Goal: Task Accomplishment & Management: Manage account settings

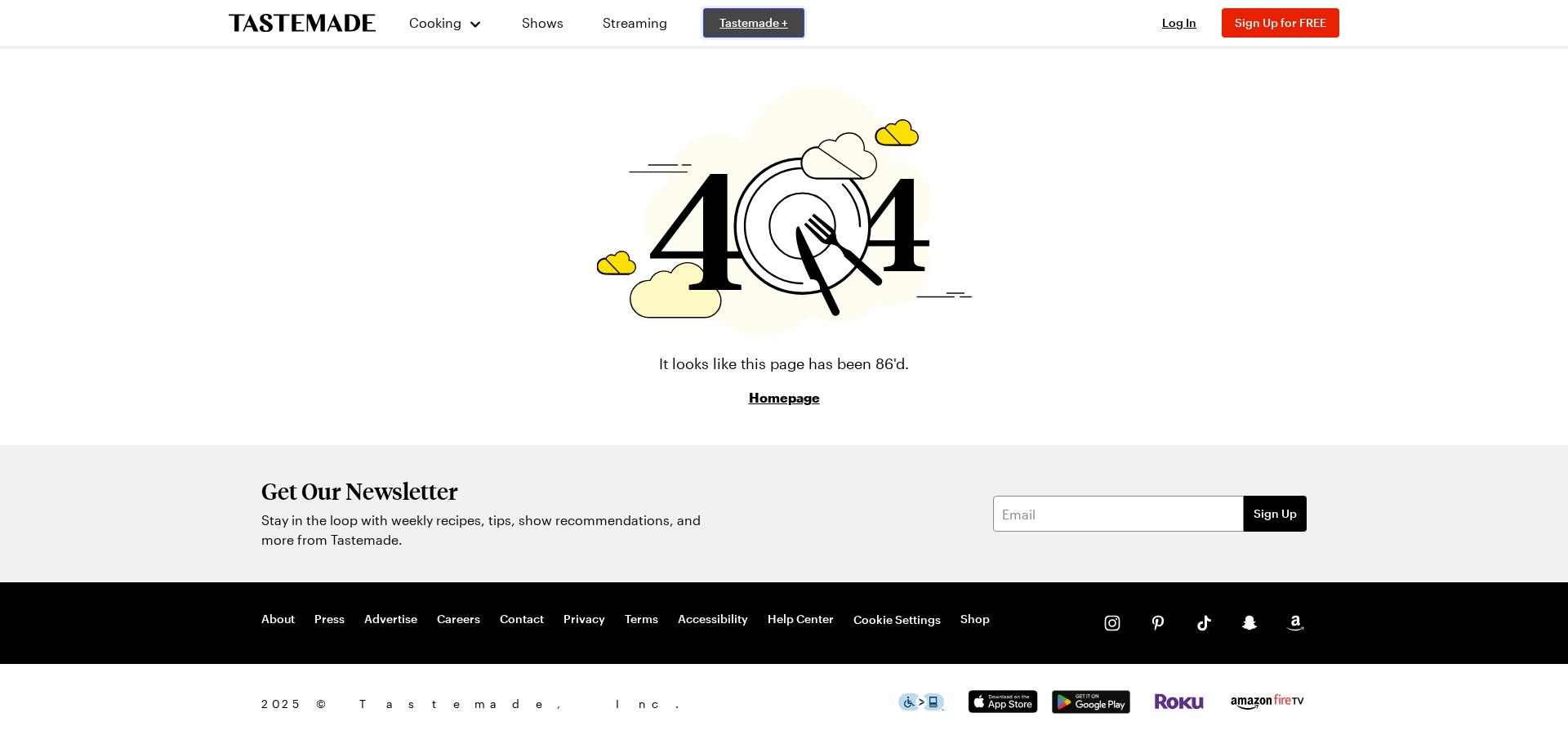
click at [770, 22] on span "Tastemade +" at bounding box center [754, 23] width 69 height 16
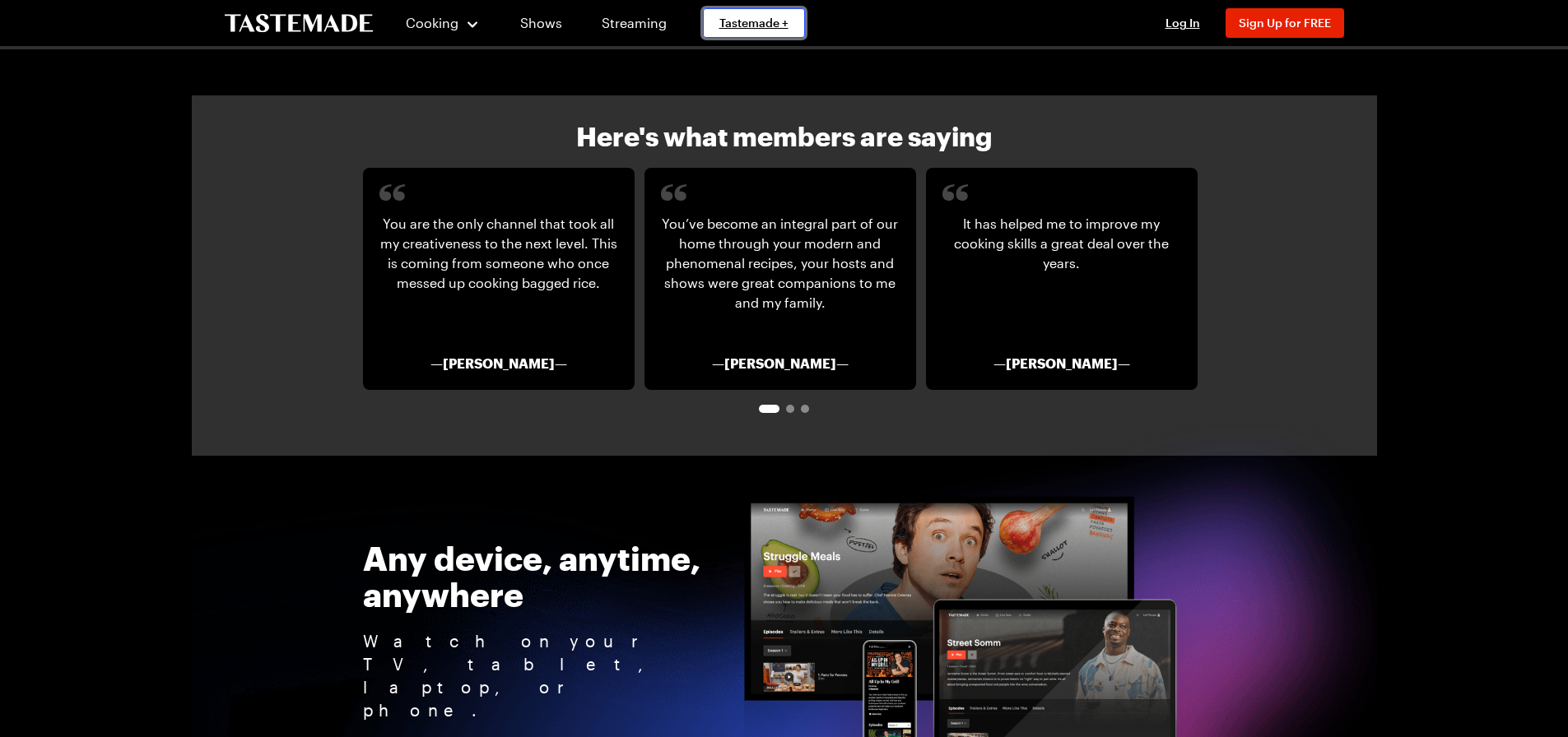
scroll to position [2715, 0]
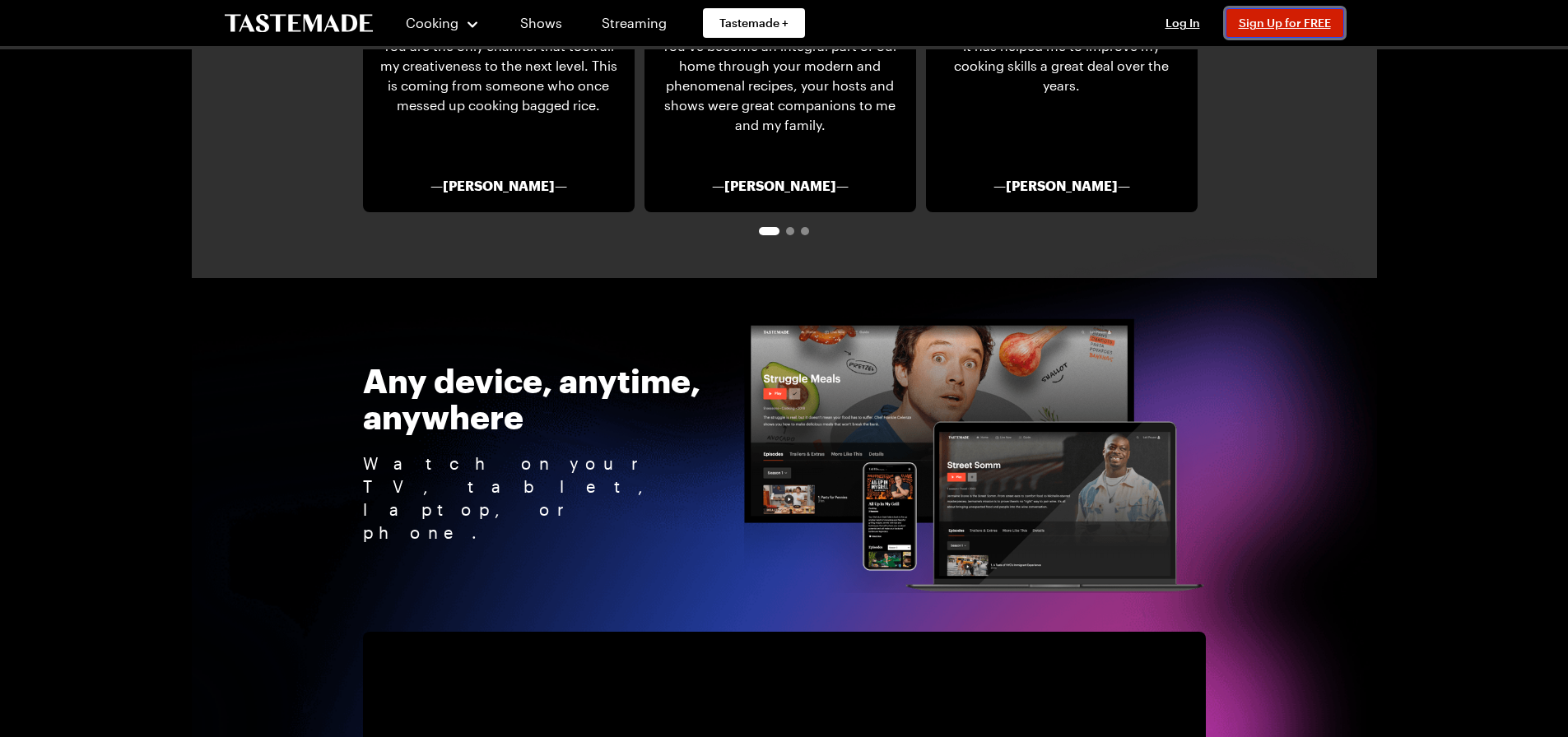
click at [1247, 26] on span "Sign Up for FREE" at bounding box center [1285, 23] width 93 height 14
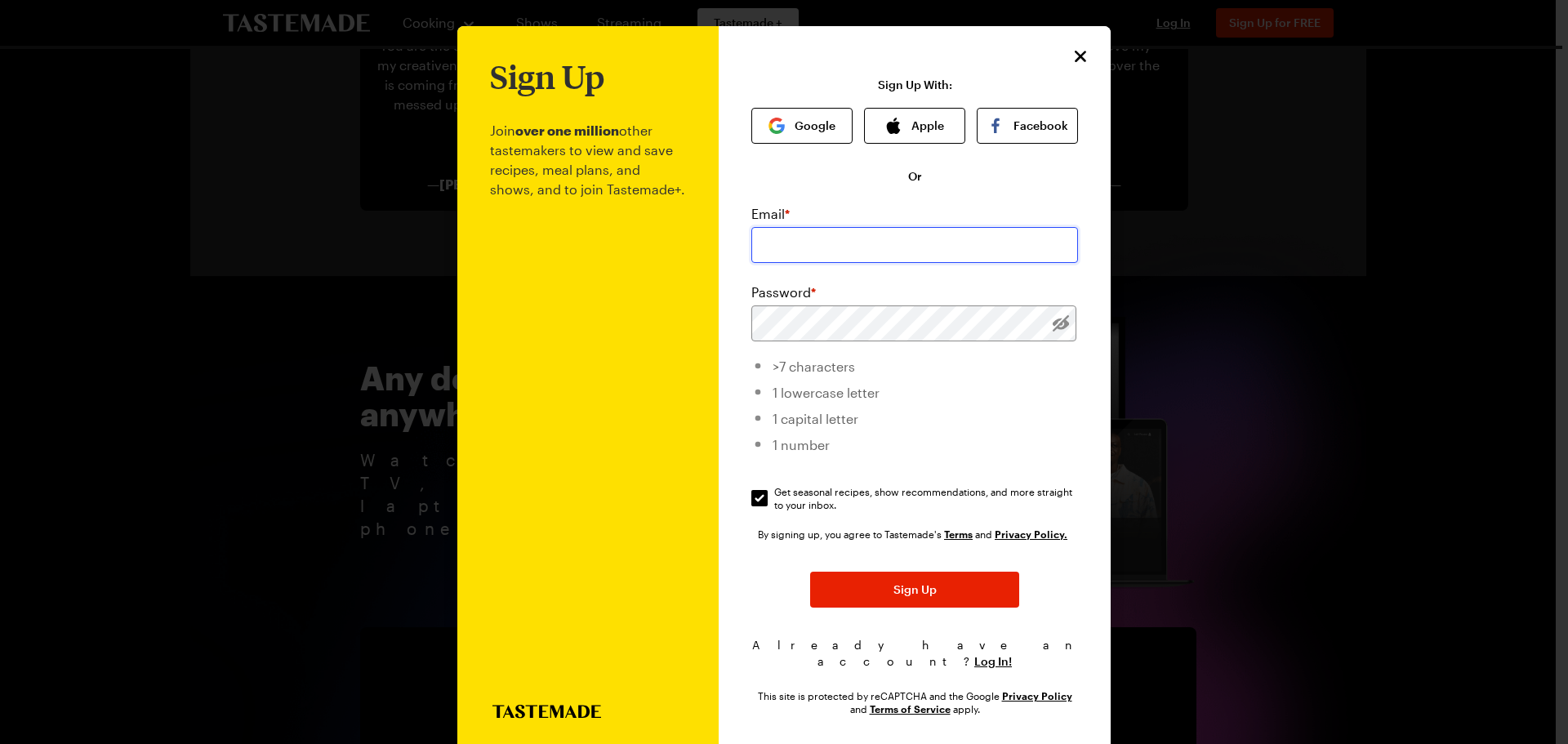
click at [874, 255] on input "email" at bounding box center [915, 245] width 327 height 36
type input "[PERSON_NAME][EMAIL_ADDRESS][DOMAIN_NAME]"
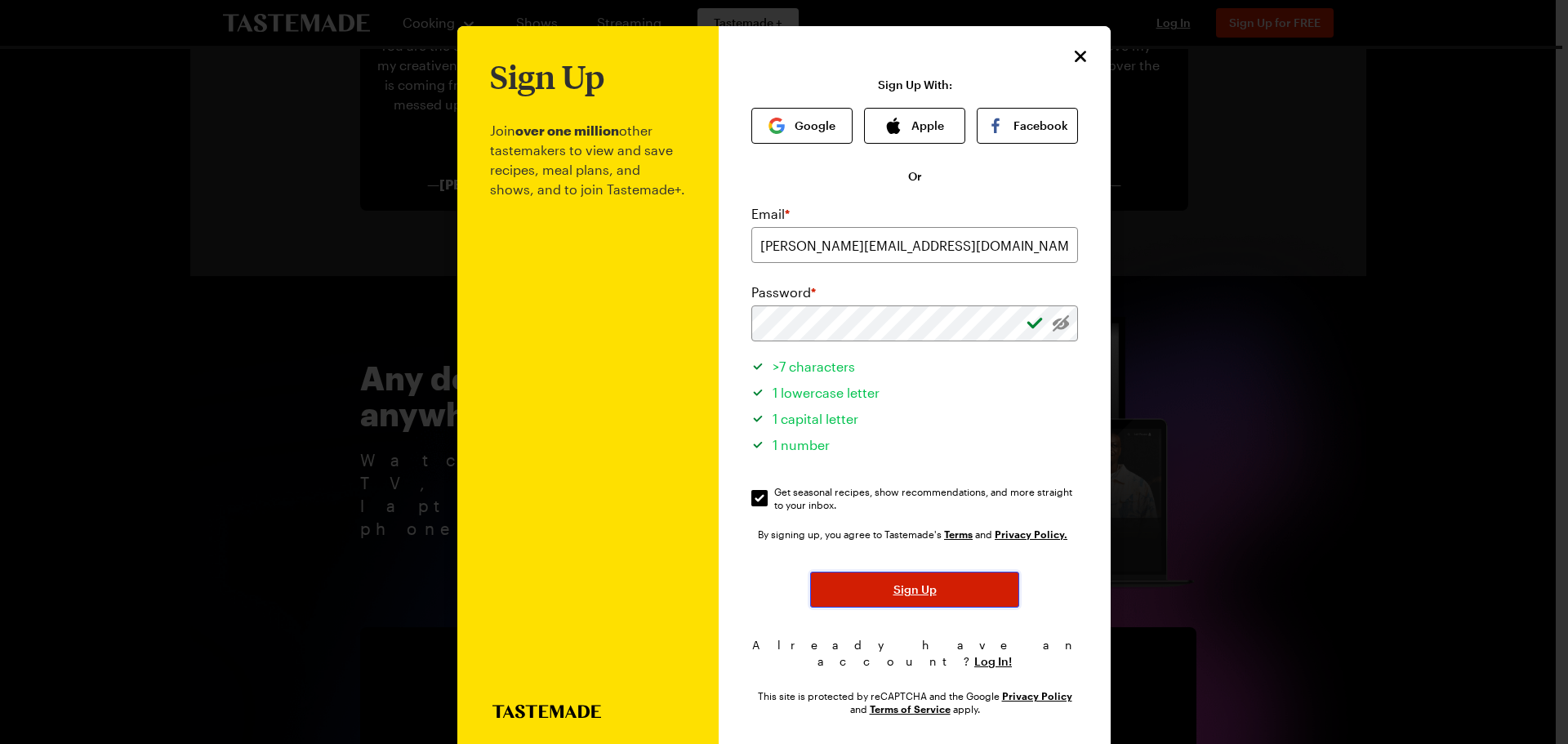
click at [926, 589] on span "Sign Up" at bounding box center [915, 589] width 43 height 16
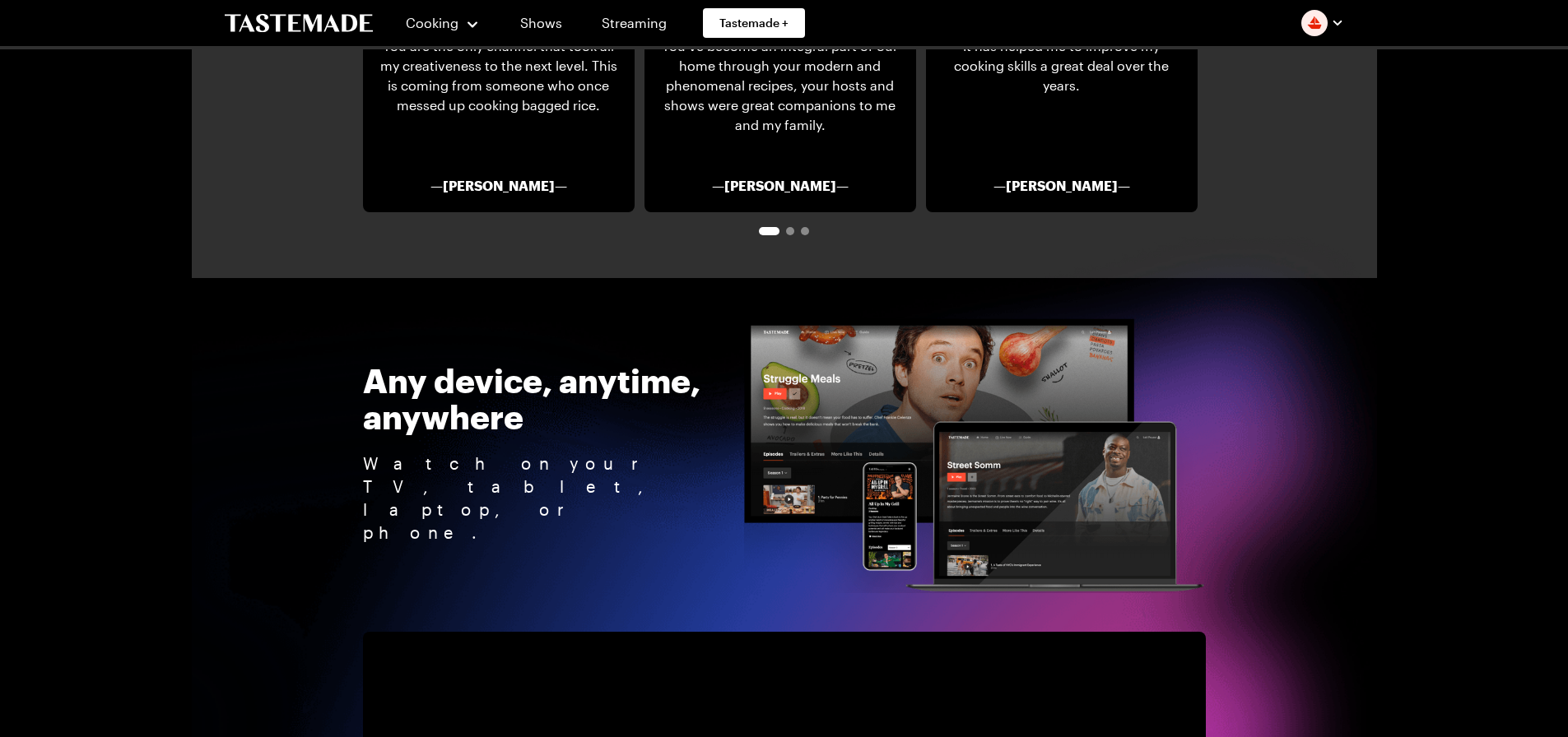
click at [1320, 23] on img "button" at bounding box center [1314, 23] width 27 height 27
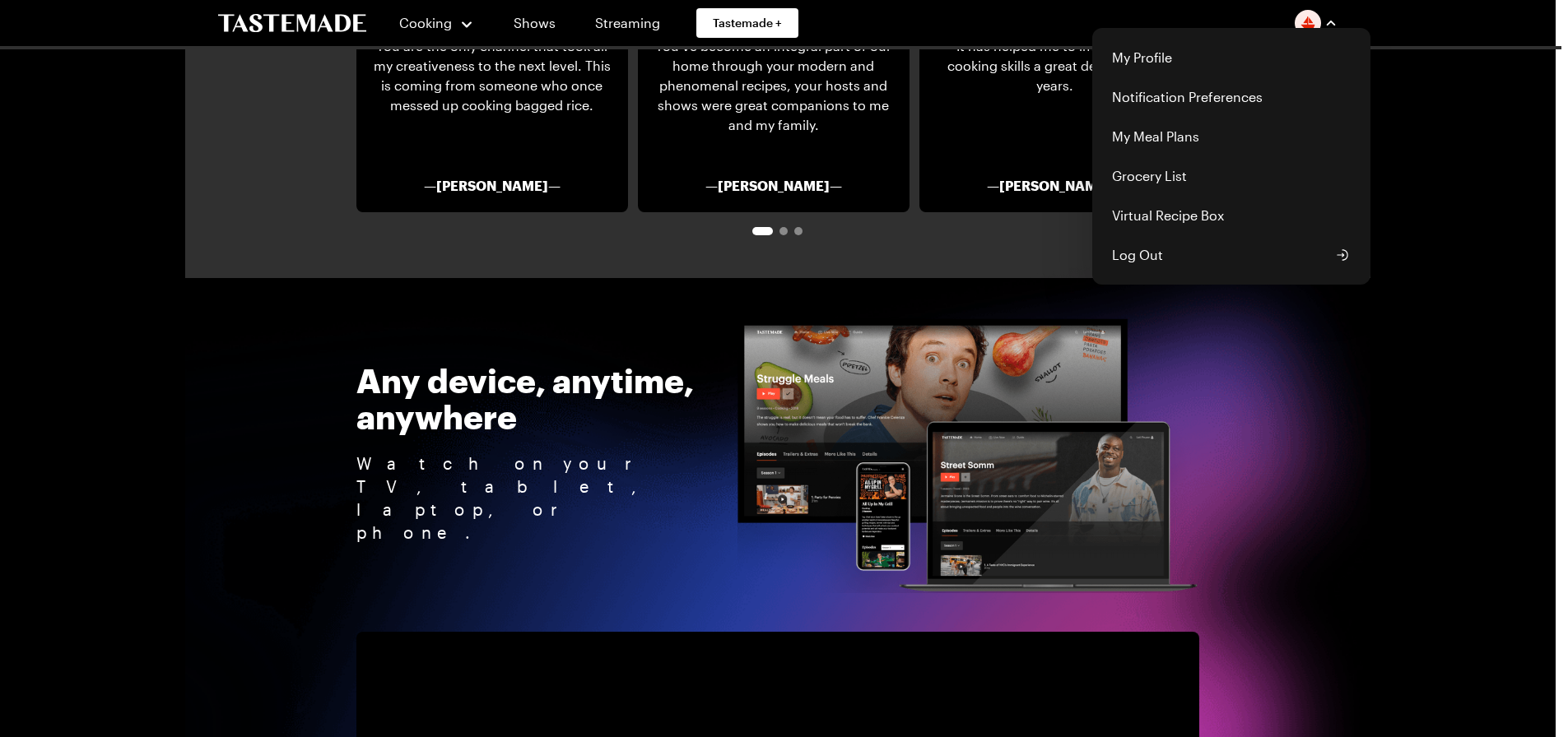
click at [1320, 23] on img "button" at bounding box center [1308, 23] width 27 height 27
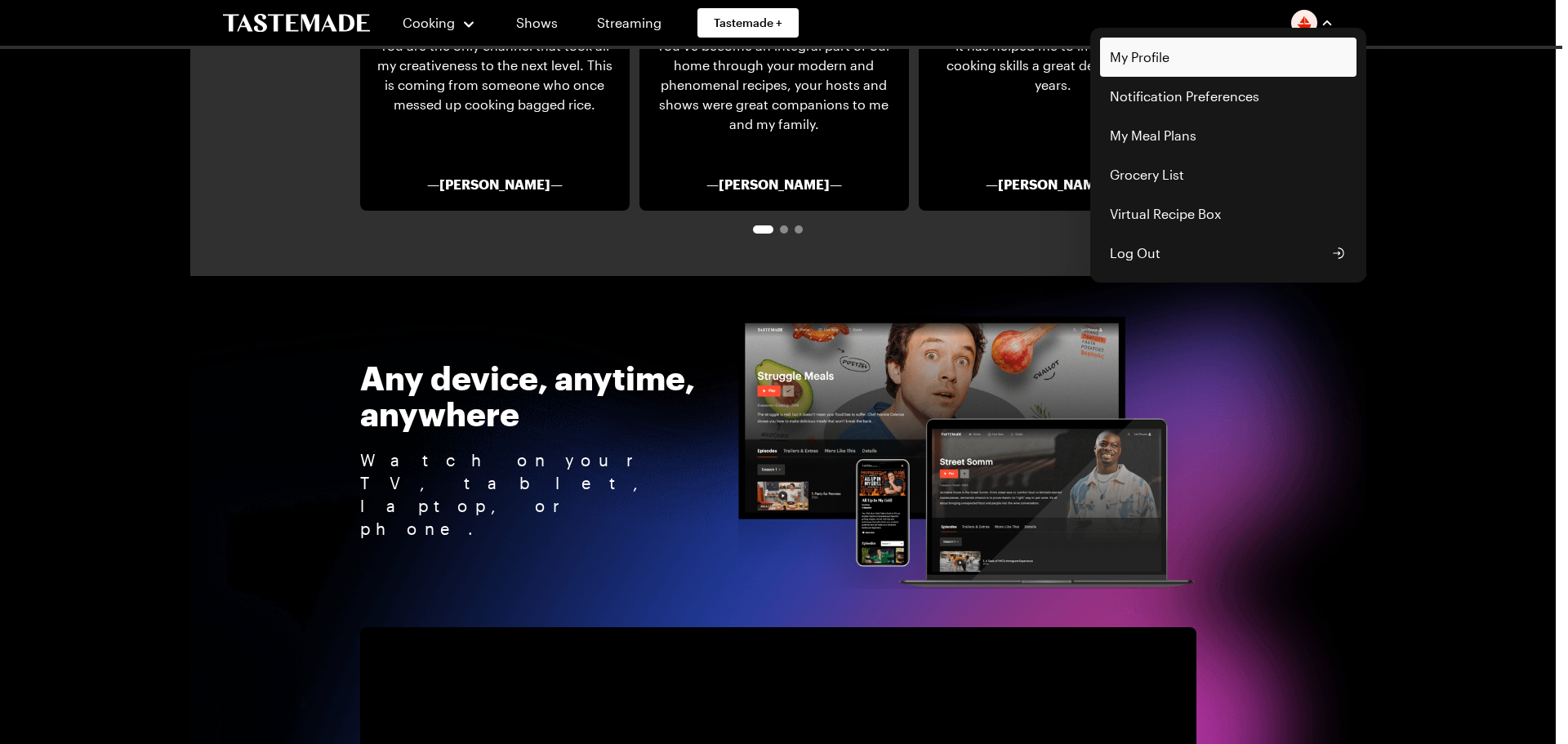
click at [1210, 60] on link "My Profile" at bounding box center [1229, 57] width 256 height 39
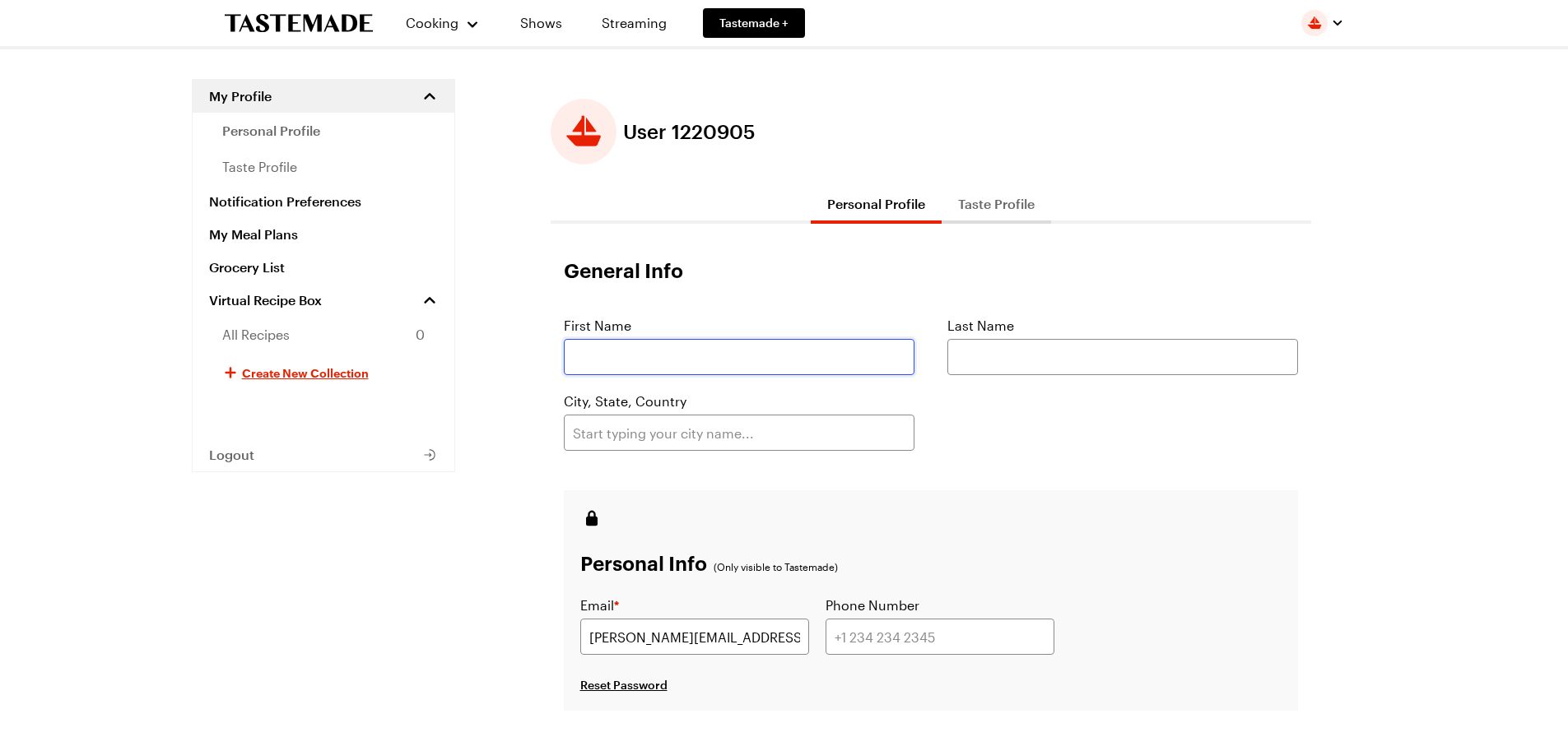
click at [711, 354] on input "text" at bounding box center [739, 357] width 351 height 36
type input "[PERSON_NAME]"
type input "Minden"
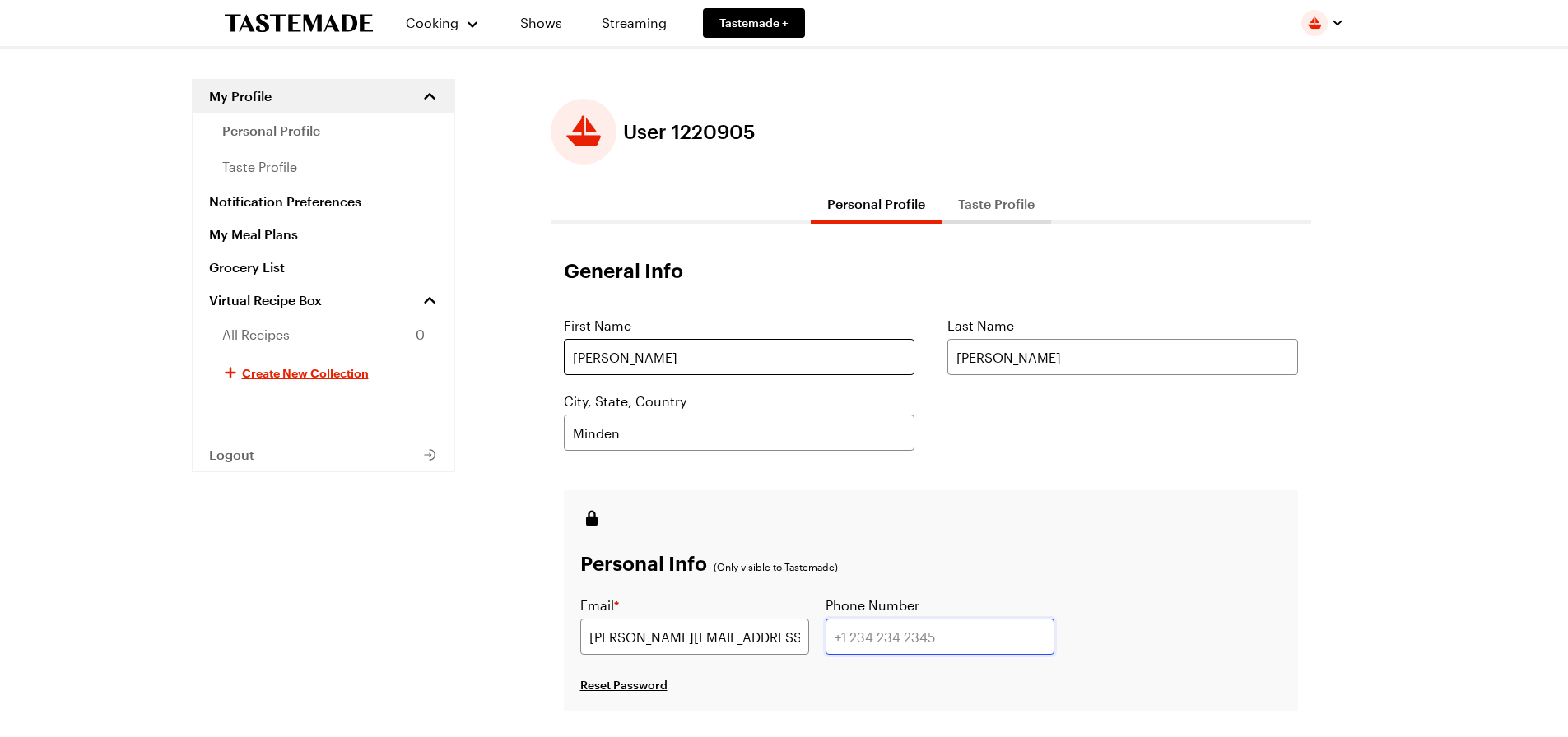
type input "8055018650"
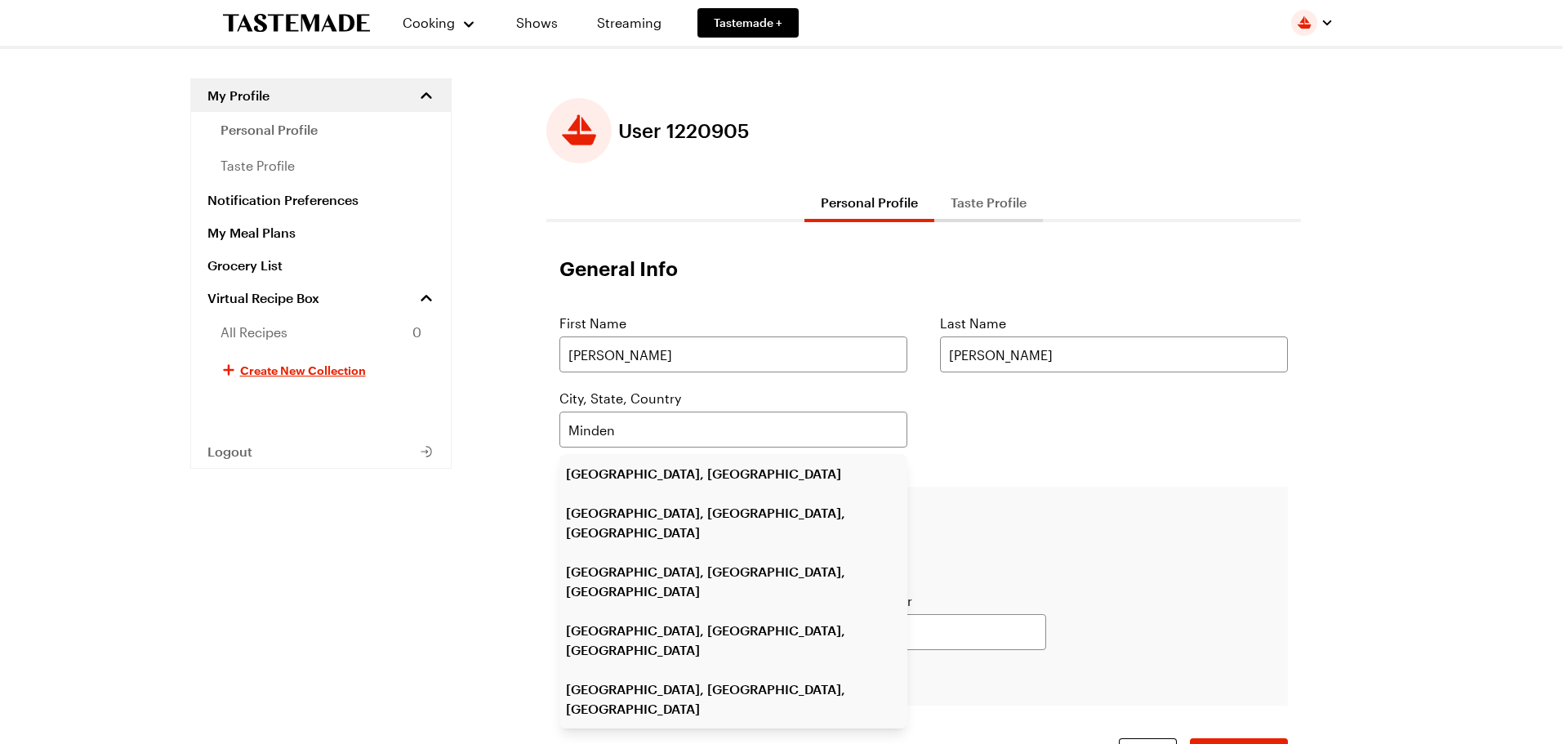
drag, startPoint x: 1137, startPoint y: 563, endPoint x: 1126, endPoint y: 558, distance: 12.1
click at [1133, 561] on form "General Info First Name [PERSON_NAME] Last Name [GEOGRAPHIC_DATA], State, Count…" at bounding box center [924, 530] width 755 height 552
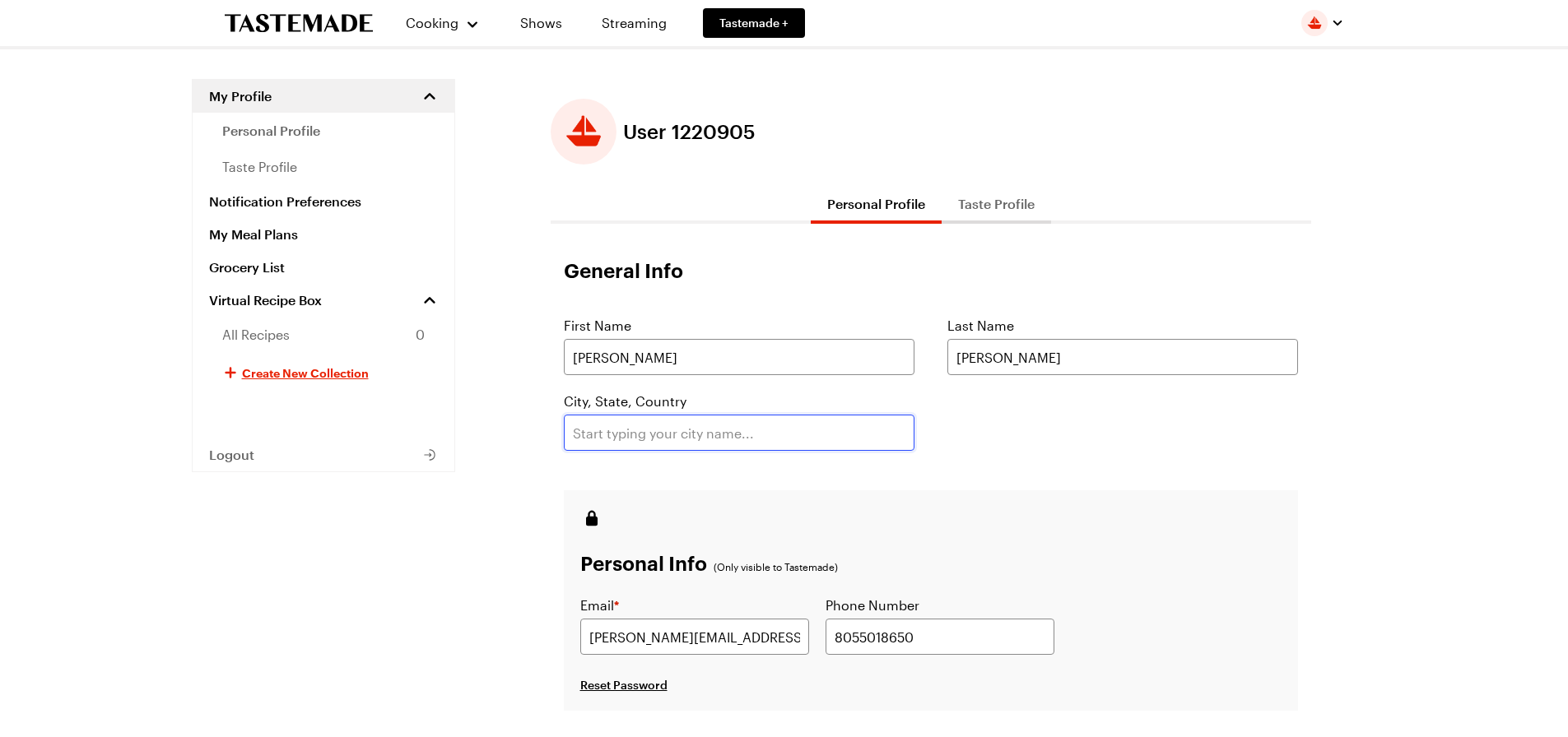
click at [731, 439] on input "text" at bounding box center [739, 433] width 351 height 36
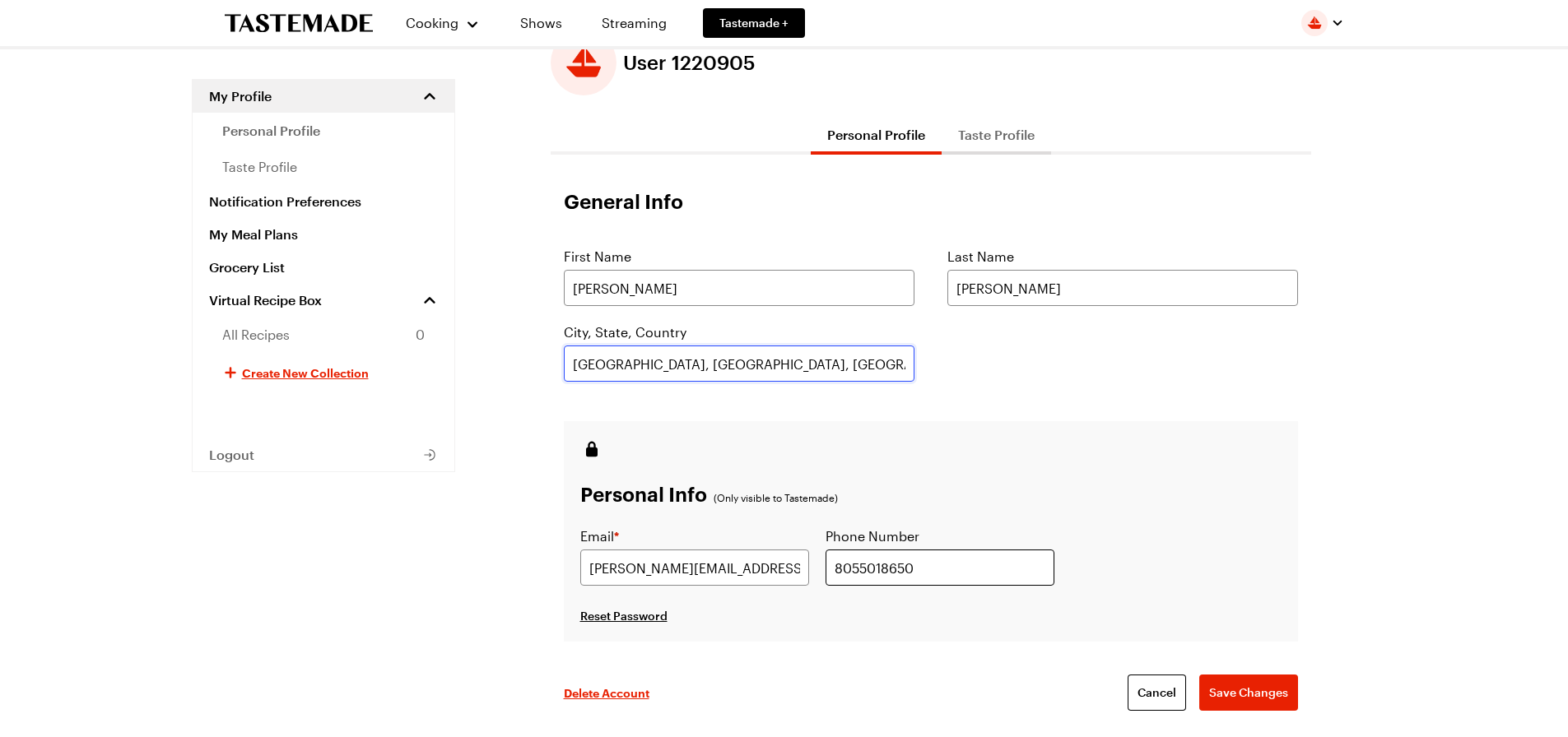
scroll to position [239, 0]
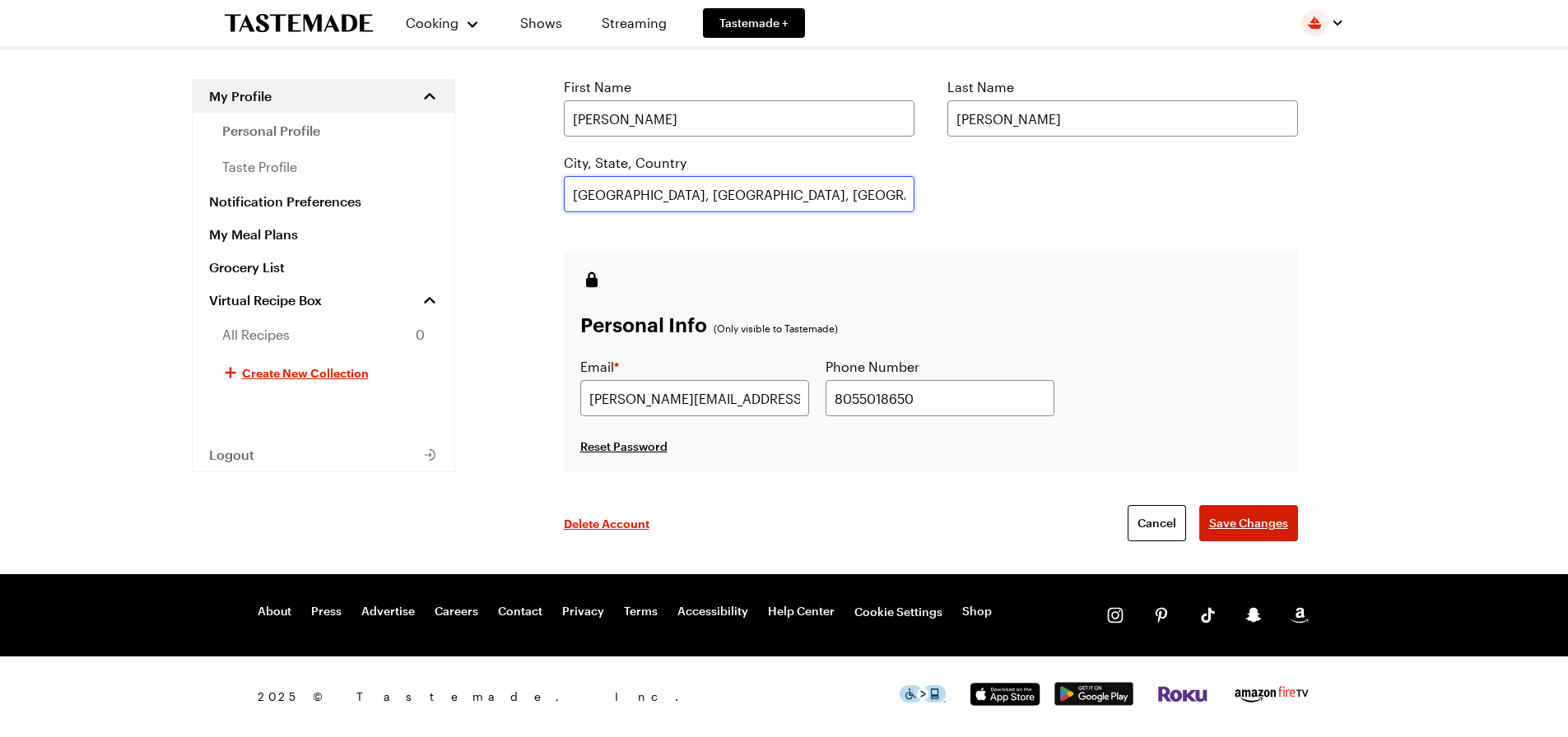
type input "[GEOGRAPHIC_DATA], [GEOGRAPHIC_DATA], [GEOGRAPHIC_DATA]"
click at [1219, 520] on span "Save Changes" at bounding box center [1248, 523] width 79 height 16
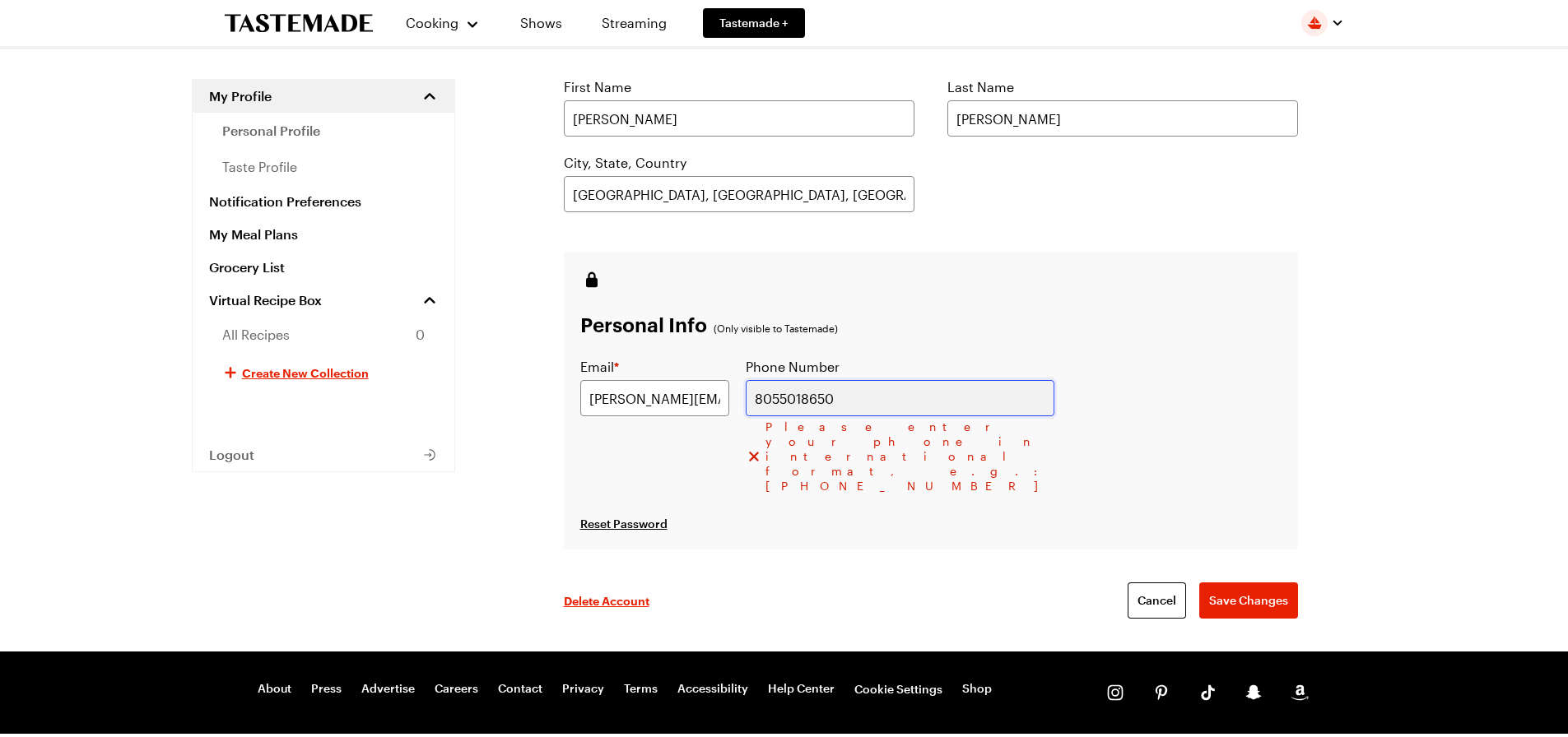
click at [904, 400] on input "8055018650" at bounding box center [899, 398] width 309 height 36
click at [925, 406] on input "8055018650" at bounding box center [899, 398] width 309 height 36
click at [1168, 549] on div "Delete Account Cancel Save Changes" at bounding box center [930, 600] width 734 height 102
drag, startPoint x: 929, startPoint y: 402, endPoint x: 768, endPoint y: 390, distance: 161.4
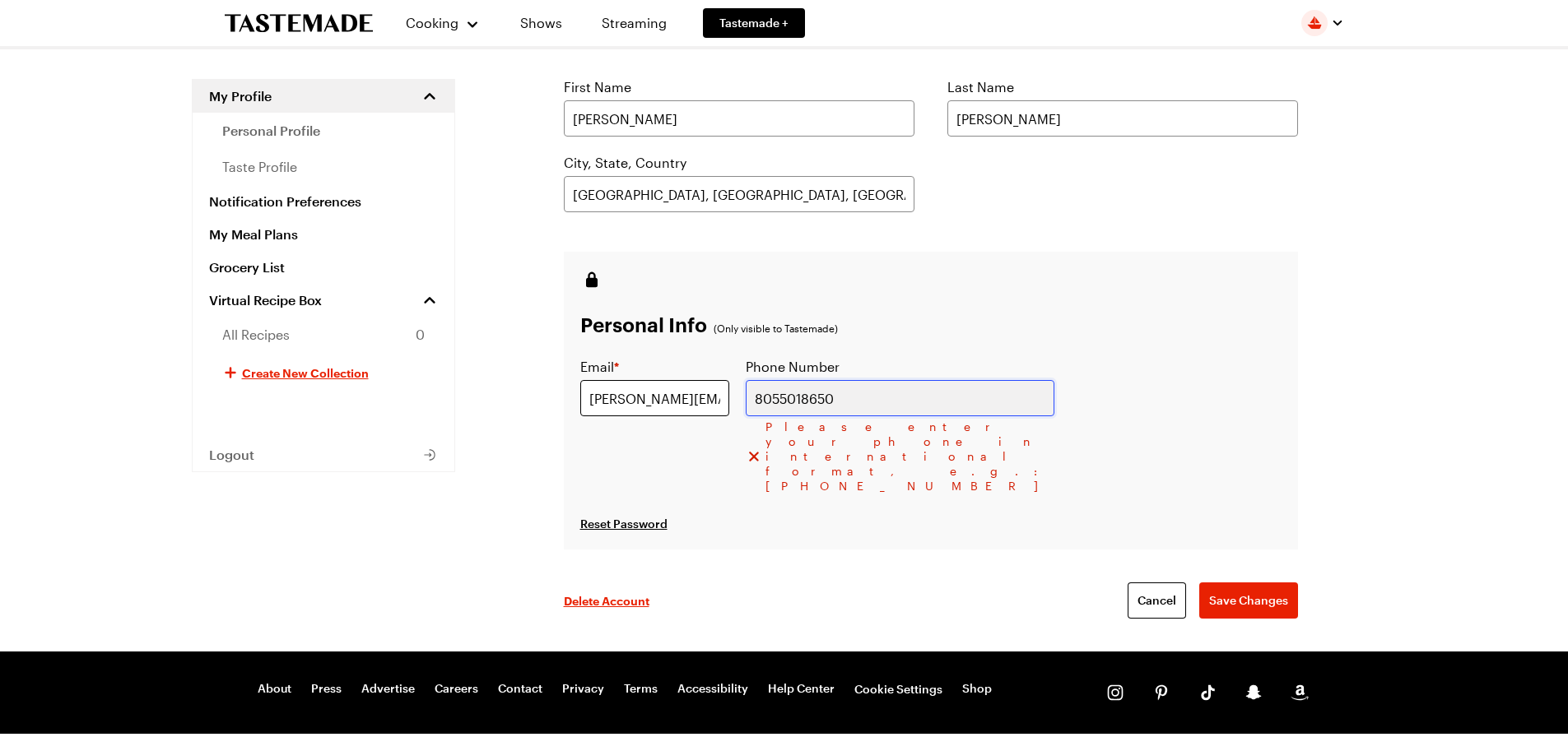
click at [768, 390] on div "Email * [PERSON_NAME][EMAIL_ADDRESS][DOMAIN_NAME] Phone Number [PHONE_NUMBER] P…" at bounding box center [817, 425] width 474 height 136
click at [898, 399] on input "1-805-501-650" at bounding box center [899, 398] width 309 height 36
click at [901, 402] on input "[PHONE_NUMBER]" at bounding box center [899, 398] width 309 height 36
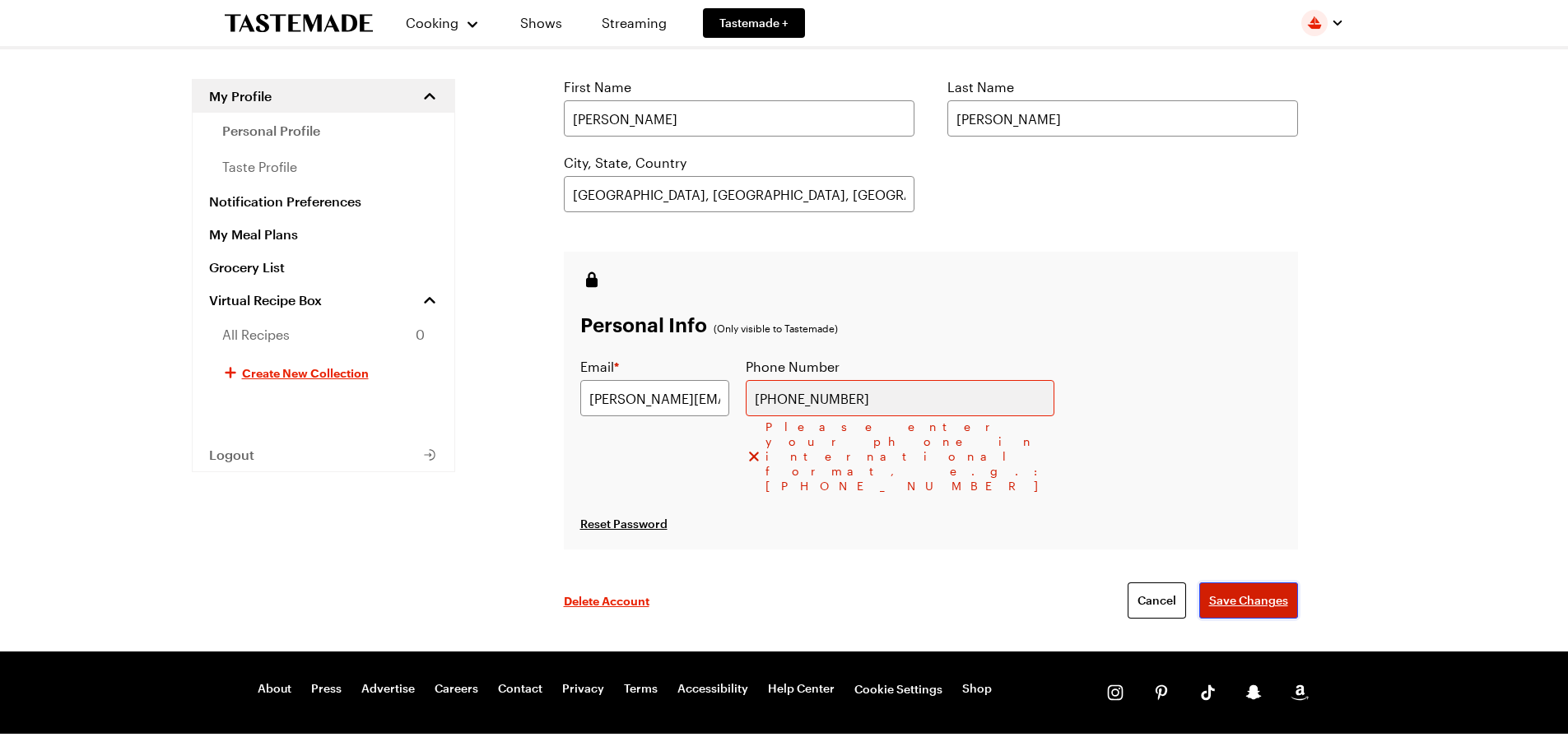
click at [1243, 592] on span "Save Changes" at bounding box center [1248, 600] width 79 height 16
click at [1034, 514] on div "Reset Password" at bounding box center [930, 523] width 701 height 20
drag, startPoint x: 943, startPoint y: 390, endPoint x: 830, endPoint y: 392, distance: 113.0
click at [830, 392] on input "[PHONE_NUMBER]" at bounding box center [899, 398] width 309 height 36
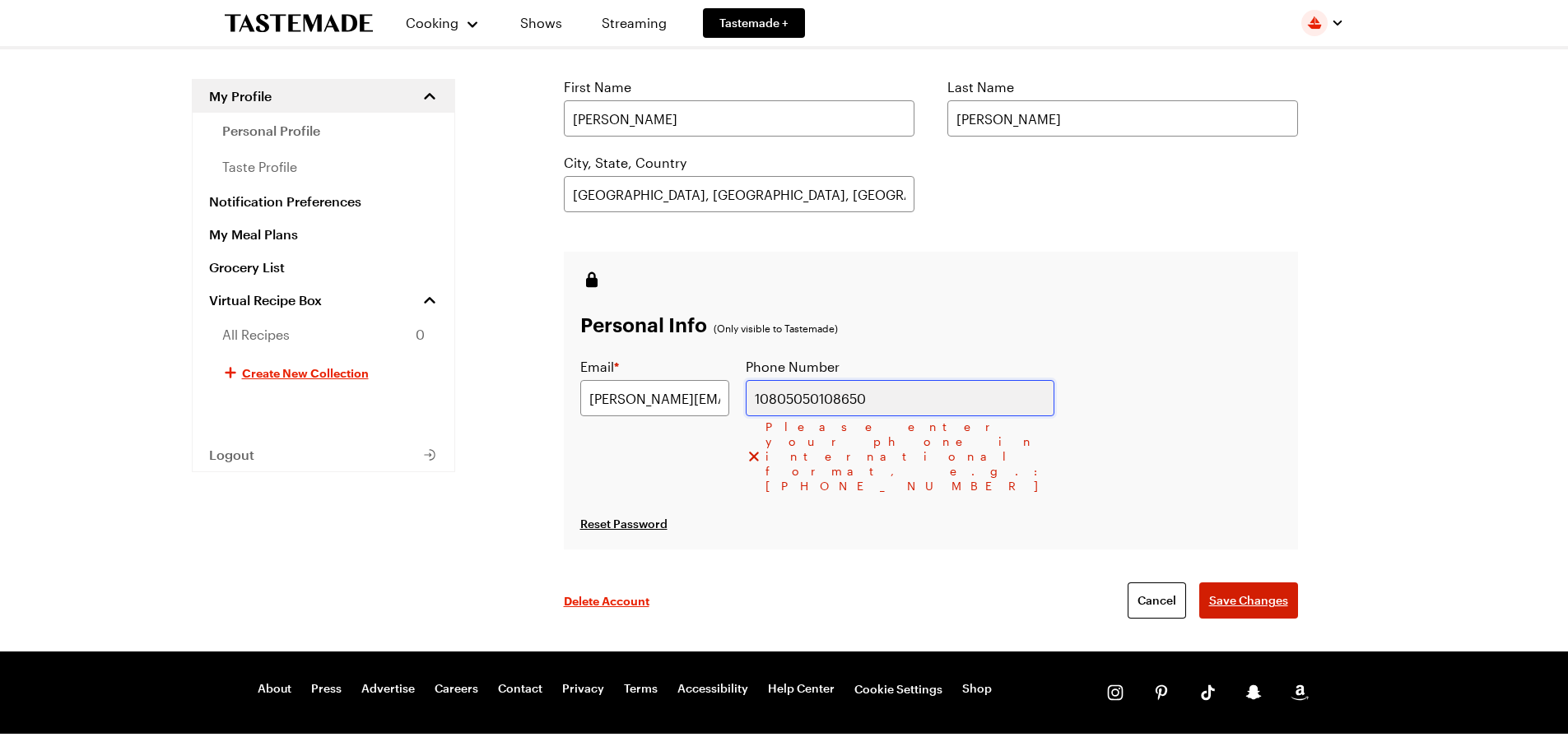
type input "10805050108650"
click at [1244, 592] on span "Save Changes" at bounding box center [1248, 600] width 79 height 16
click at [969, 397] on input "10805050108650" at bounding box center [899, 398] width 309 height 36
drag, startPoint x: 969, startPoint y: 397, endPoint x: 819, endPoint y: 367, distance: 153.0
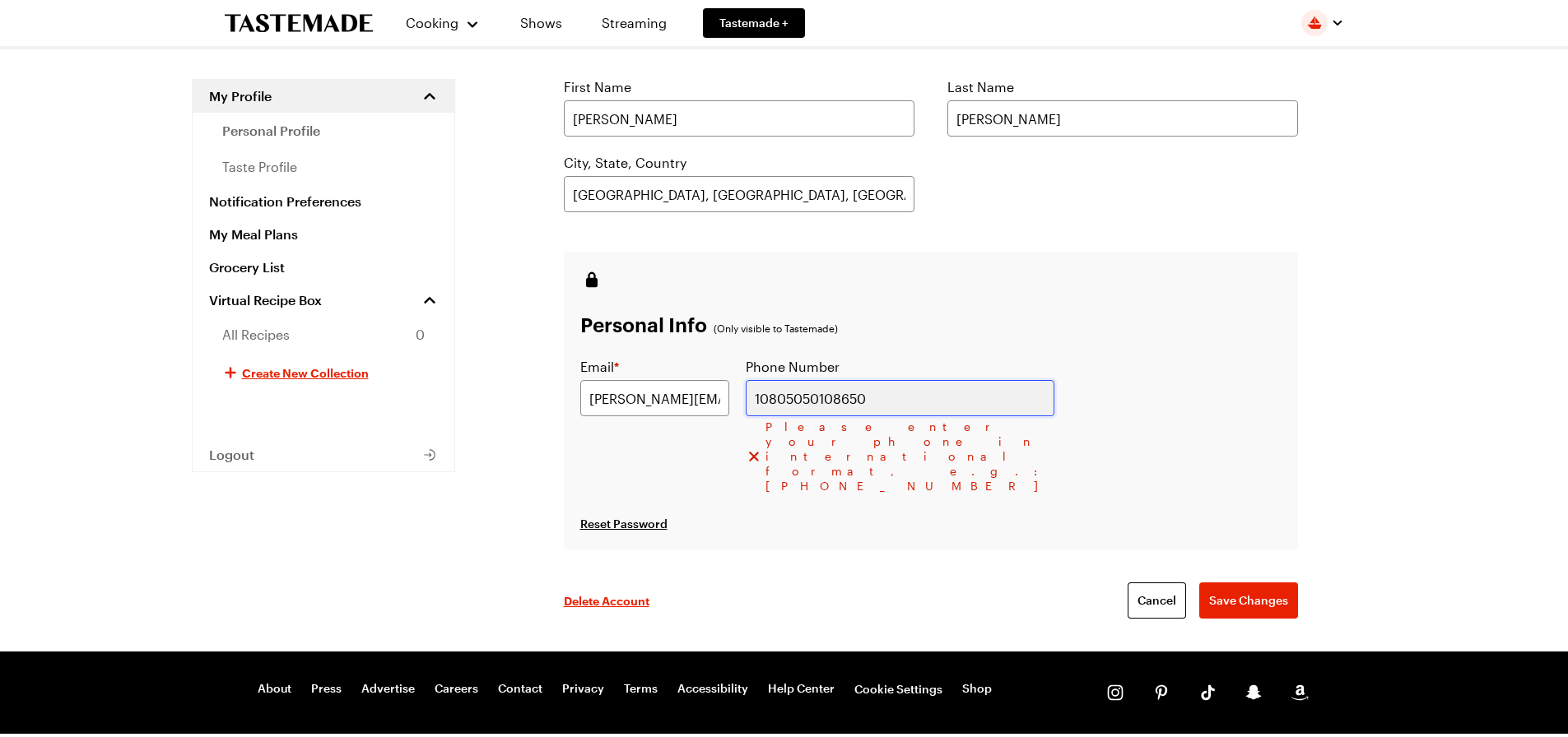
click at [822, 367] on div "Email * [PERSON_NAME][EMAIL_ADDRESS][DOMAIN_NAME] Phone Number 10805050108650 P…" at bounding box center [817, 425] width 474 height 136
click at [820, 367] on div "Email * [PERSON_NAME][EMAIL_ADDRESS][DOMAIN_NAME] Phone Number 10805050108650 P…" at bounding box center [817, 425] width 474 height 136
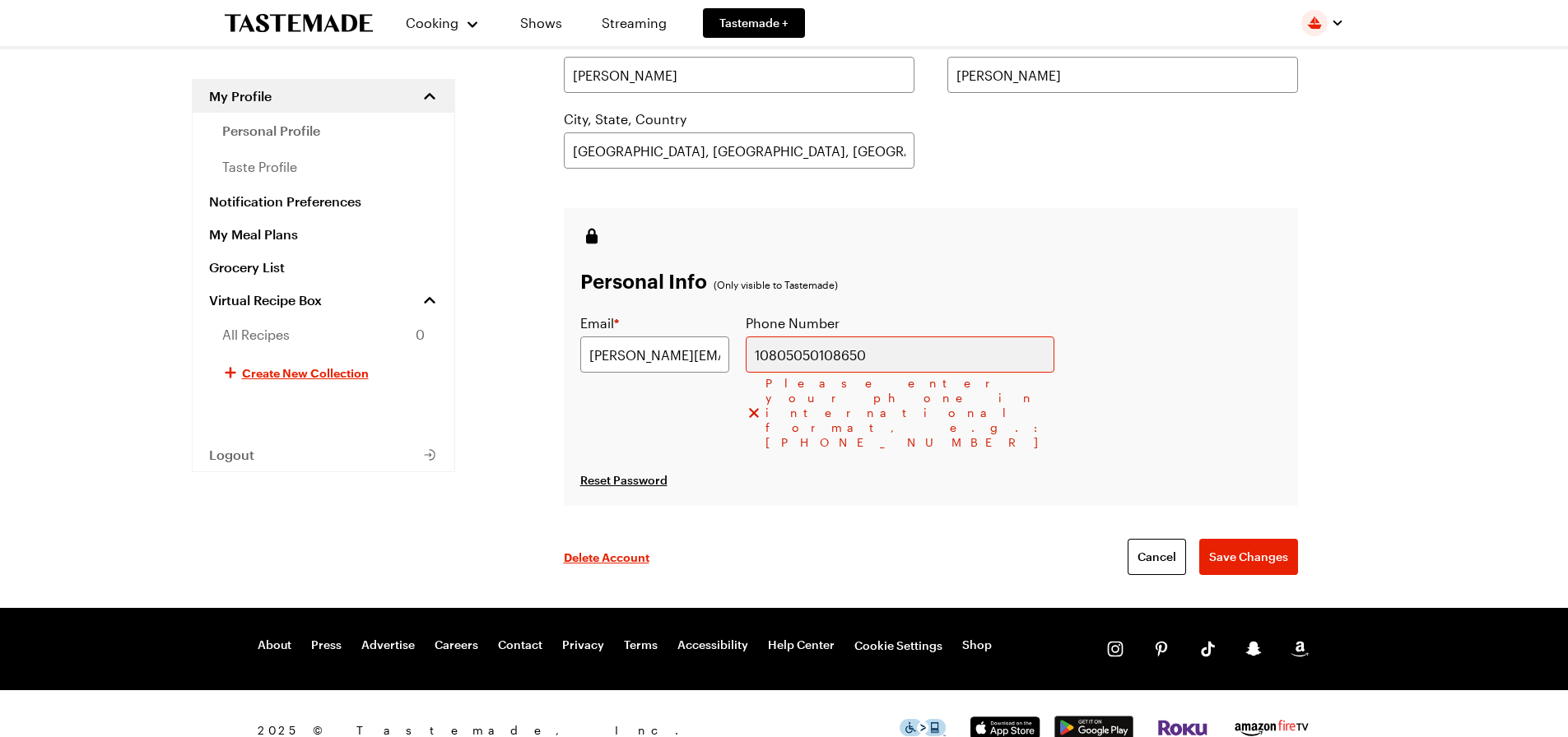
scroll to position [287, 0]
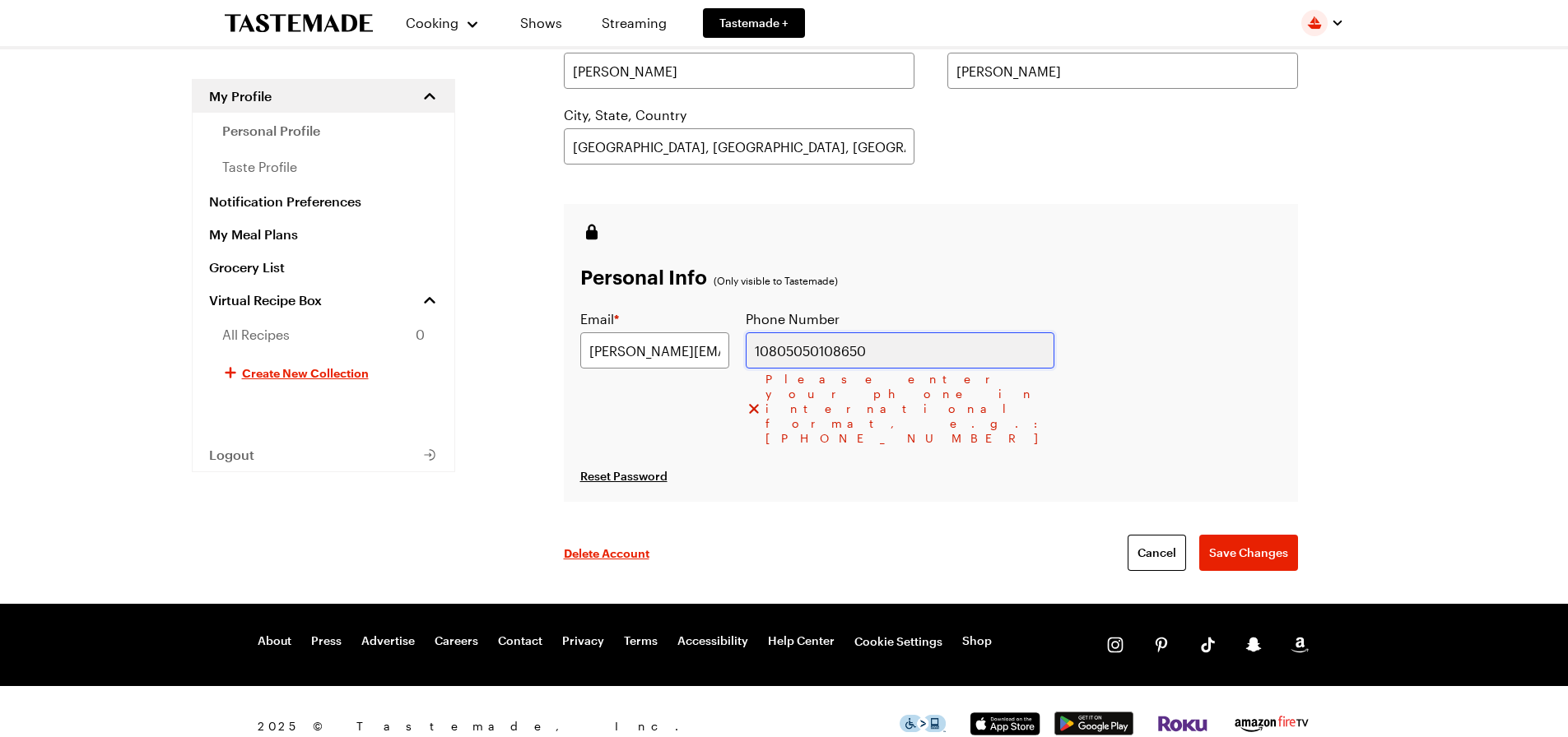
click at [962, 361] on input "10805050108650" at bounding box center [899, 350] width 309 height 36
click at [961, 361] on input "10805050108650" at bounding box center [899, 350] width 309 height 36
click at [960, 361] on input "10805050108650" at bounding box center [899, 350] width 309 height 36
type input "1 805 501 8650"
click at [1227, 545] on span "Save Changes" at bounding box center [1248, 553] width 79 height 16
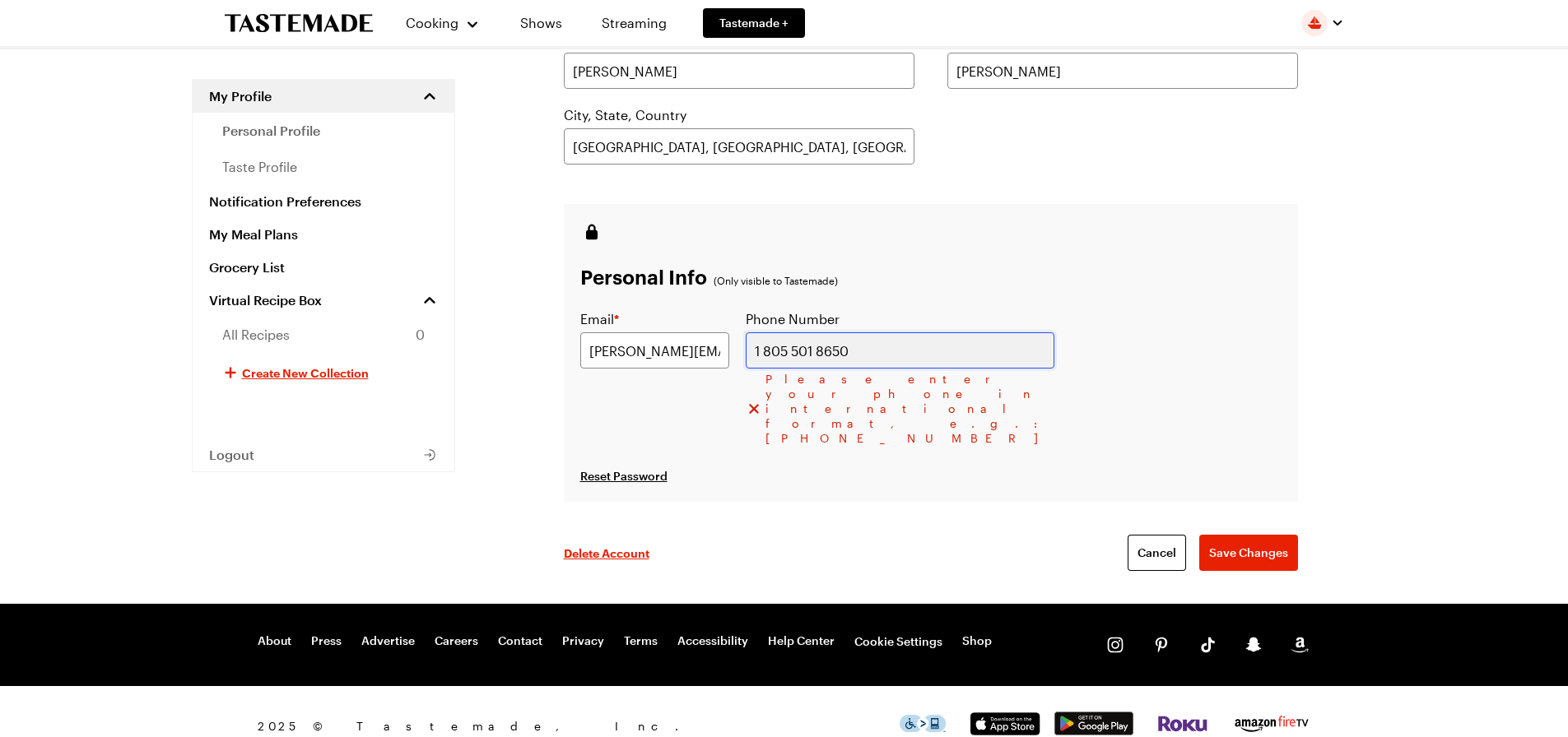
click at [930, 343] on input "1 805 501 8650" at bounding box center [899, 350] width 309 height 36
click at [1199, 535] on button "Save Changes" at bounding box center [1248, 553] width 99 height 36
click at [945, 348] on input "1 805 501 8650" at bounding box center [899, 350] width 309 height 36
click at [961, 356] on input "1 805 501 8650" at bounding box center [899, 350] width 309 height 36
click at [1199, 535] on button "Save Changes" at bounding box center [1248, 553] width 99 height 36
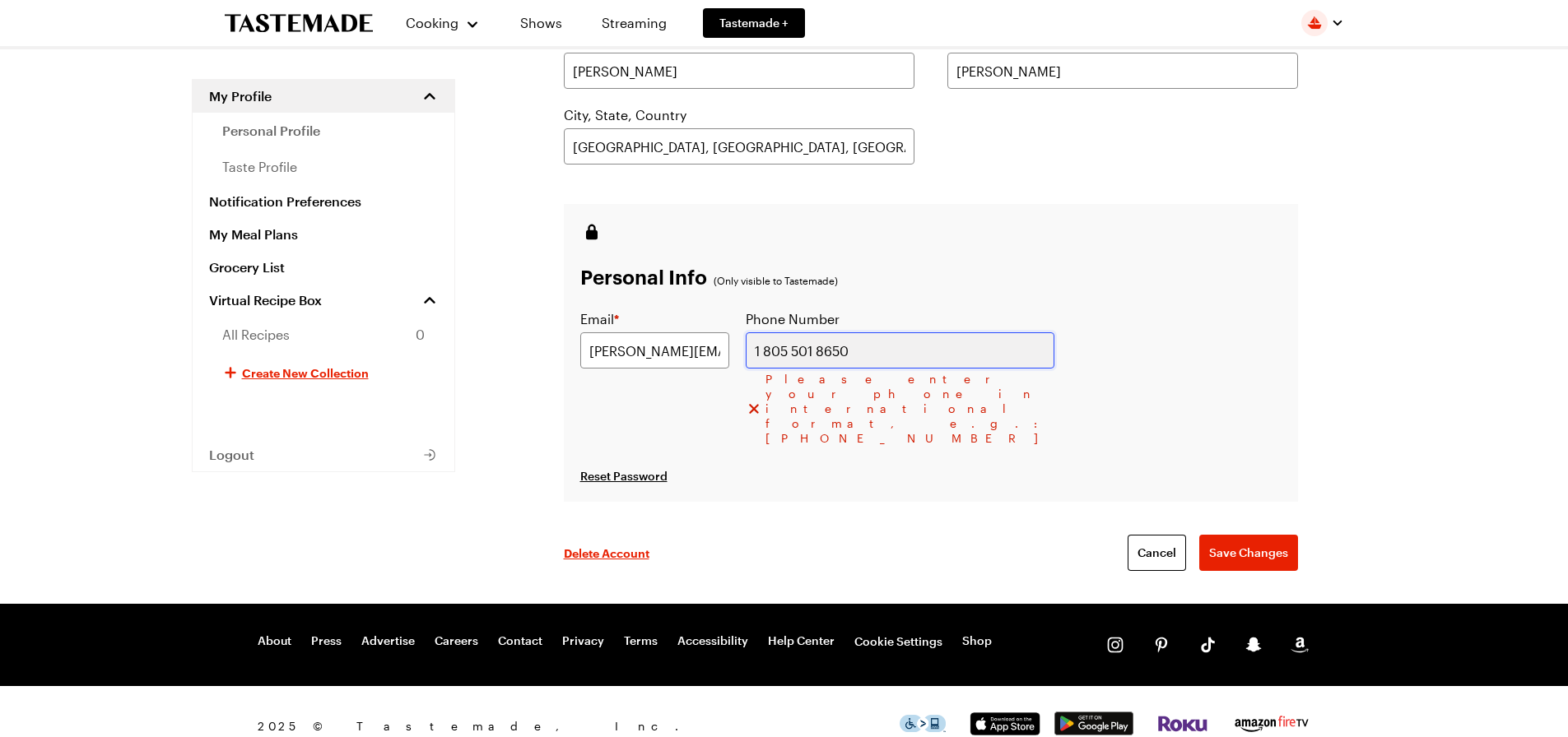
click at [1199, 535] on button "Save Changes" at bounding box center [1248, 553] width 99 height 36
click at [1233, 545] on span "Save Changes" at bounding box center [1248, 553] width 79 height 16
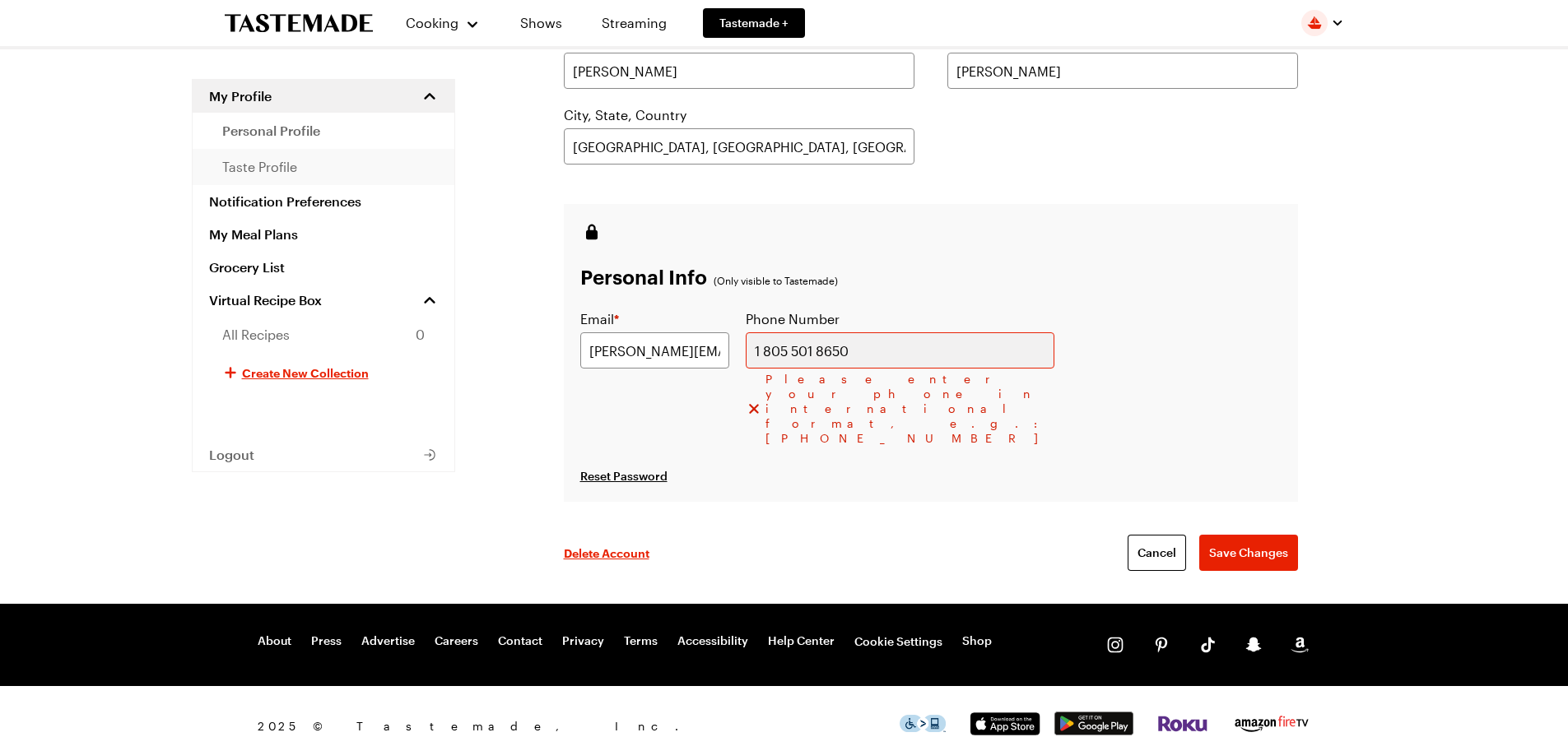
click at [249, 170] on span "taste profile" at bounding box center [260, 167] width 75 height 20
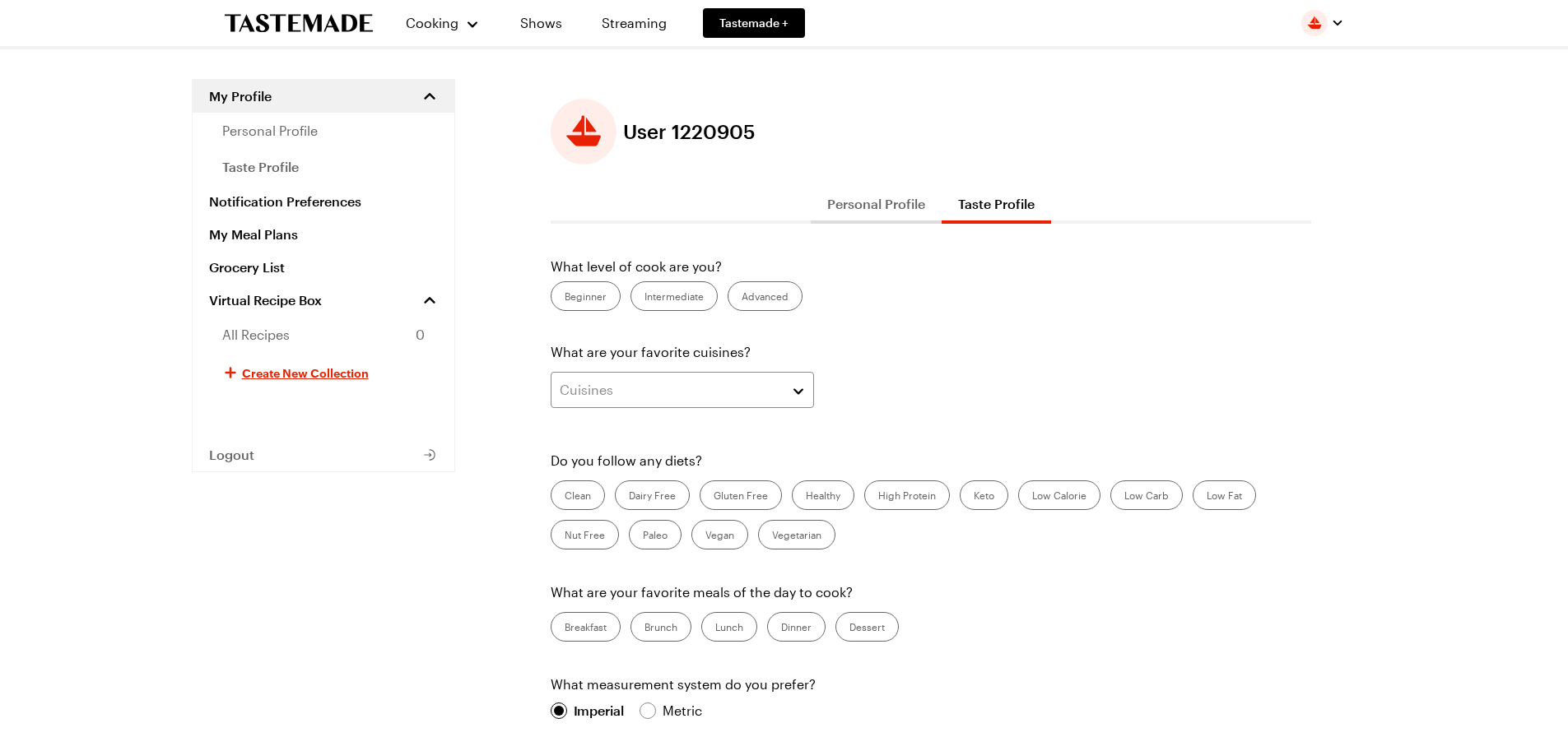
click at [674, 297] on label "Intermediate" at bounding box center [674, 296] width 87 height 29
click at [645, 298] on input "Intermediate" at bounding box center [645, 298] width 0 height 0
click at [798, 387] on button "Cuisines" at bounding box center [682, 390] width 264 height 36
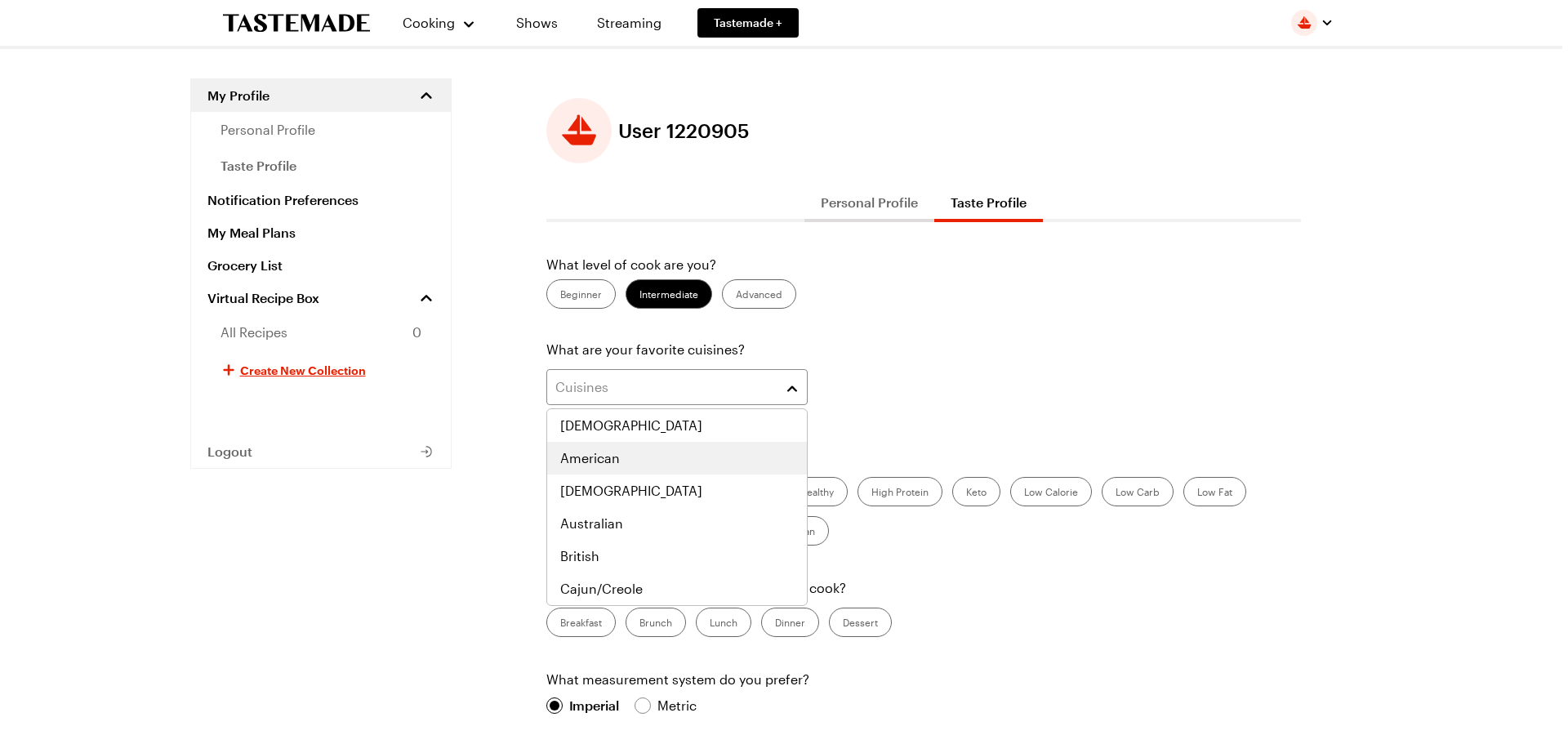
click at [603, 462] on span "American" at bounding box center [590, 458] width 59 height 19
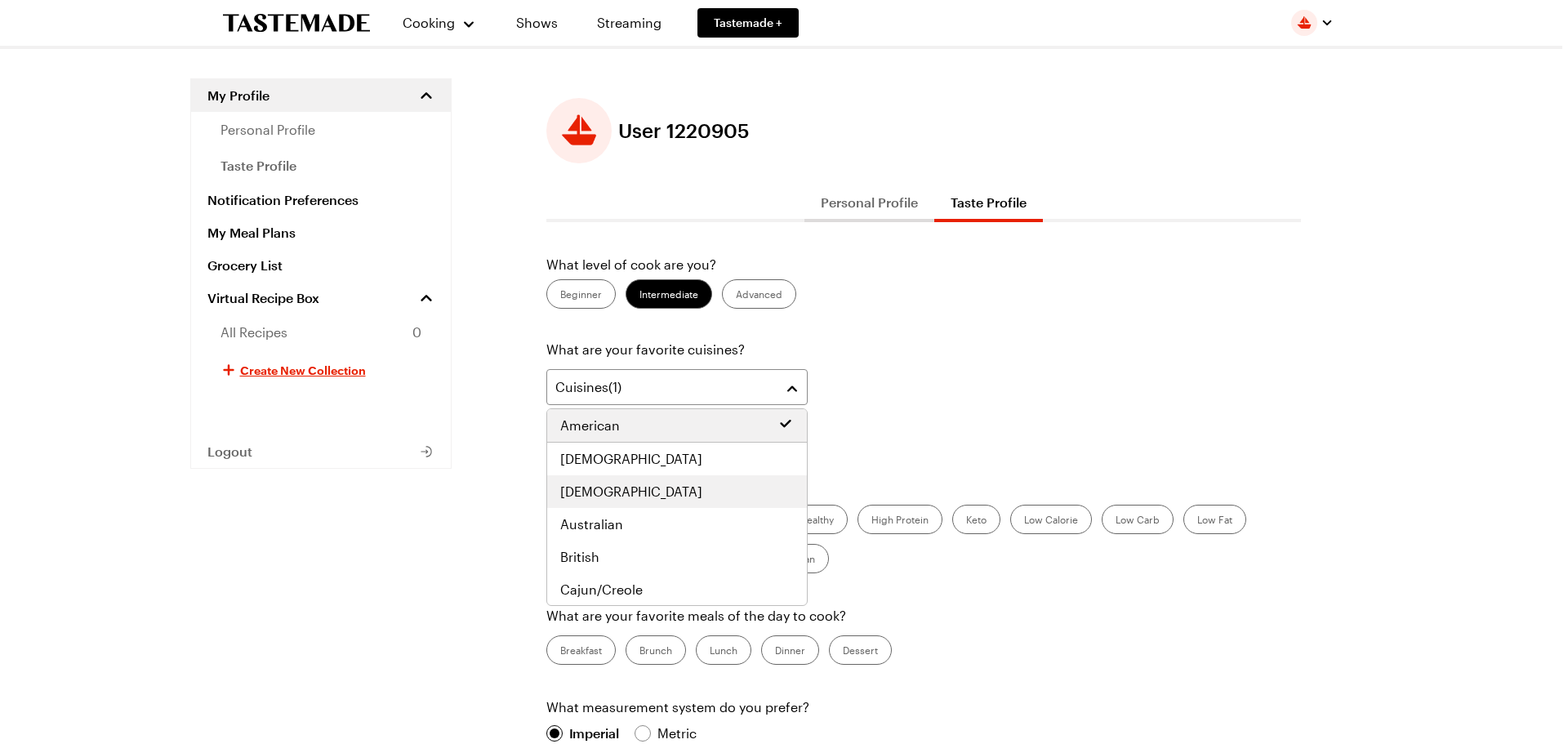
click at [607, 485] on div "[DEMOGRAPHIC_DATA]" at bounding box center [677, 491] width 233 height 19
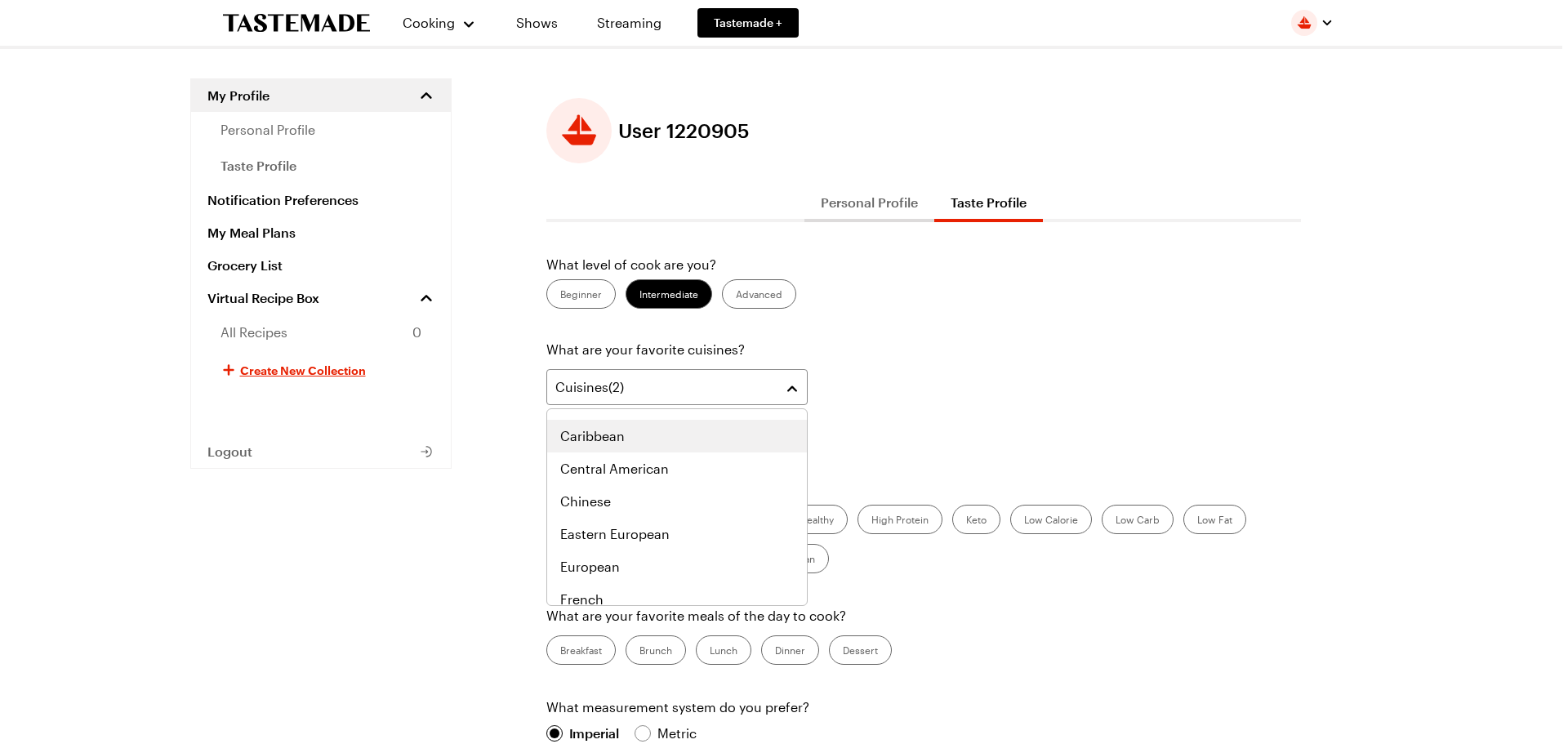
scroll to position [245, 0]
click at [666, 476] on div "Chinese" at bounding box center [677, 475] width 233 height 19
click at [666, 498] on span "Eastern European" at bounding box center [615, 508] width 110 height 19
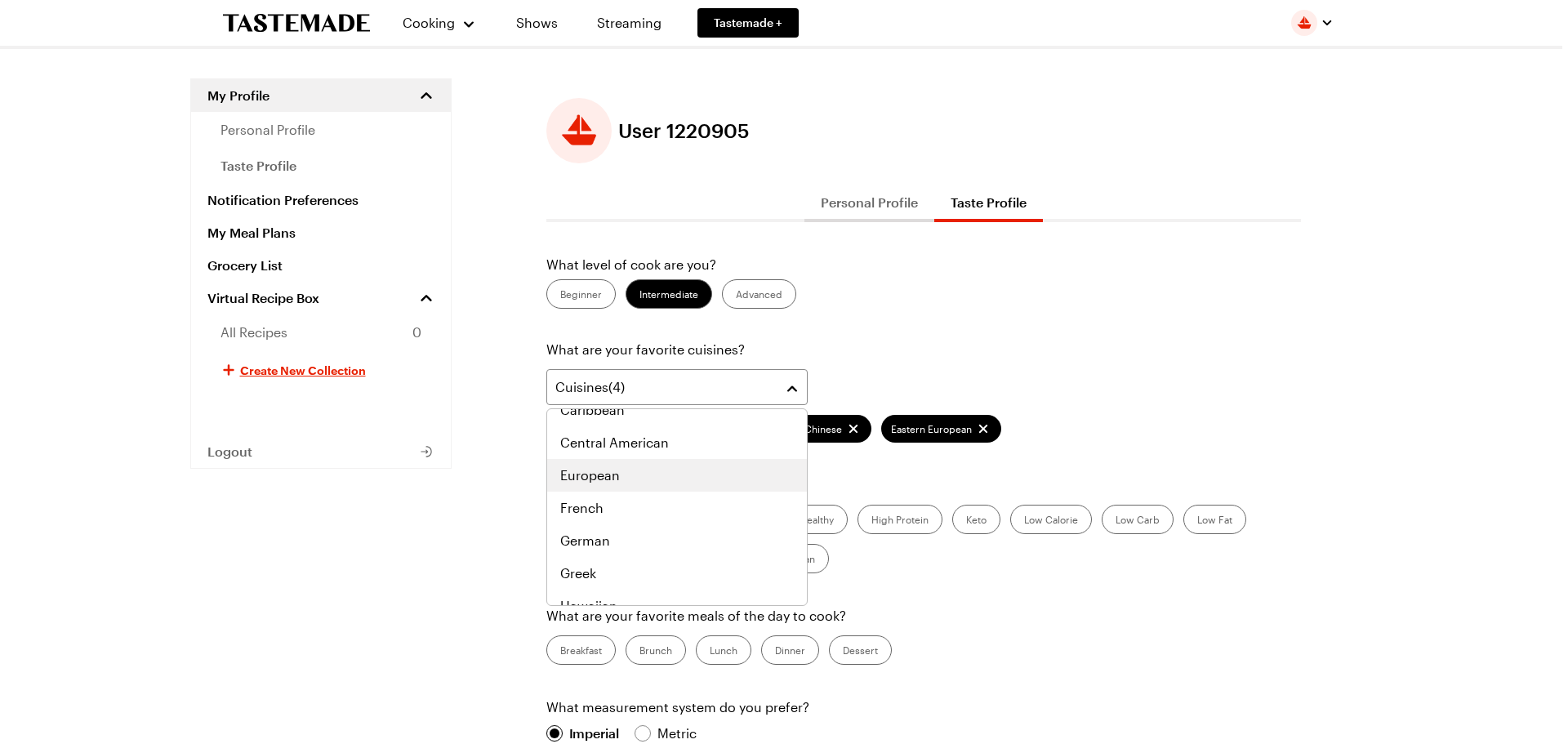
click at [670, 483] on div "European" at bounding box center [677, 475] width 233 height 19
click at [670, 483] on div "French" at bounding box center [677, 475] width 233 height 19
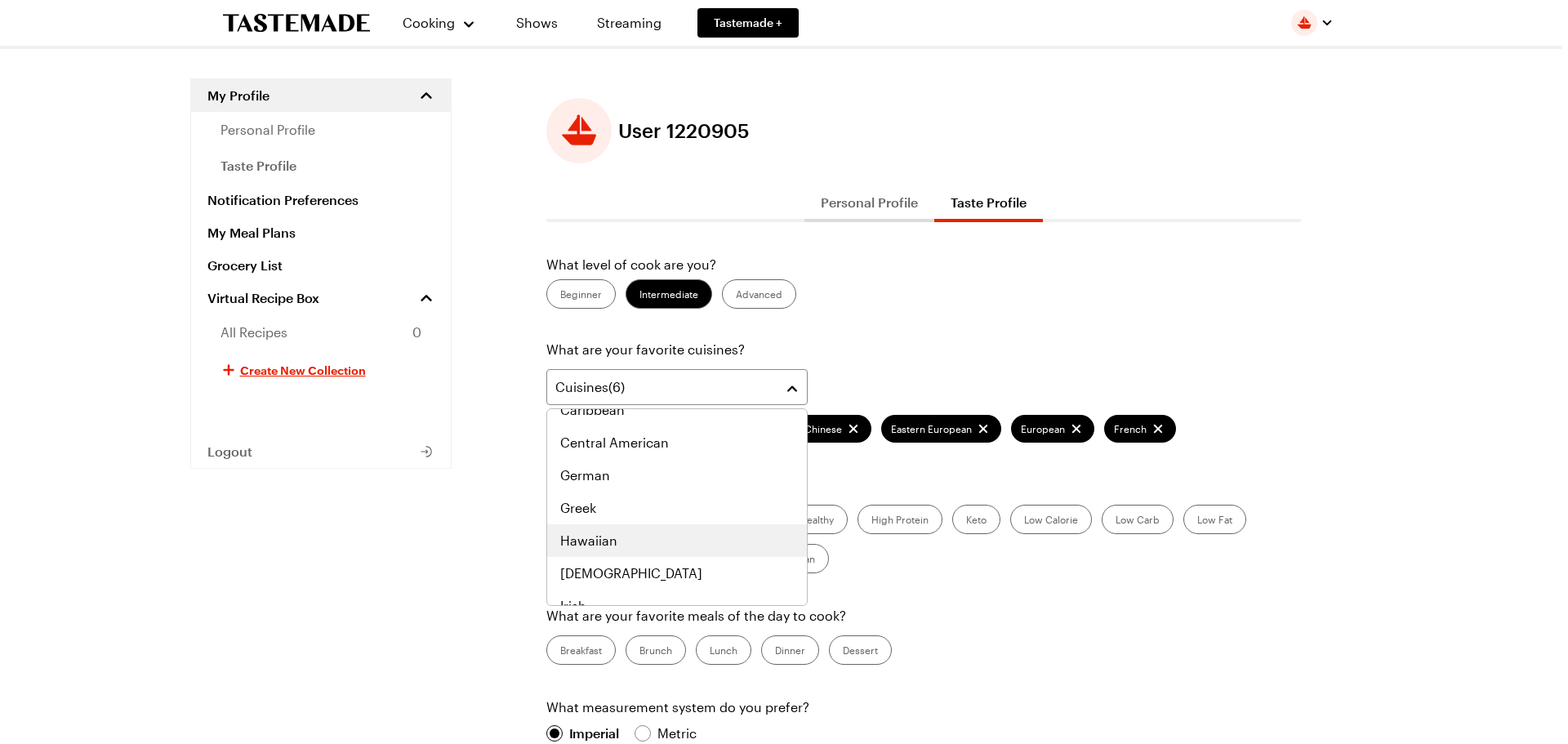
scroll to position [458, 0]
click at [657, 486] on div "Italian" at bounding box center [677, 474] width 260 height 33
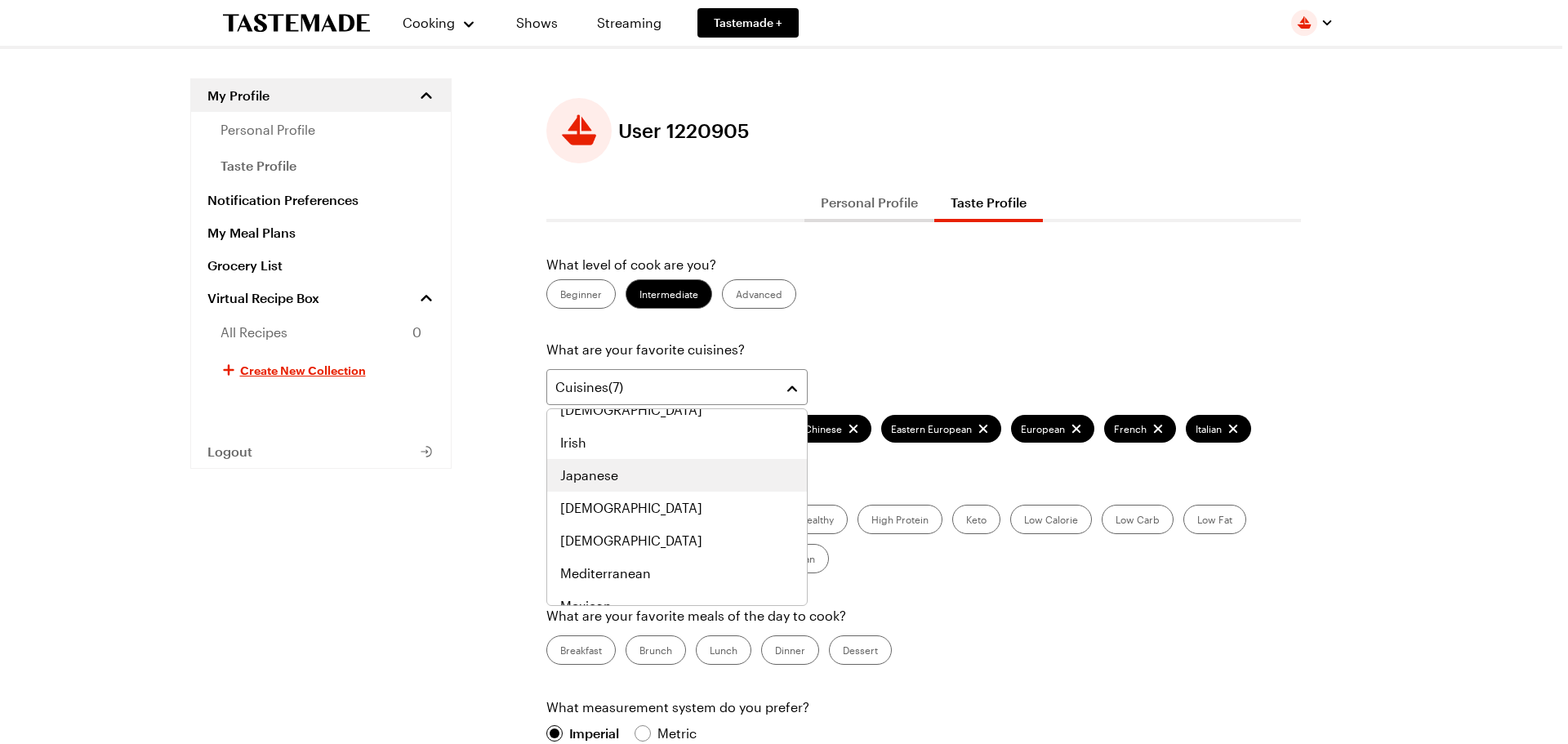
click at [665, 484] on div "Japanese" at bounding box center [677, 475] width 233 height 19
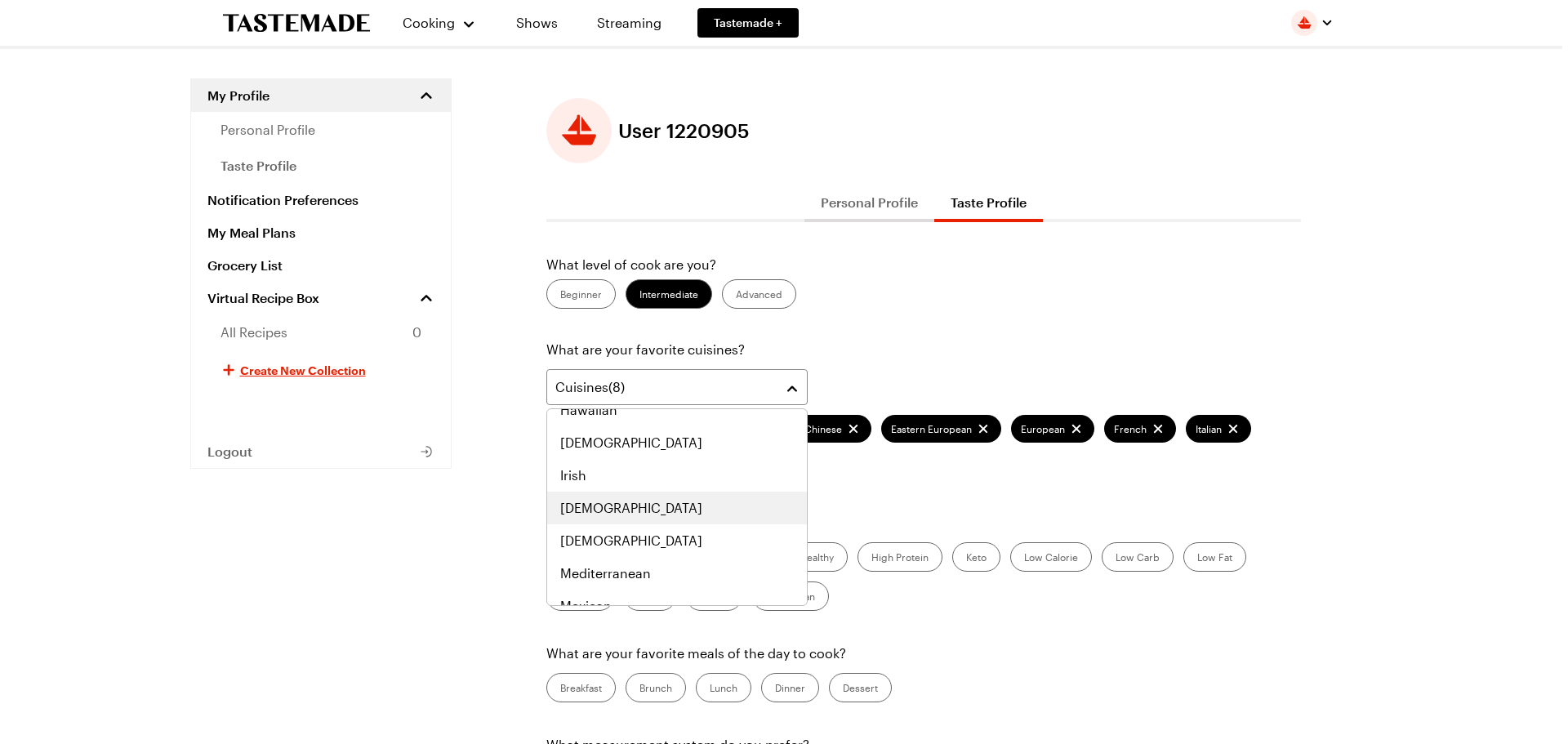
scroll to position [604, 0]
click at [666, 512] on div "[DEMOGRAPHIC_DATA]" at bounding box center [677, 508] width 233 height 19
click at [666, 512] on div "Mediterranean" at bounding box center [677, 508] width 233 height 19
click at [666, 512] on div "Mexican" at bounding box center [677, 508] width 233 height 19
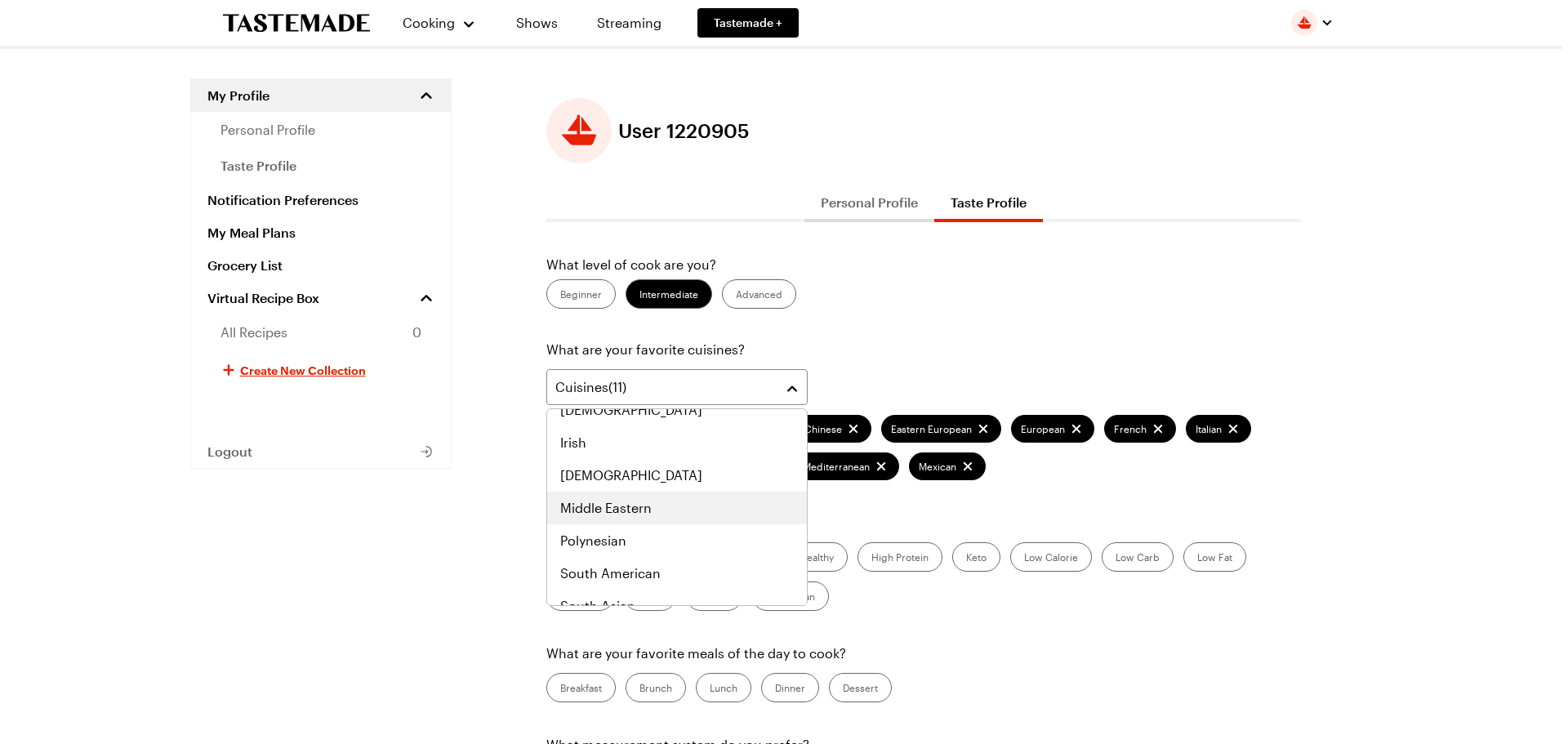
scroll to position [784, 0]
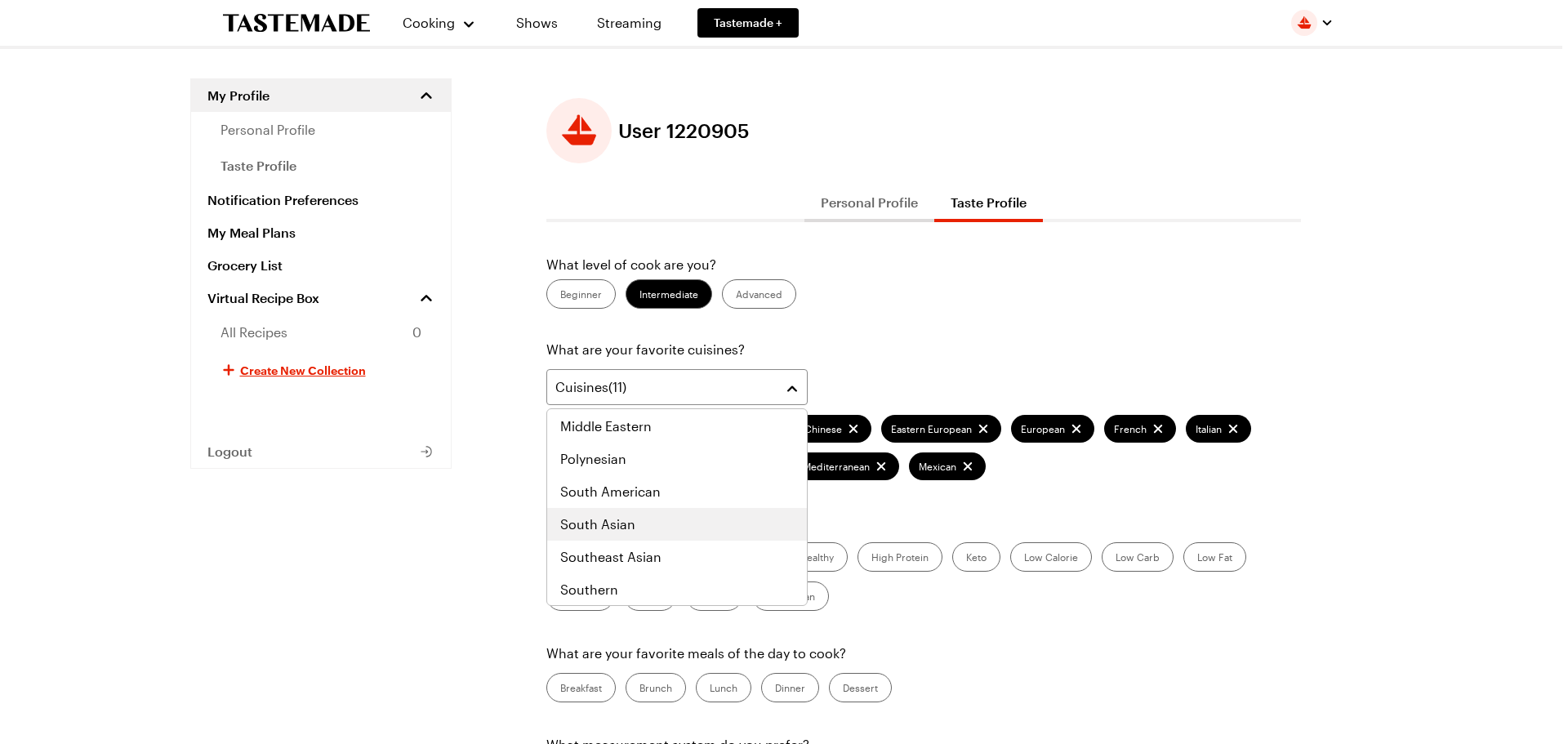
click at [663, 523] on div "South Asian" at bounding box center [677, 524] width 233 height 19
click at [663, 523] on div "Southeast Asian" at bounding box center [677, 524] width 233 height 19
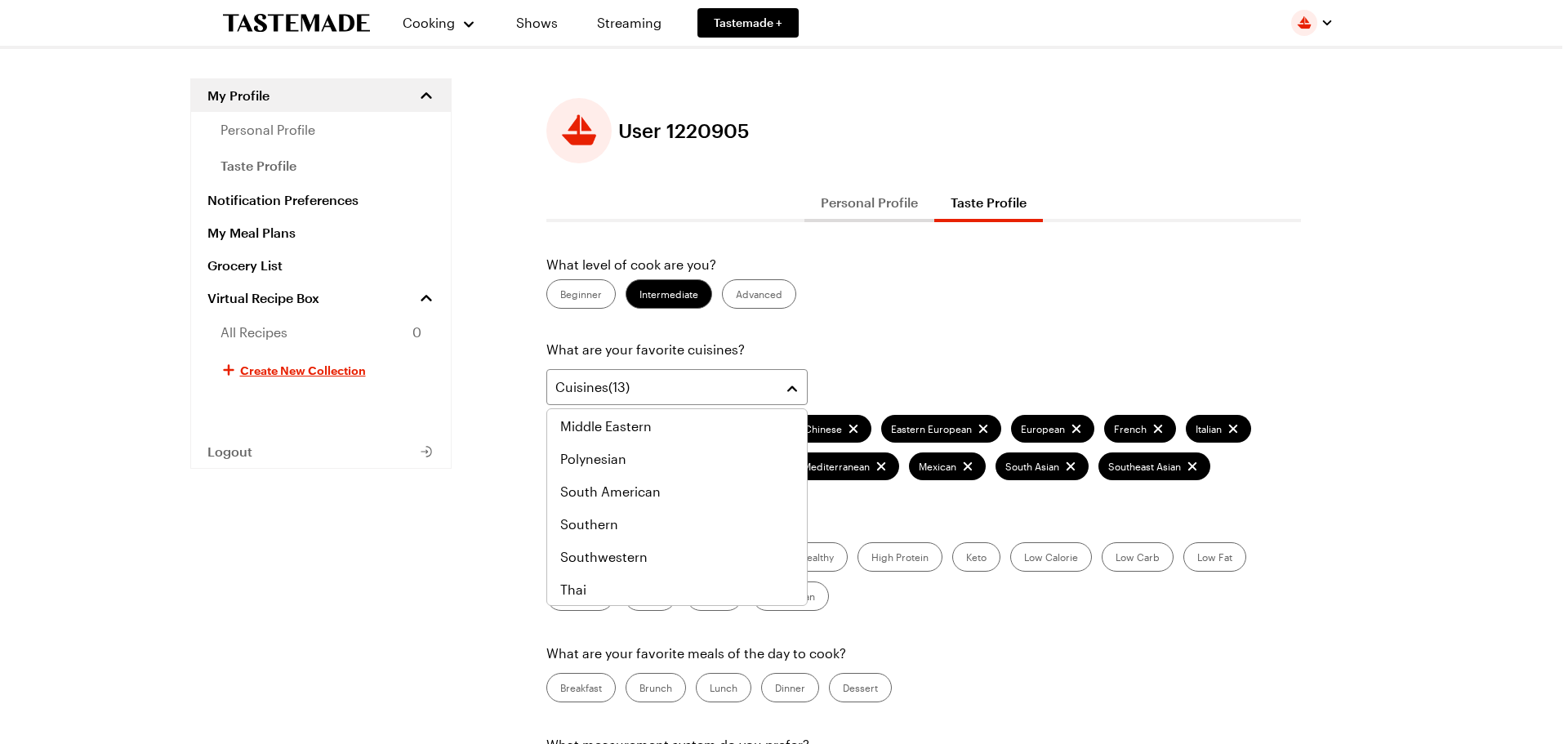
click at [907, 465] on div "Cuisines ( 13 ) American [DEMOGRAPHIC_DATA] Eastern European European French It…" at bounding box center [924, 425] width 755 height 111
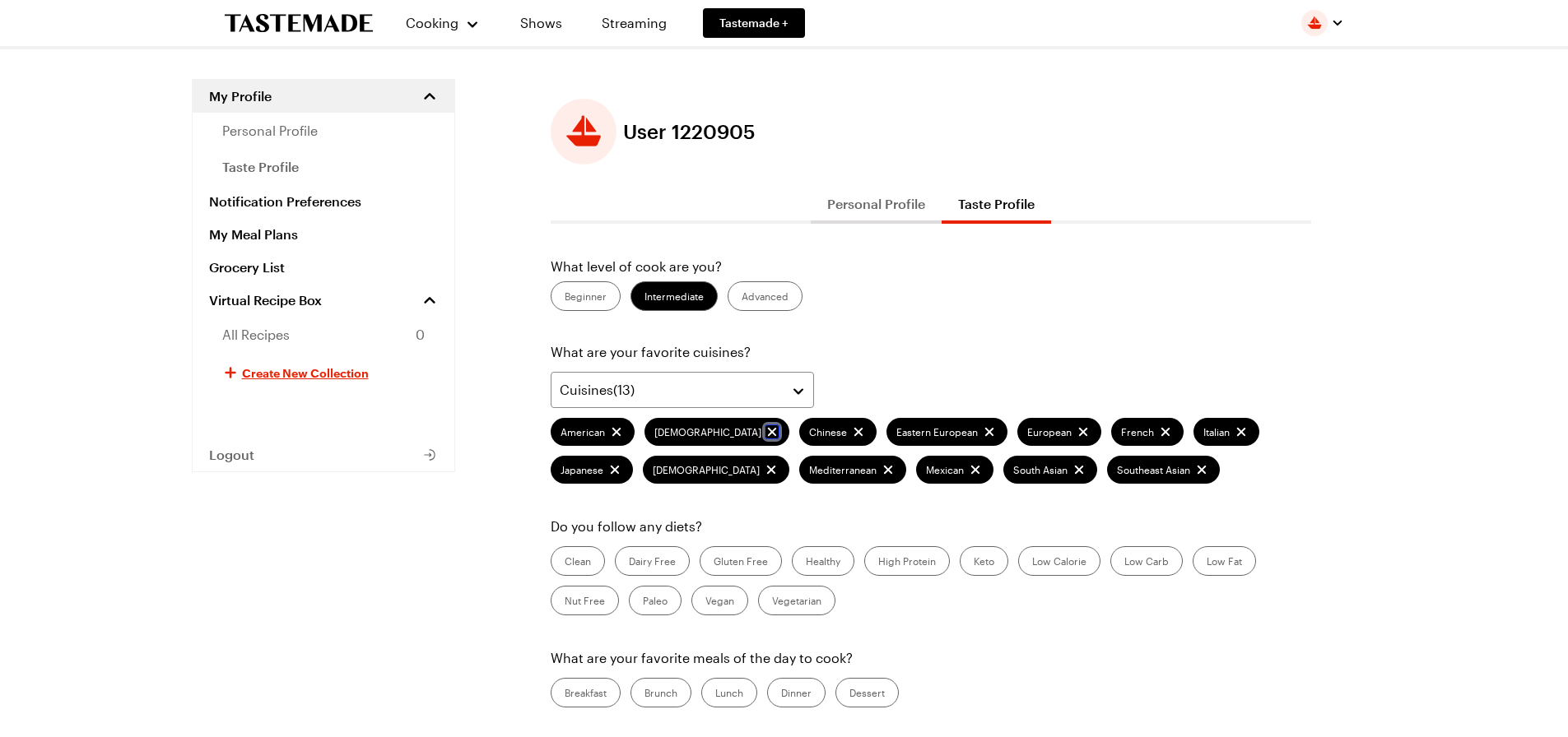
click at [697, 429] on div "[DEMOGRAPHIC_DATA]" at bounding box center [717, 431] width 145 height 28
click at [765, 430] on icon "remove Asian" at bounding box center [772, 432] width 15 height 15
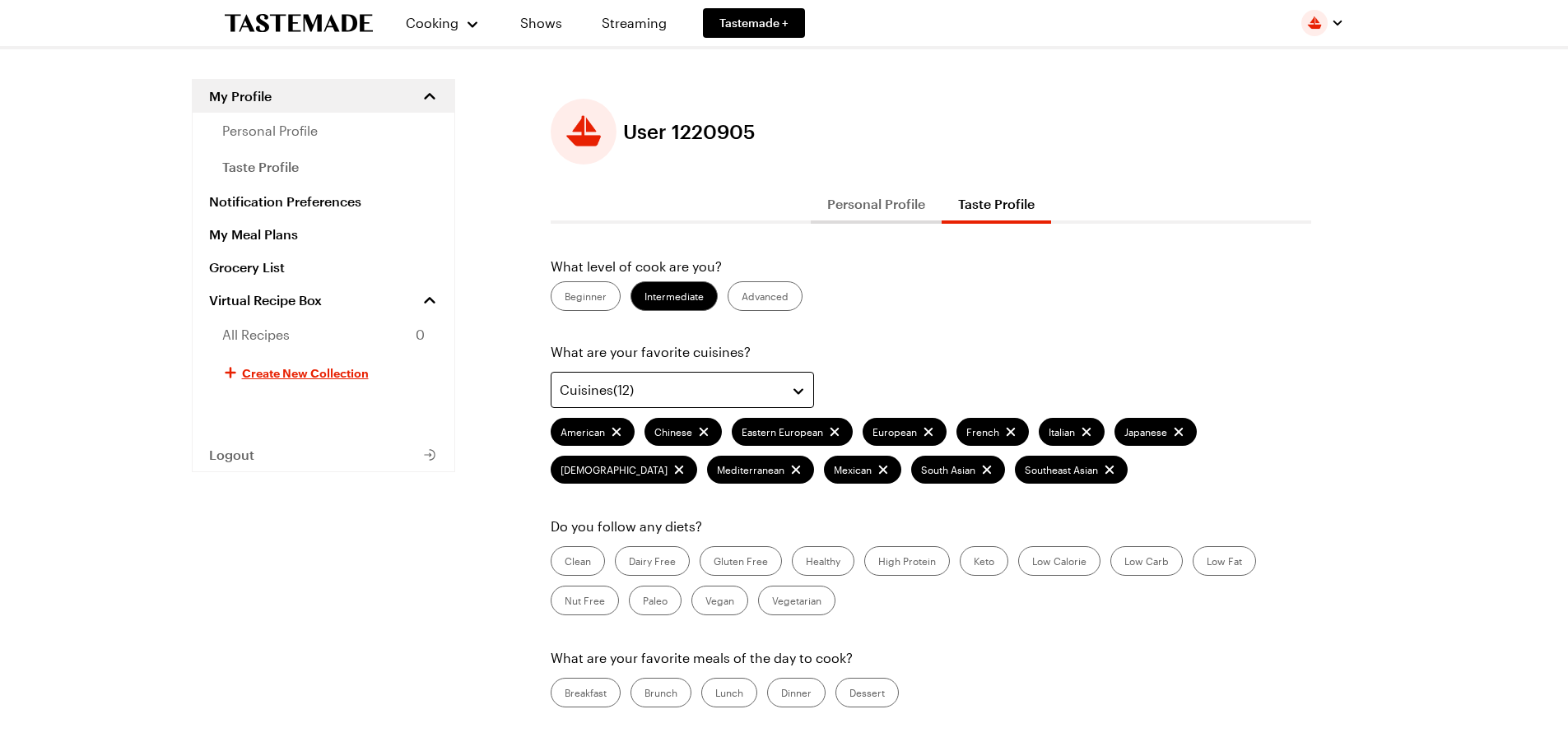
click at [796, 386] on button "Cuisines ( 12 )" at bounding box center [682, 390] width 264 height 36
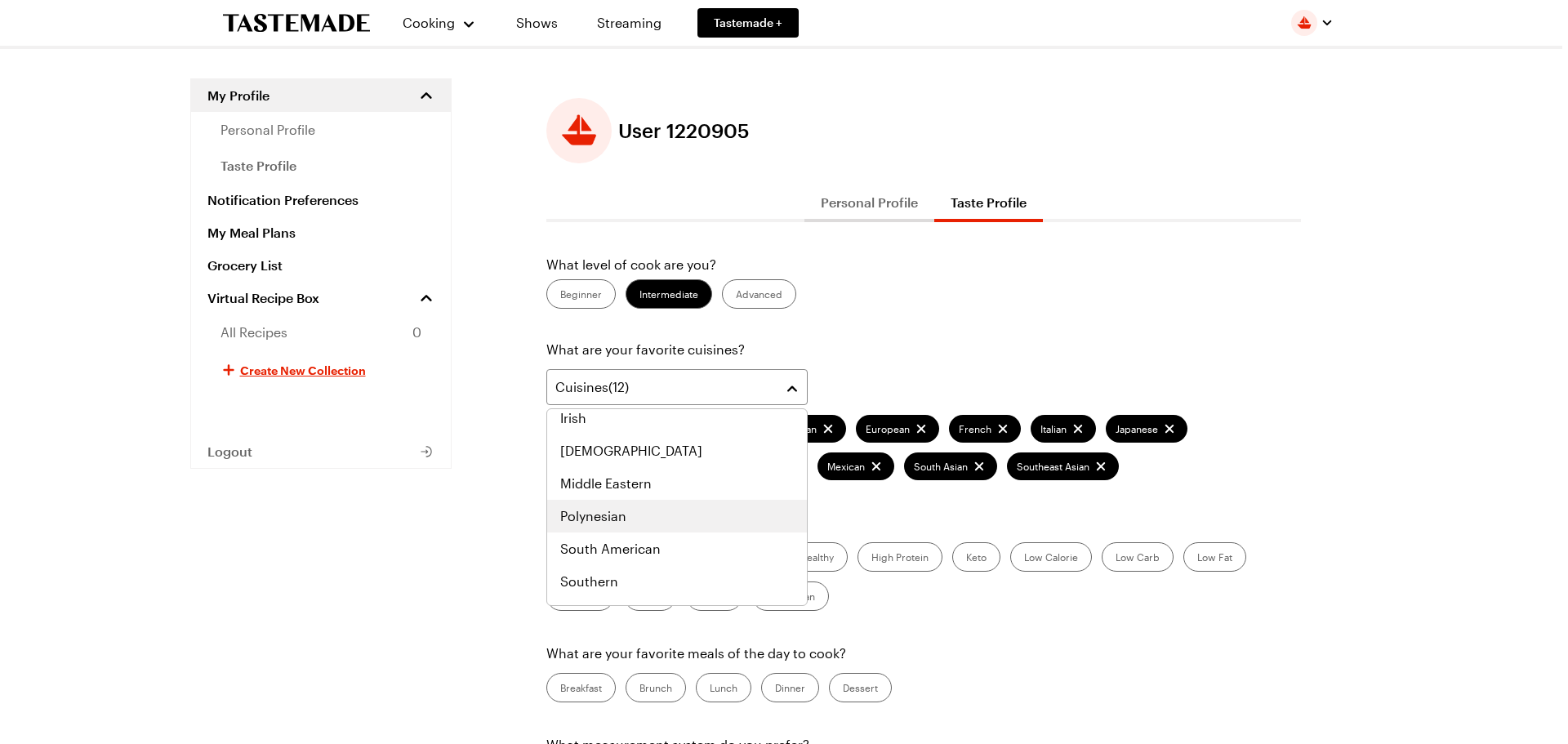
scroll to position [816, 0]
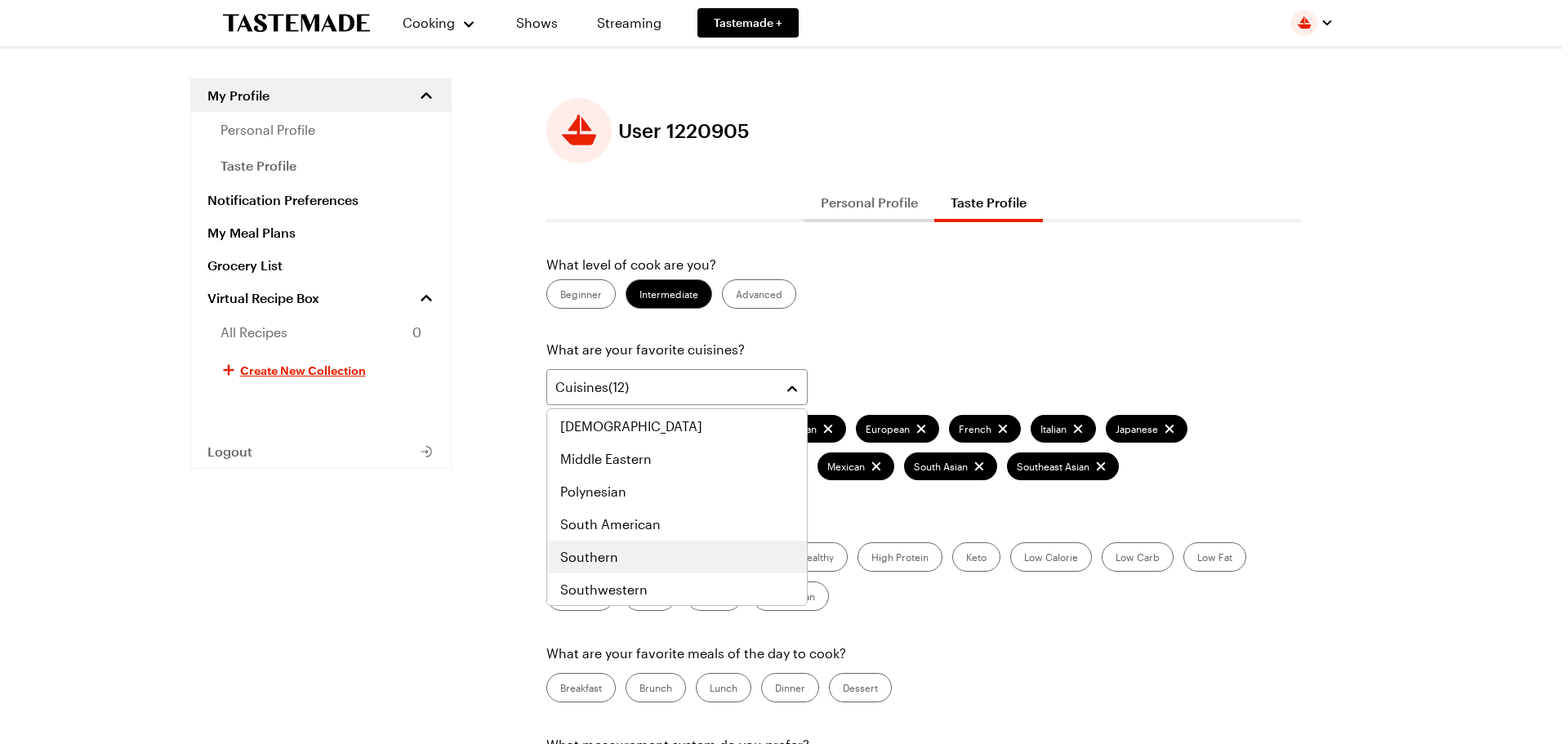
click at [711, 565] on div "Southern" at bounding box center [677, 557] width 233 height 19
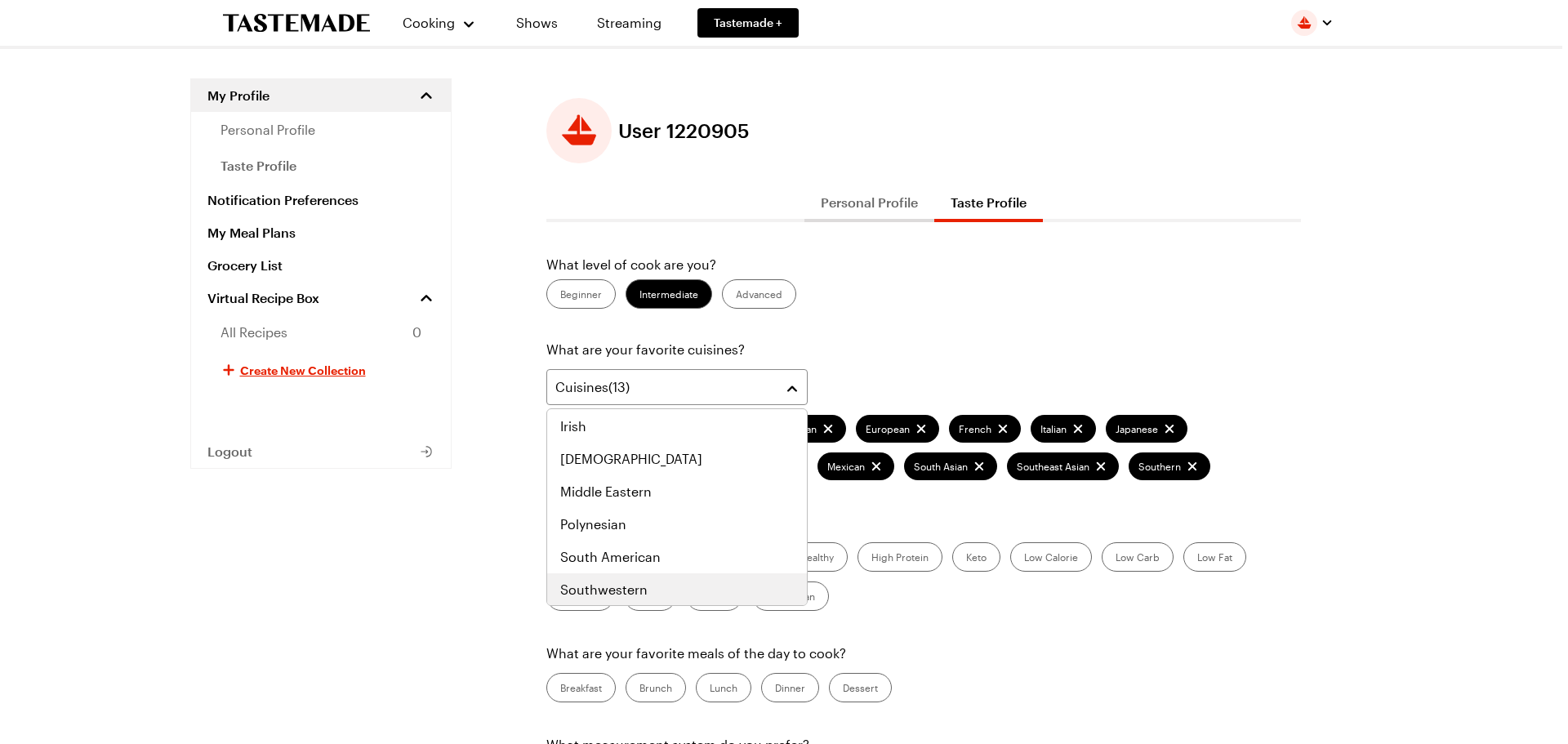
click at [711, 580] on div "Southwestern" at bounding box center [677, 589] width 233 height 19
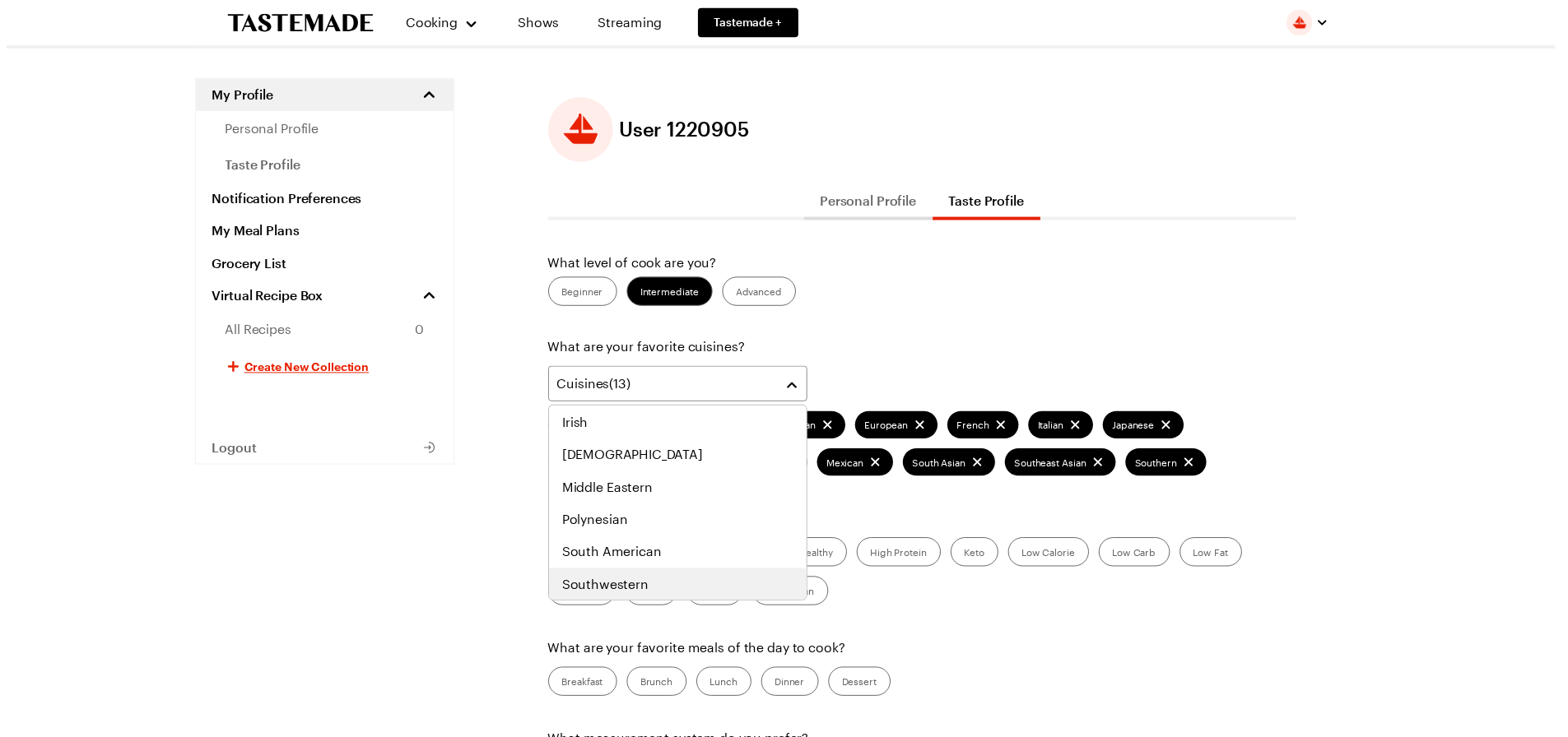
scroll to position [856, 0]
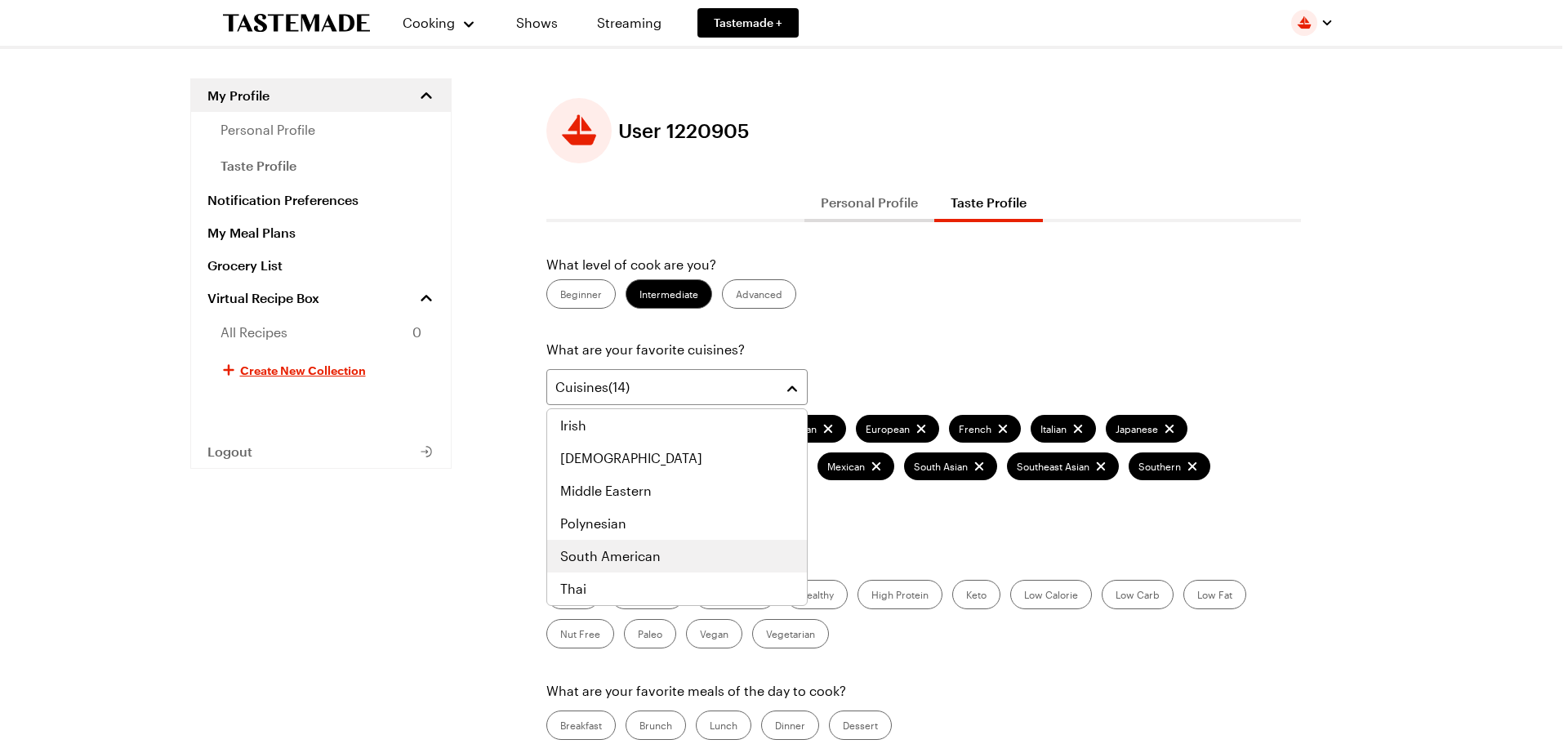
click at [706, 558] on div "South American" at bounding box center [677, 556] width 233 height 19
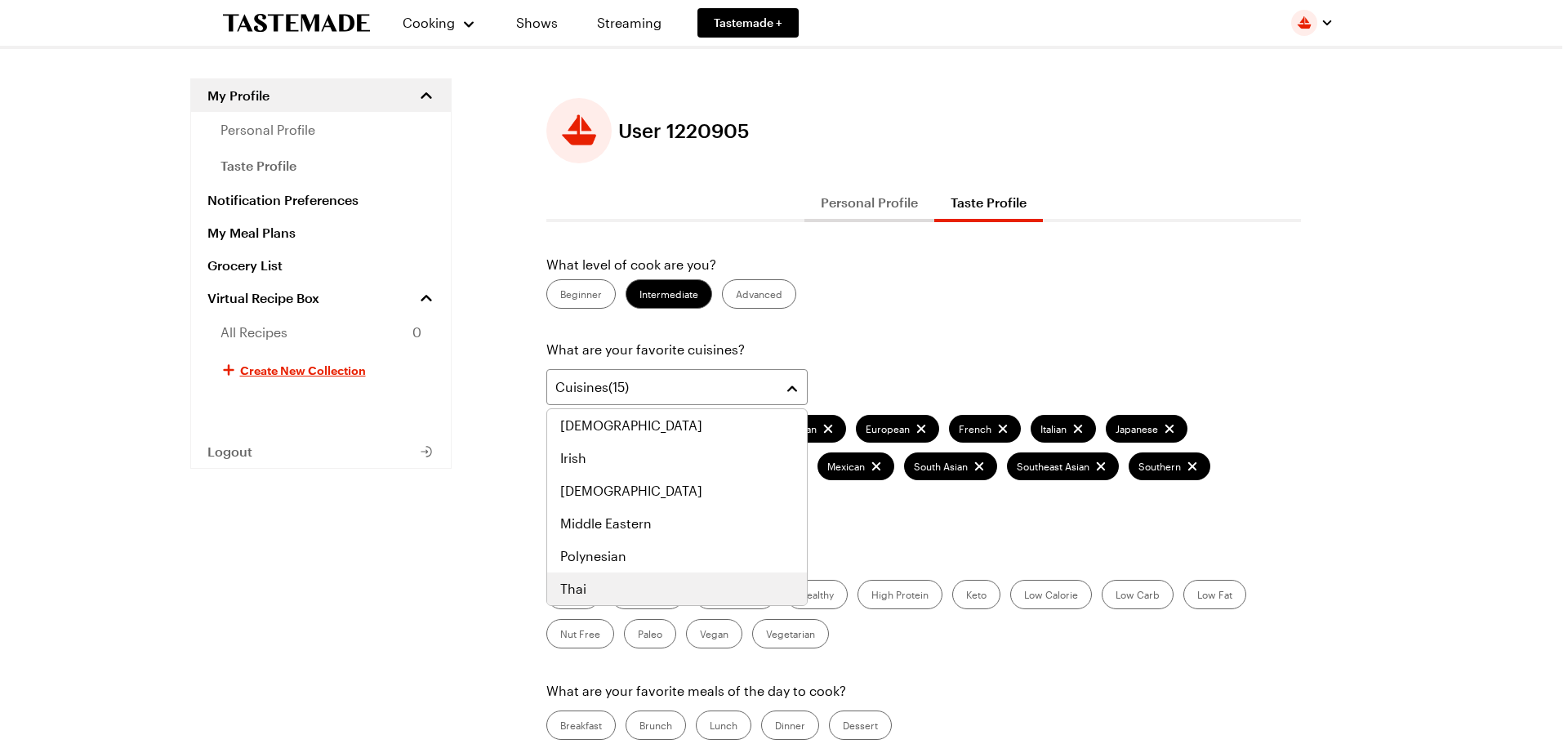
click at [712, 591] on div "Thai" at bounding box center [677, 588] width 233 height 19
click at [940, 507] on div "Cuisines ( 16 ) [DEMOGRAPHIC_DATA] Eastern European European French Italian Jap…" at bounding box center [924, 444] width 755 height 148
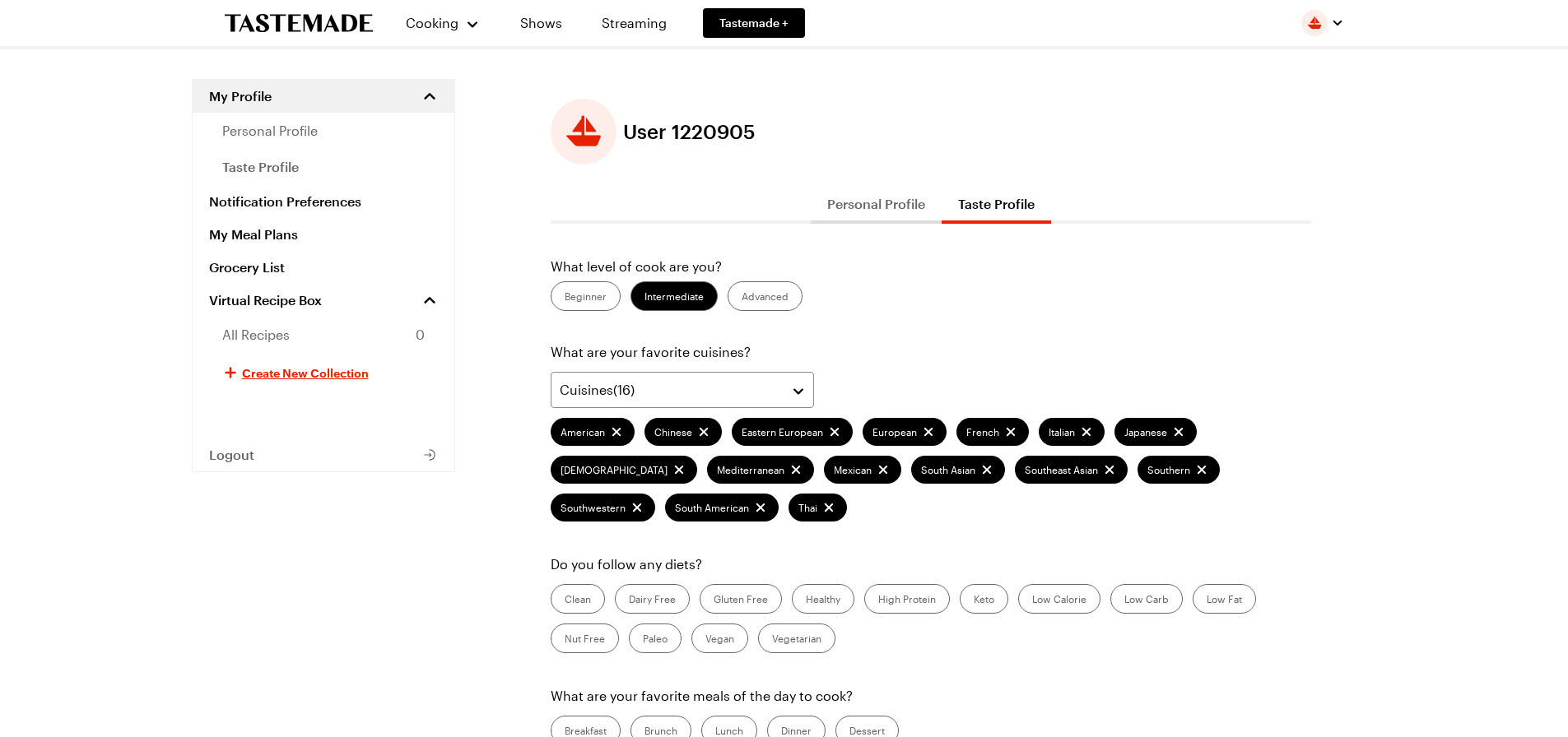
click at [830, 595] on label "Healthy" at bounding box center [823, 598] width 62 height 29
click at [806, 601] on input "Healthy" at bounding box center [806, 601] width 0 height 0
click at [1068, 608] on label "Low Calorie" at bounding box center [1059, 598] width 82 height 29
click at [1032, 601] on Calorie "Low Calorie" at bounding box center [1032, 601] width 0 height 0
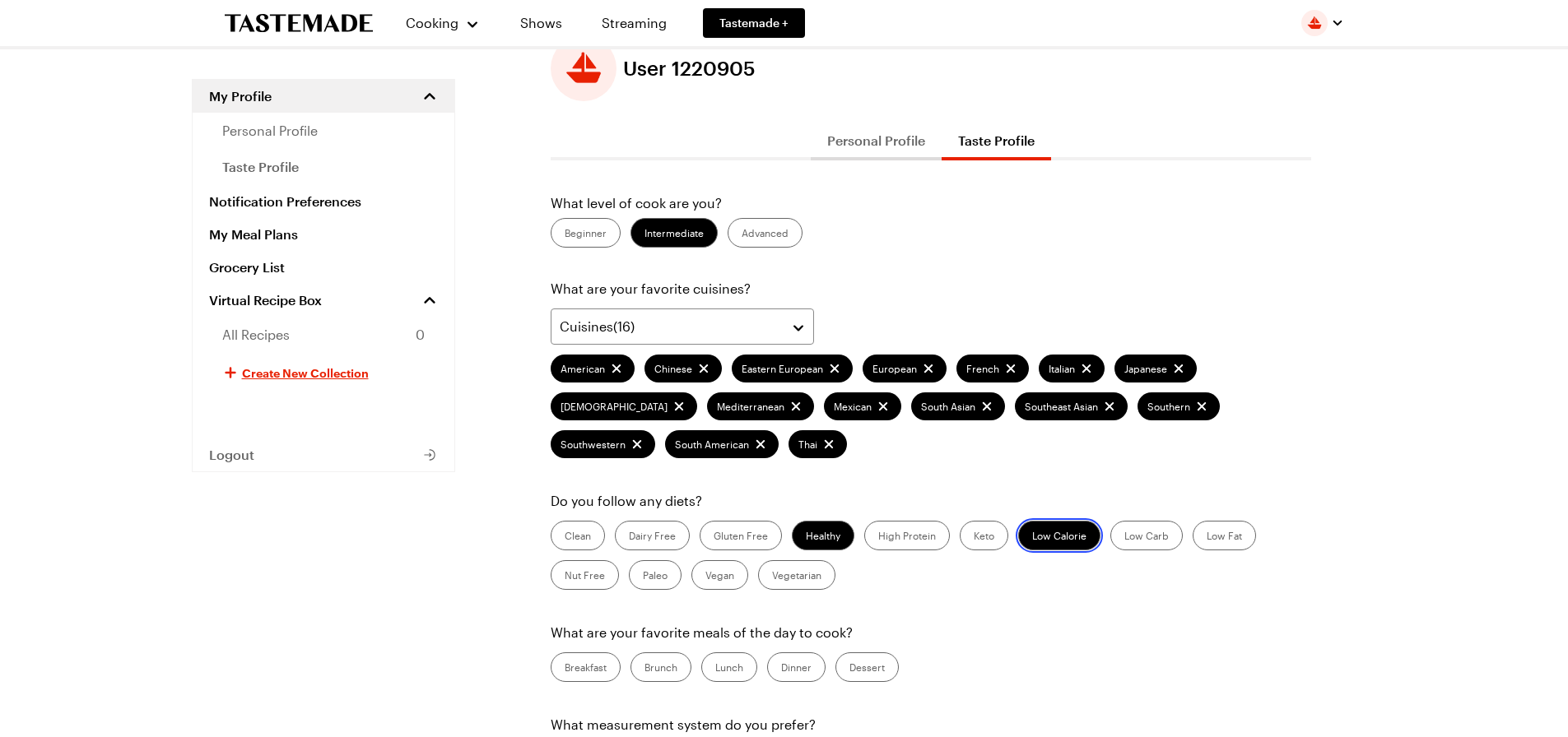
scroll to position [165, 0]
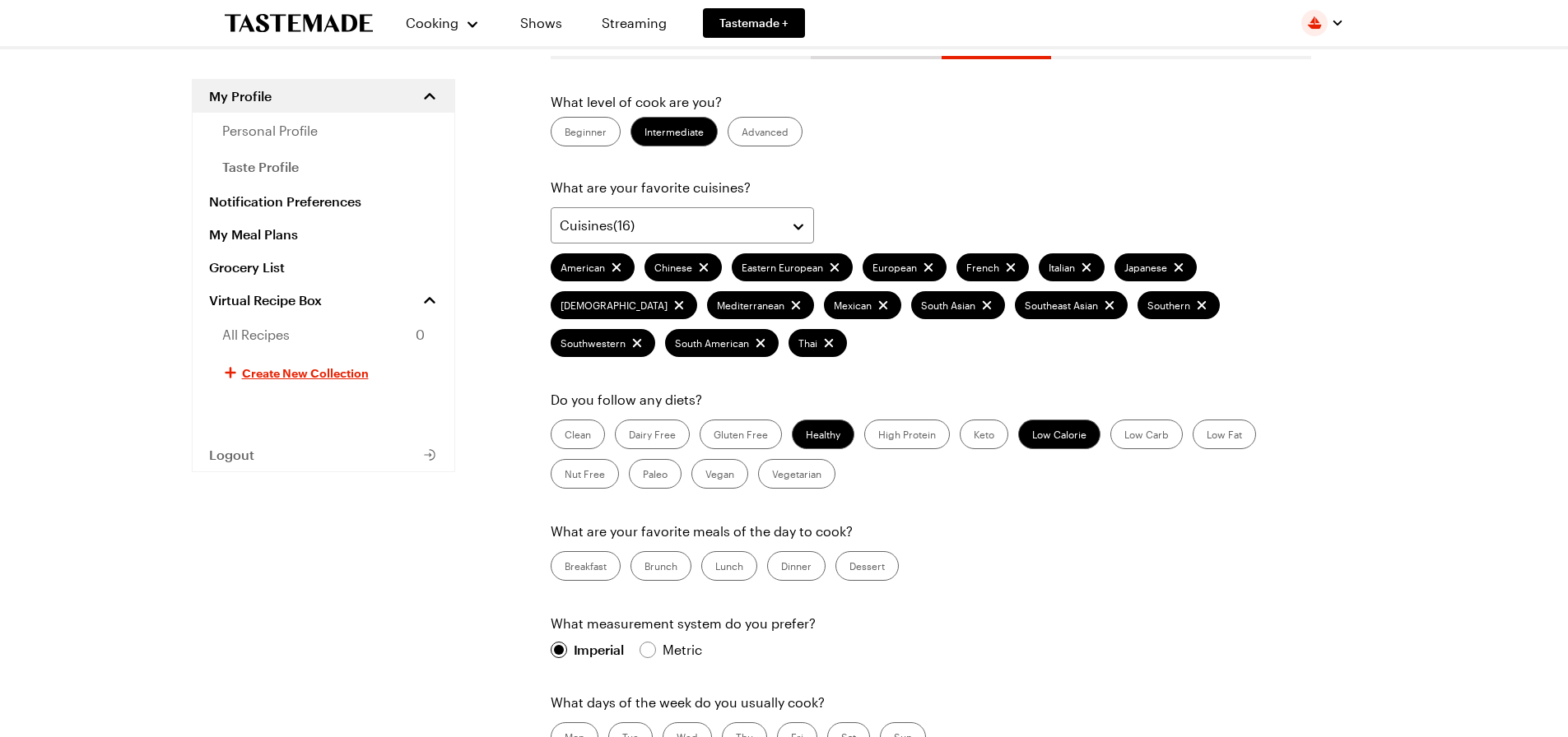
click at [802, 563] on label "Dinner" at bounding box center [796, 565] width 59 height 29
click at [781, 568] on input "Dinner" at bounding box center [781, 568] width 0 height 0
click at [863, 569] on label "Dessert" at bounding box center [866, 565] width 63 height 29
click at [849, 568] on input "Dessert" at bounding box center [849, 568] width 0 height 0
click at [592, 571] on label "Breakfast" at bounding box center [585, 565] width 70 height 29
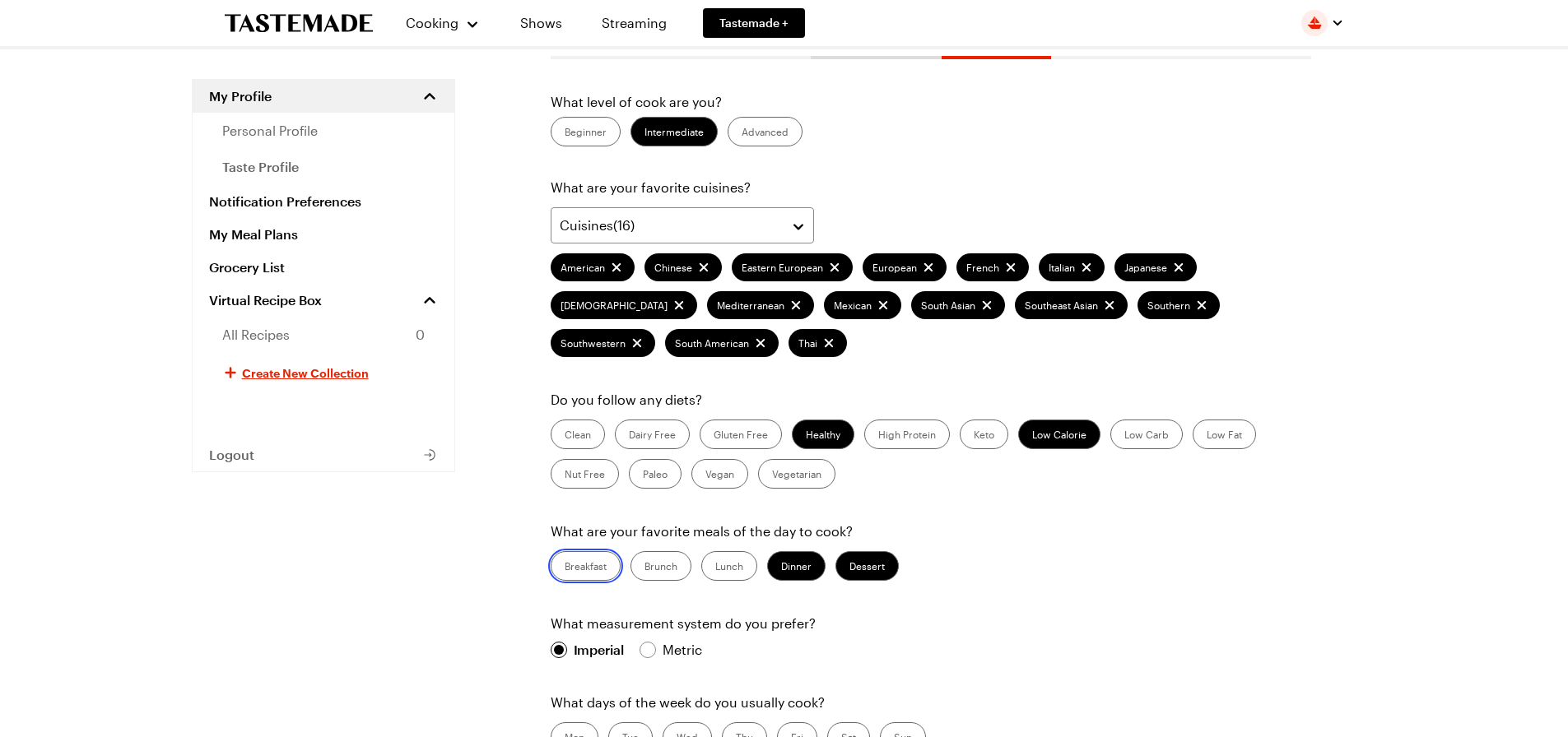
click at [565, 568] on input "Breakfast" at bounding box center [565, 568] width 0 height 0
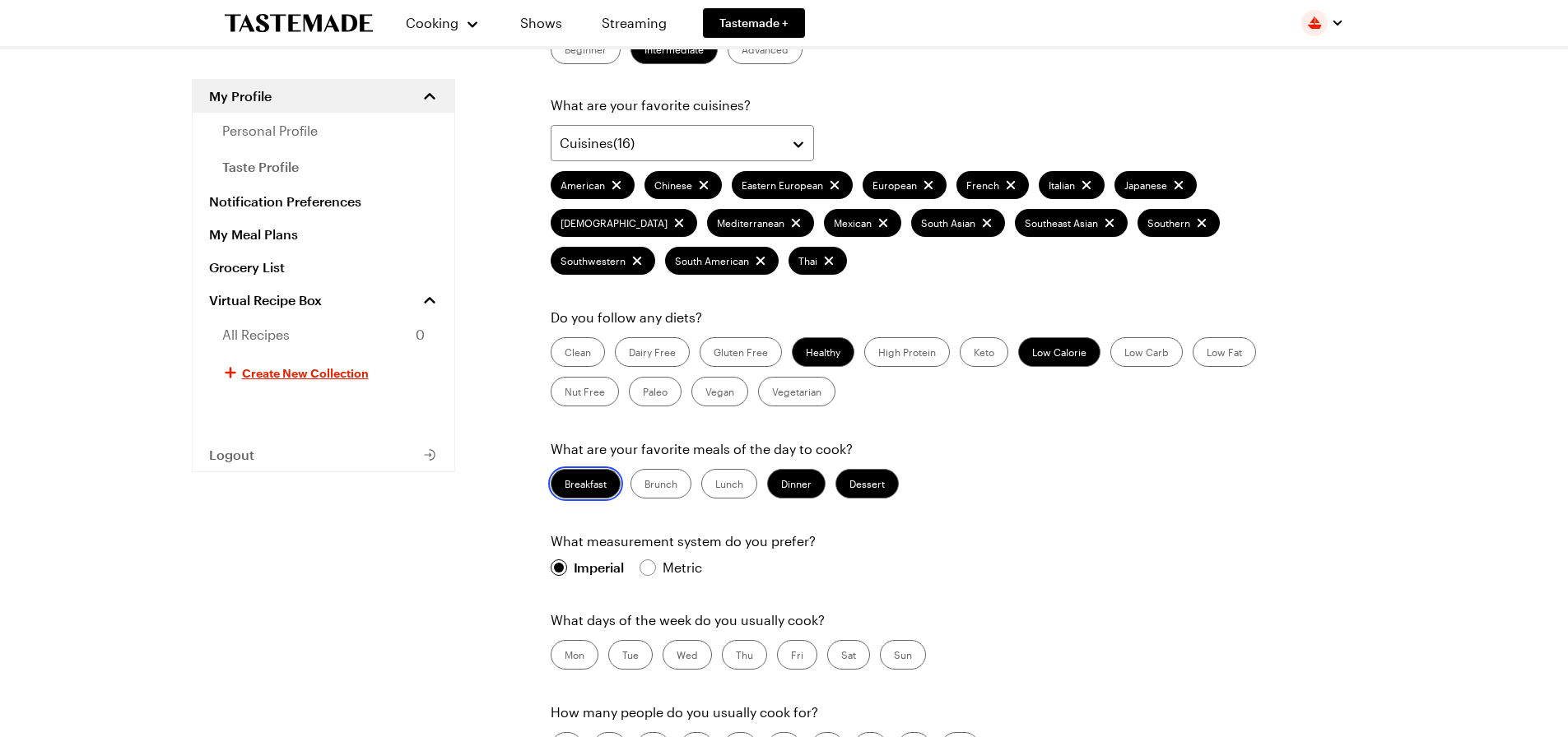
scroll to position [329, 0]
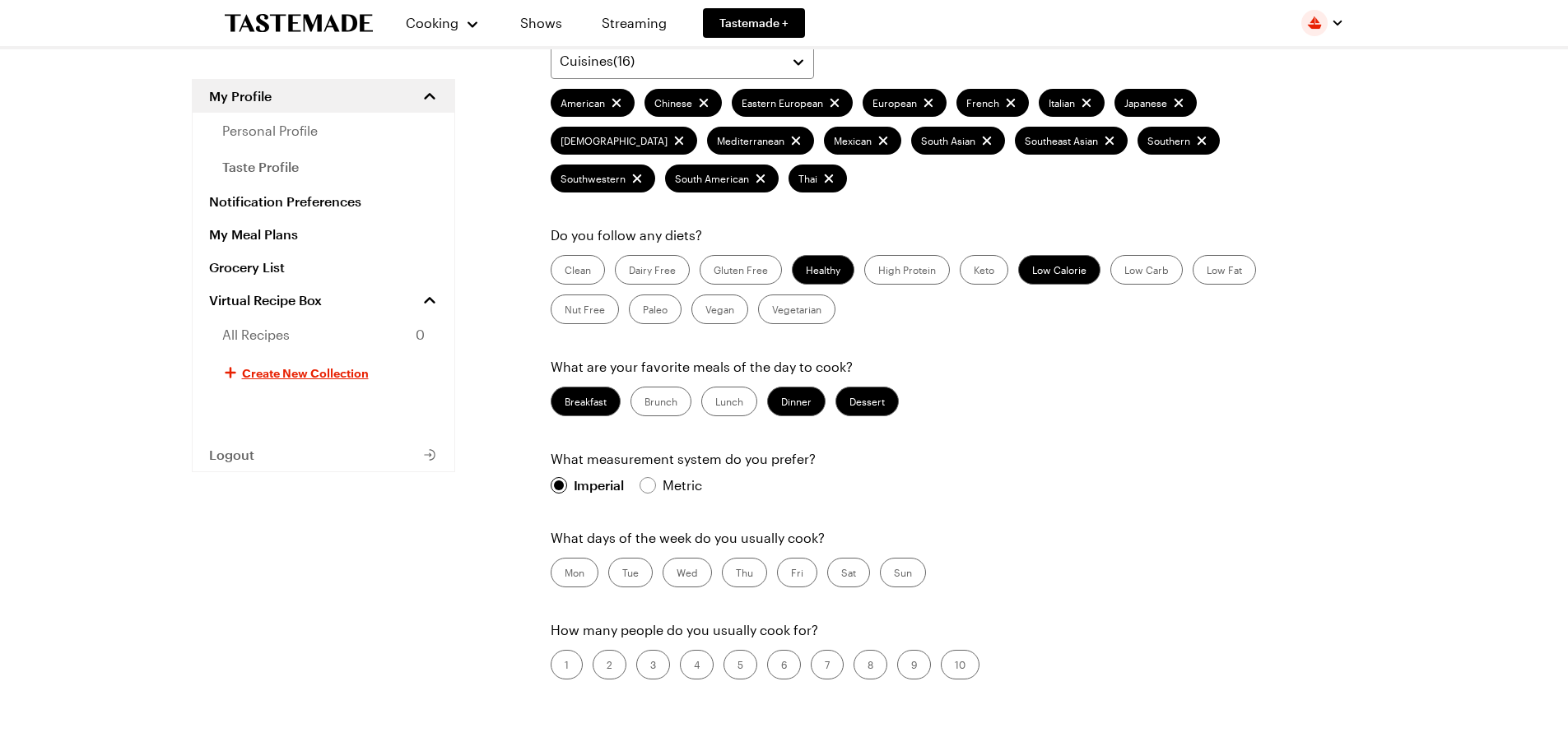
click at [575, 570] on label "Mon" at bounding box center [574, 572] width 48 height 29
click at [565, 574] on input "Mon" at bounding box center [565, 574] width 0 height 0
click at [631, 563] on label "Tue" at bounding box center [630, 572] width 45 height 29
click at [622, 574] on input "Tue" at bounding box center [622, 574] width 0 height 0
drag, startPoint x: 631, startPoint y: 563, endPoint x: 657, endPoint y: 566, distance: 26.2
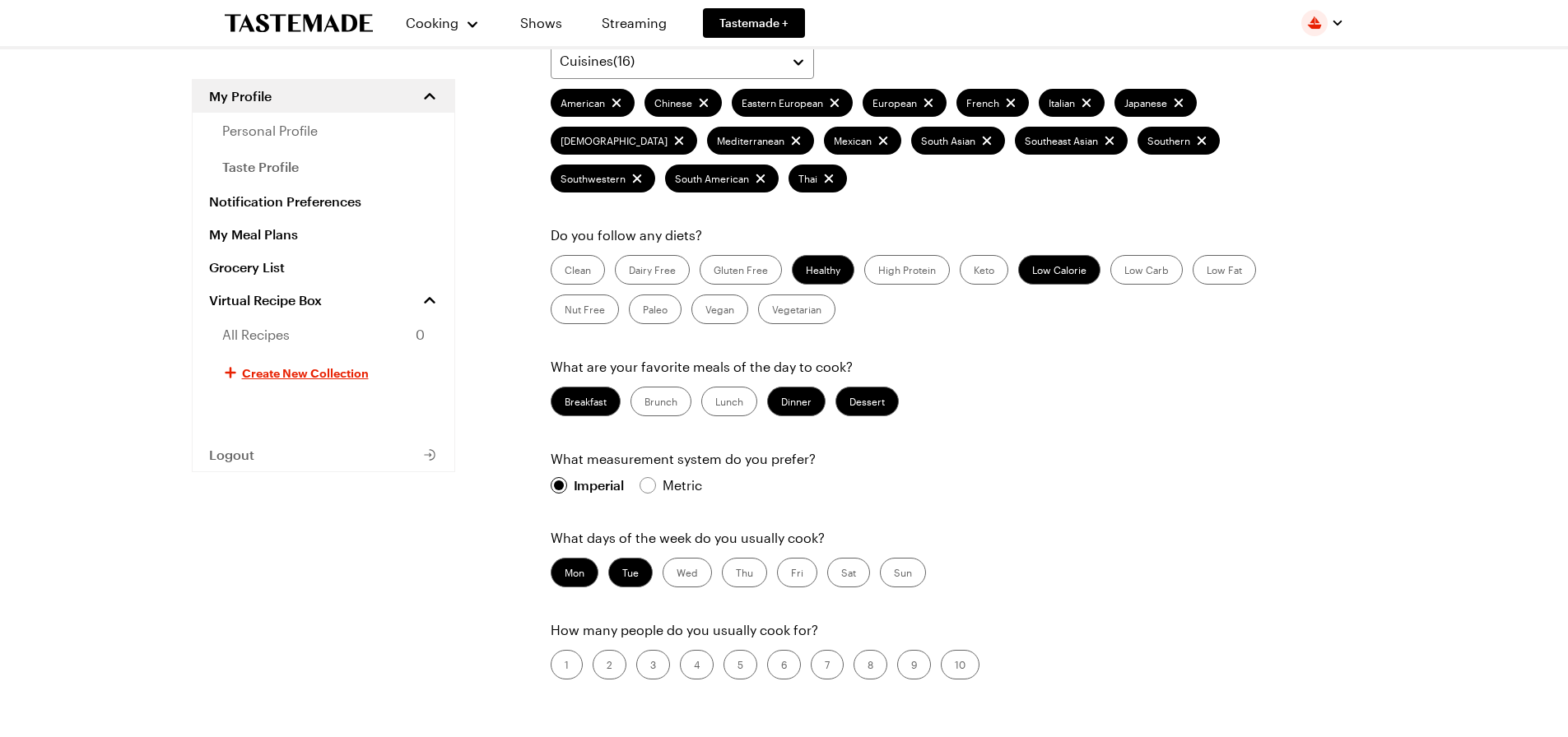
click at [631, 563] on label "Tue" at bounding box center [630, 572] width 45 height 29
click at [622, 574] on input "Tue" at bounding box center [622, 574] width 0 height 0
click at [691, 571] on label "Wed" at bounding box center [687, 572] width 49 height 29
click at [677, 574] on input "Wed" at bounding box center [677, 574] width 0 height 0
click at [626, 571] on label "Tue" at bounding box center [630, 572] width 45 height 29
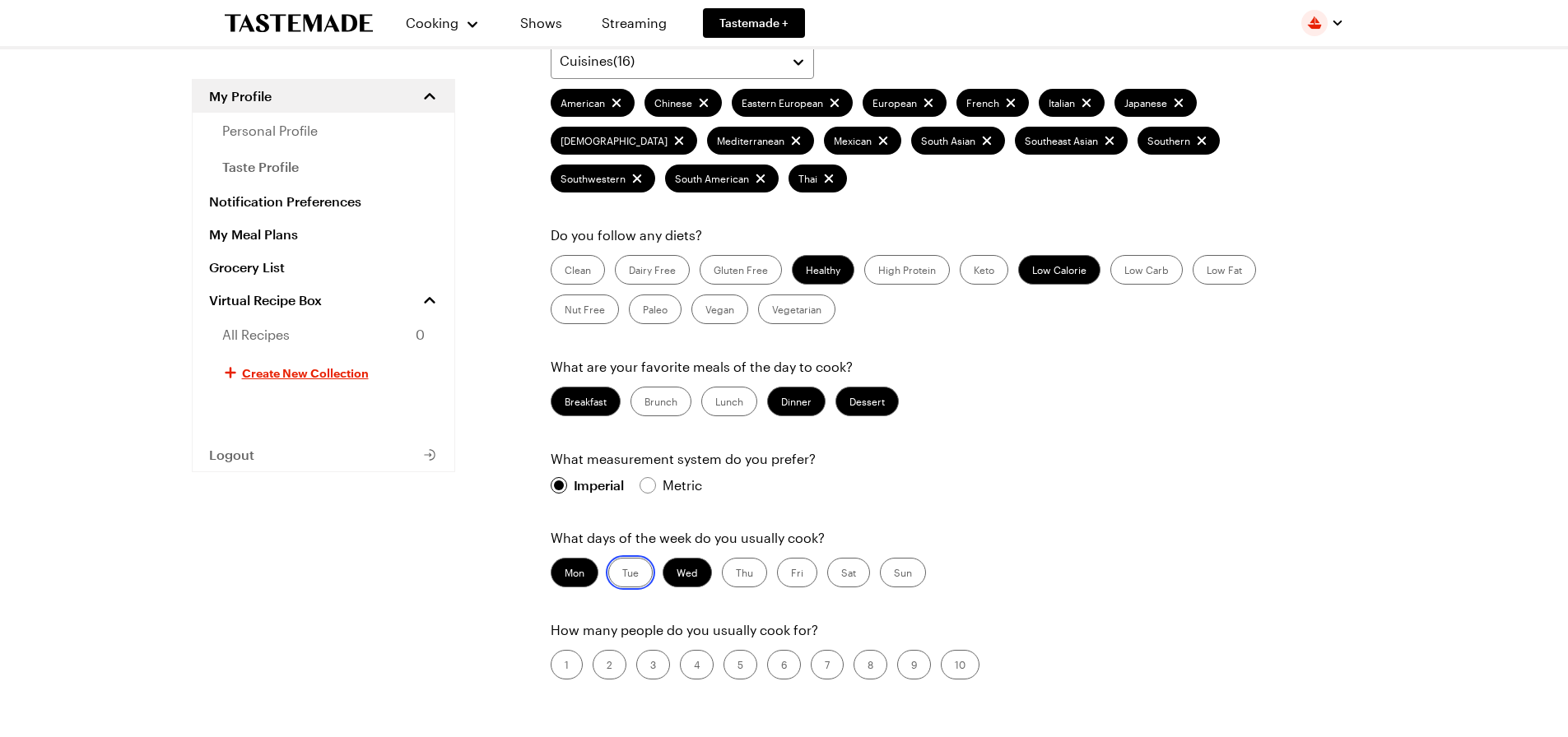
click at [622, 574] on input "Tue" at bounding box center [622, 574] width 0 height 0
click at [796, 577] on label "Fri" at bounding box center [796, 572] width 40 height 29
click at [791, 574] on input "Fri" at bounding box center [791, 574] width 0 height 0
click at [841, 579] on label "Sat" at bounding box center [849, 572] width 43 height 29
click at [841, 574] on input "Sat" at bounding box center [841, 574] width 0 height 0
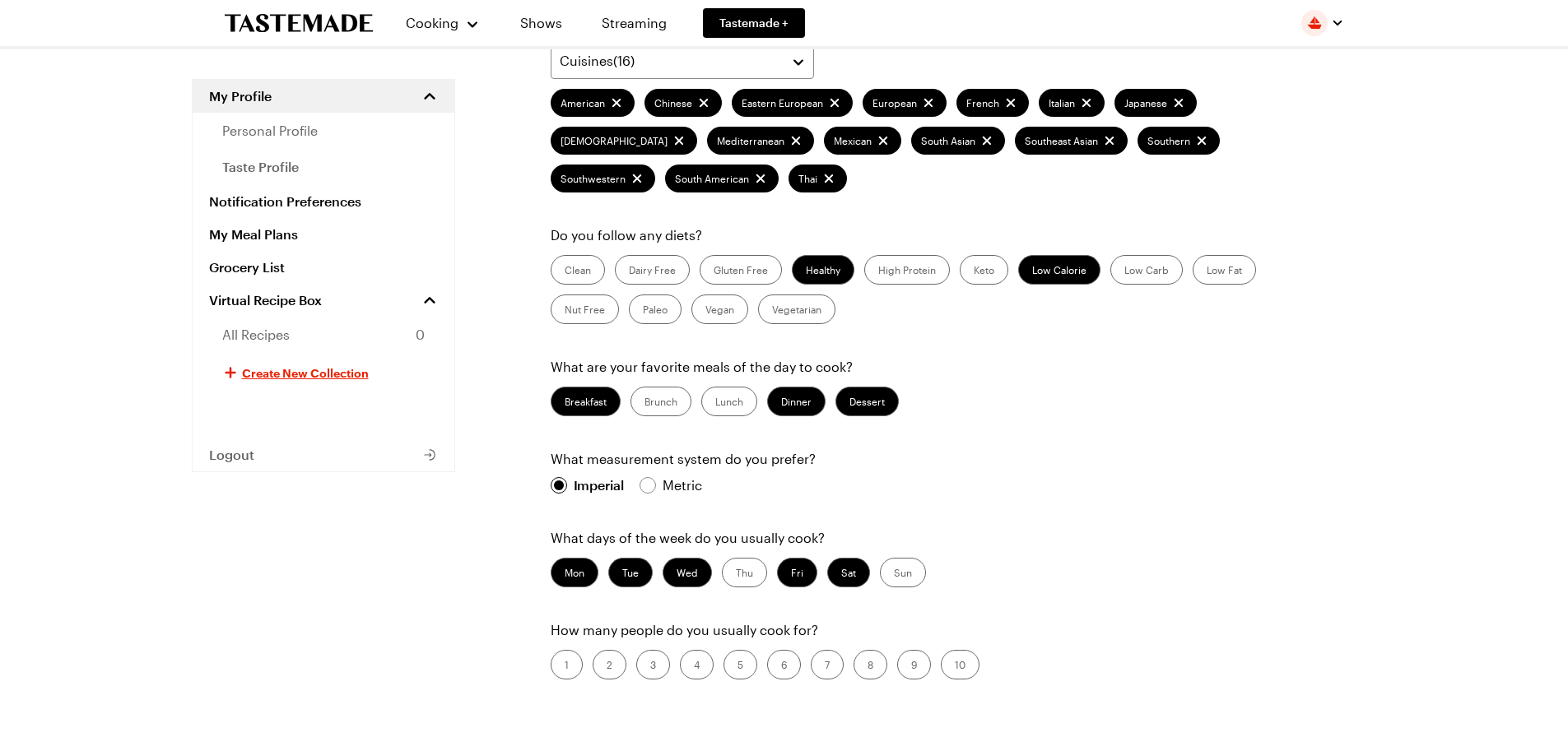
click at [904, 571] on label "Sun" at bounding box center [903, 572] width 46 height 29
click at [894, 574] on input "Sun" at bounding box center [894, 574] width 0 height 0
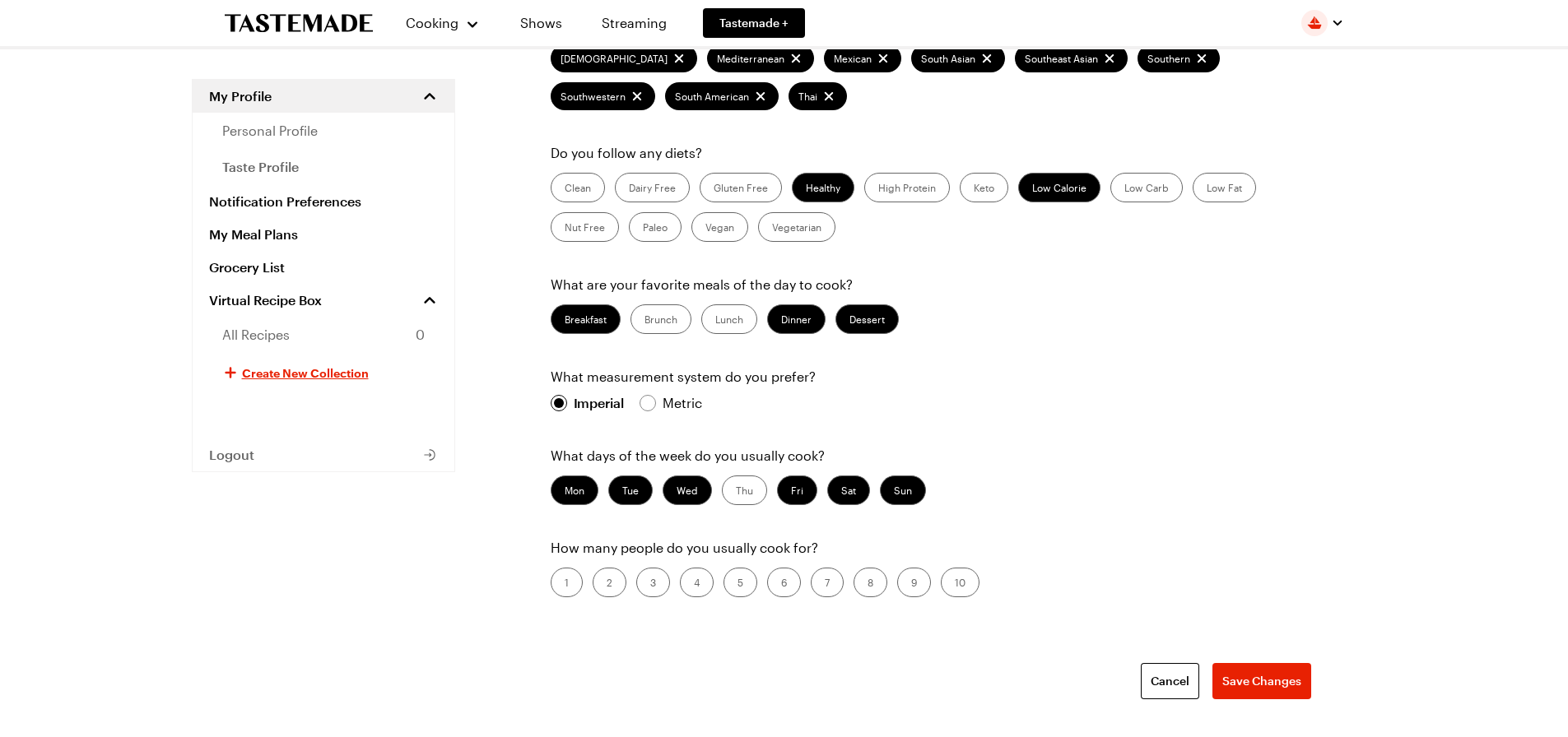
click at [612, 580] on label "2" at bounding box center [609, 582] width 34 height 29
click at [606, 584] on input "2" at bounding box center [606, 584] width 0 height 0
click at [1241, 680] on span "Save Changes" at bounding box center [1261, 681] width 79 height 16
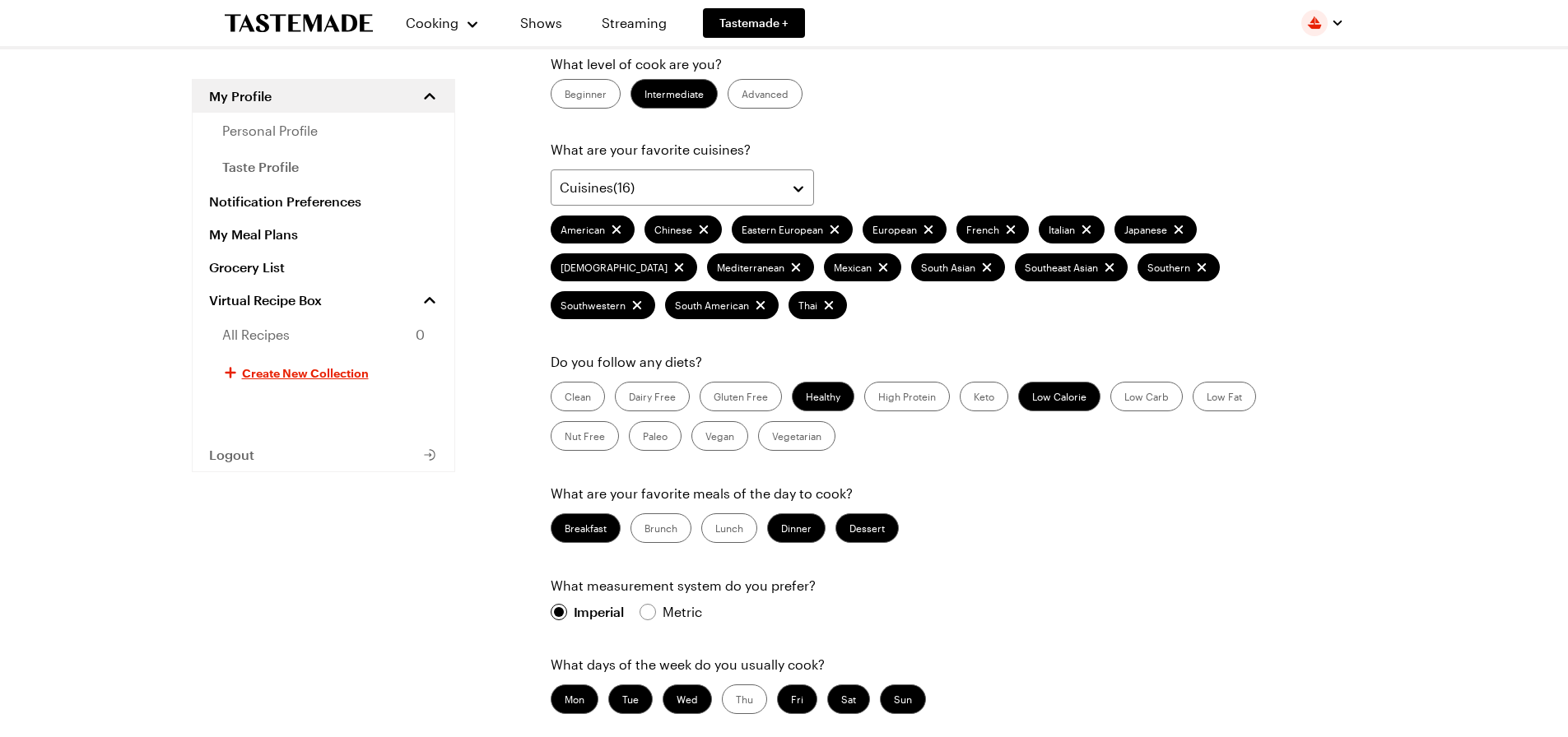
scroll to position [0, 0]
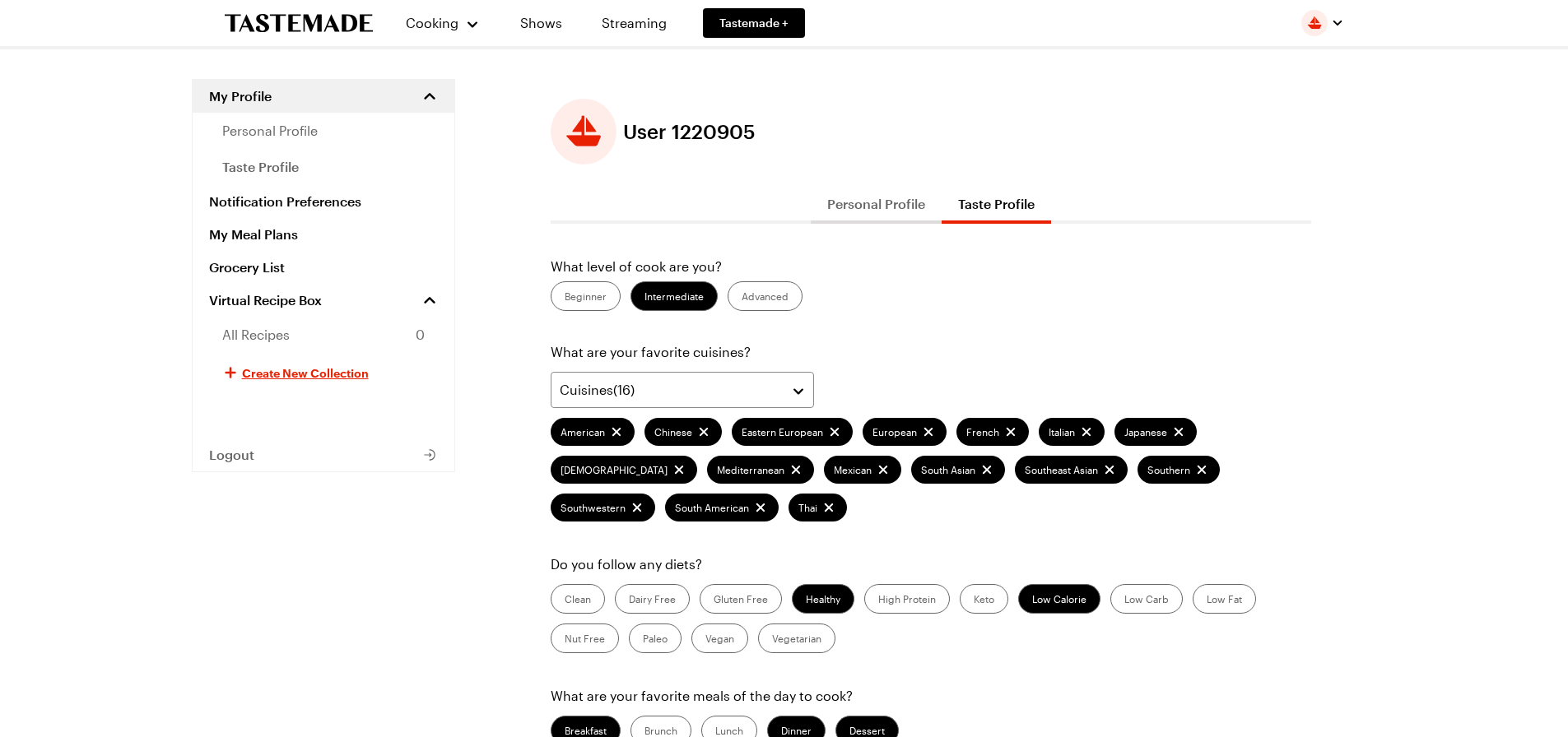
click at [888, 193] on button "Personal Profile" at bounding box center [875, 204] width 131 height 39
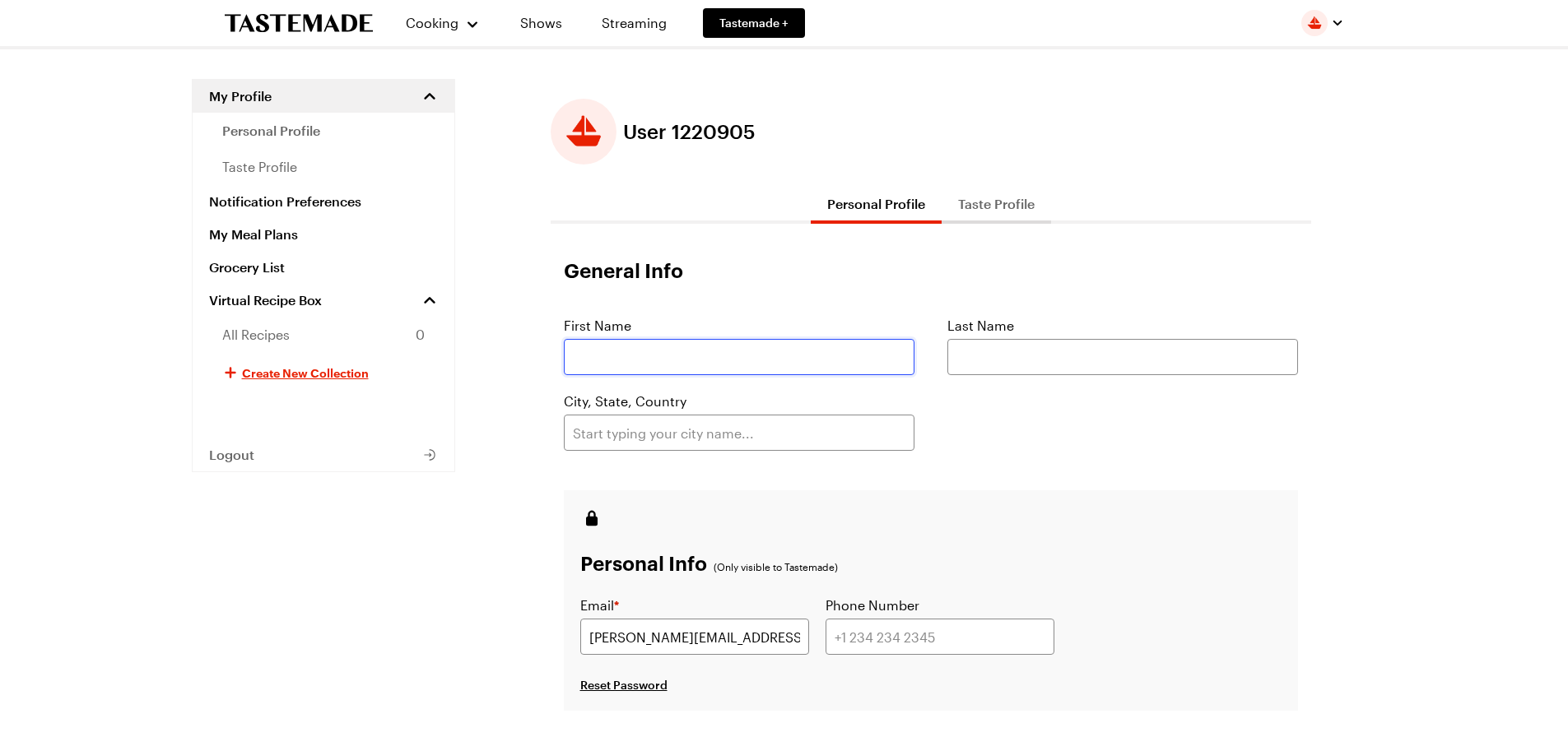
click at [763, 346] on input "text" at bounding box center [739, 357] width 351 height 36
type input "[PERSON_NAME]"
type input "Minden"
type input "8055018650"
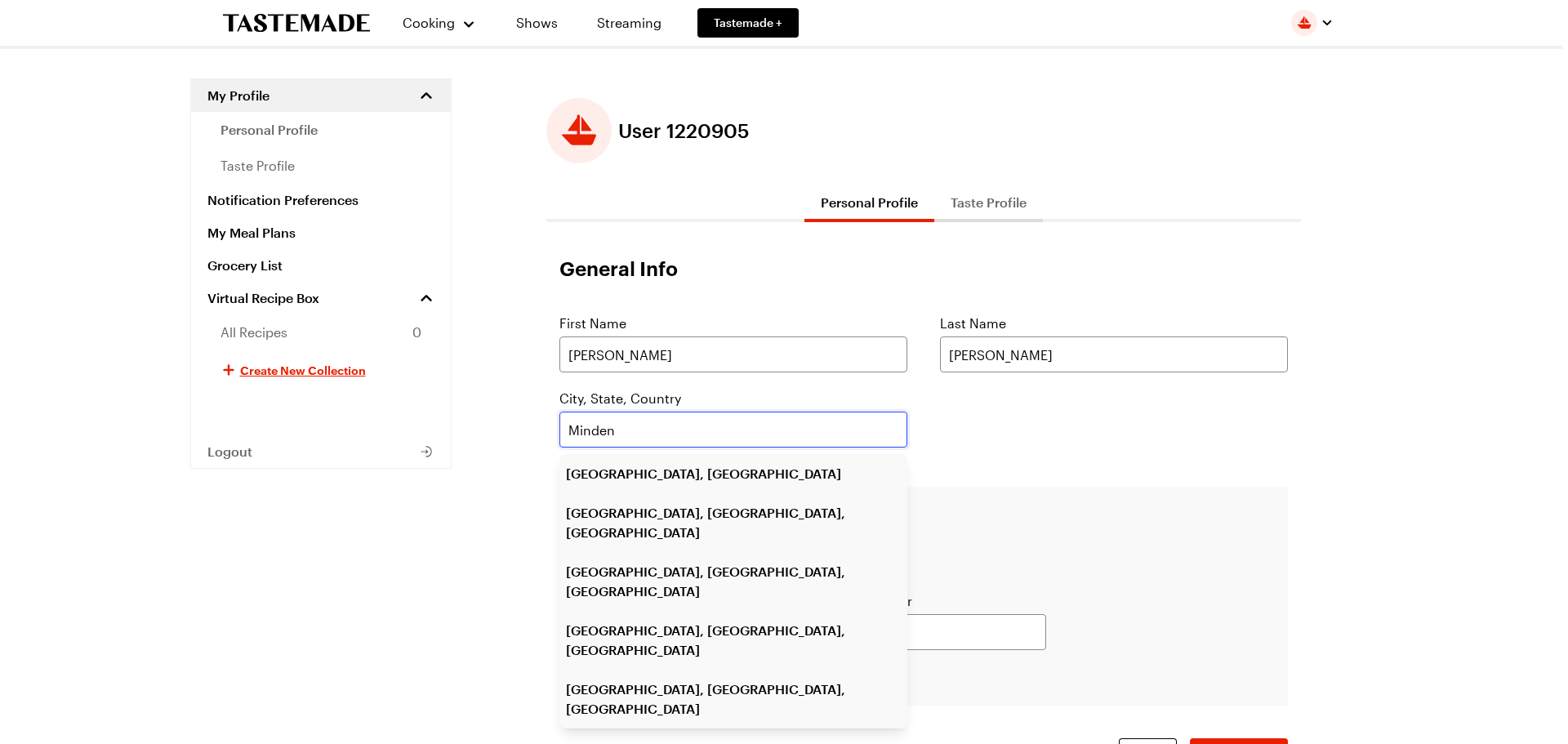
click at [697, 436] on input "Minden" at bounding box center [734, 429] width 348 height 36
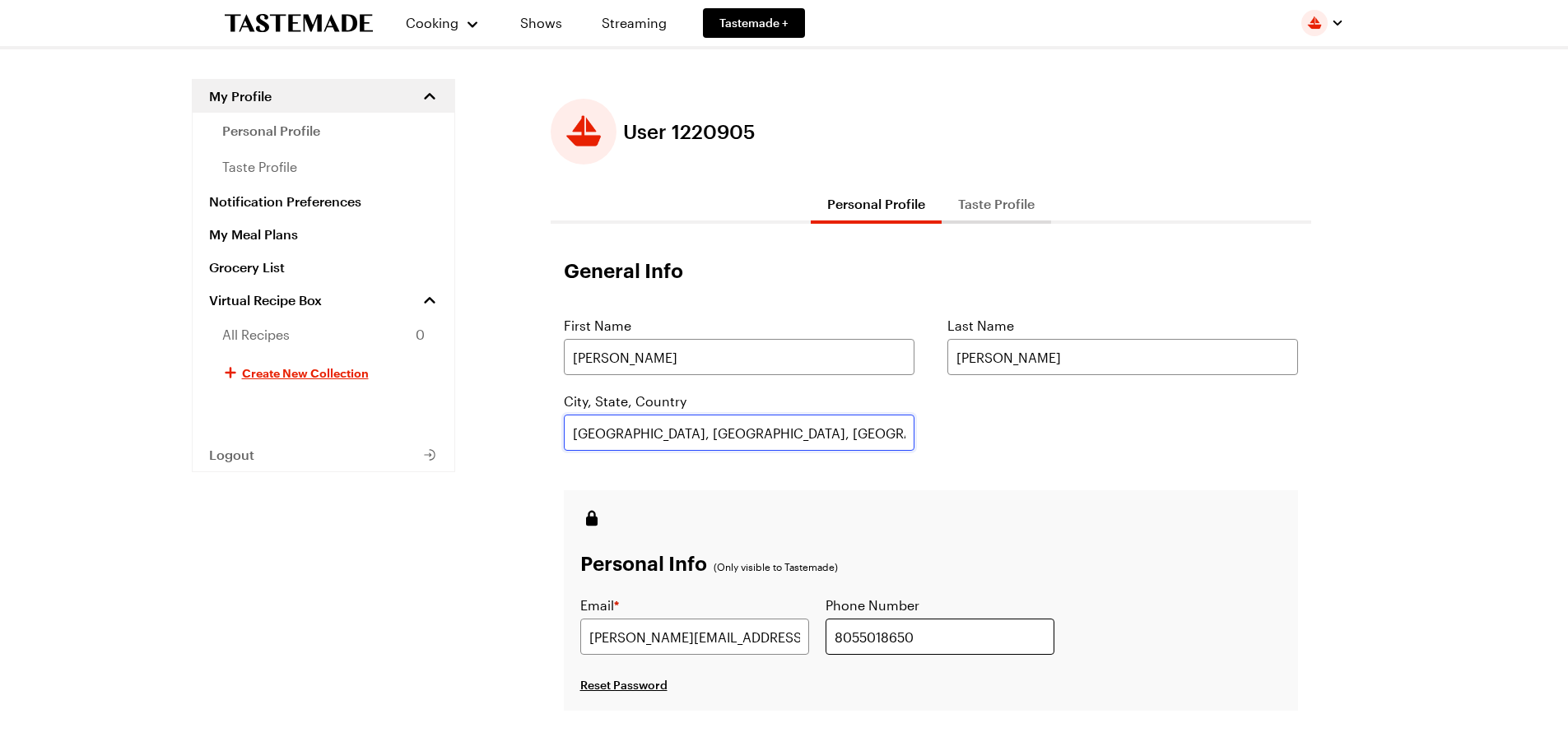
type input "[GEOGRAPHIC_DATA], [GEOGRAPHIC_DATA], [GEOGRAPHIC_DATA]"
click at [917, 635] on input "8055018650" at bounding box center [939, 636] width 229 height 36
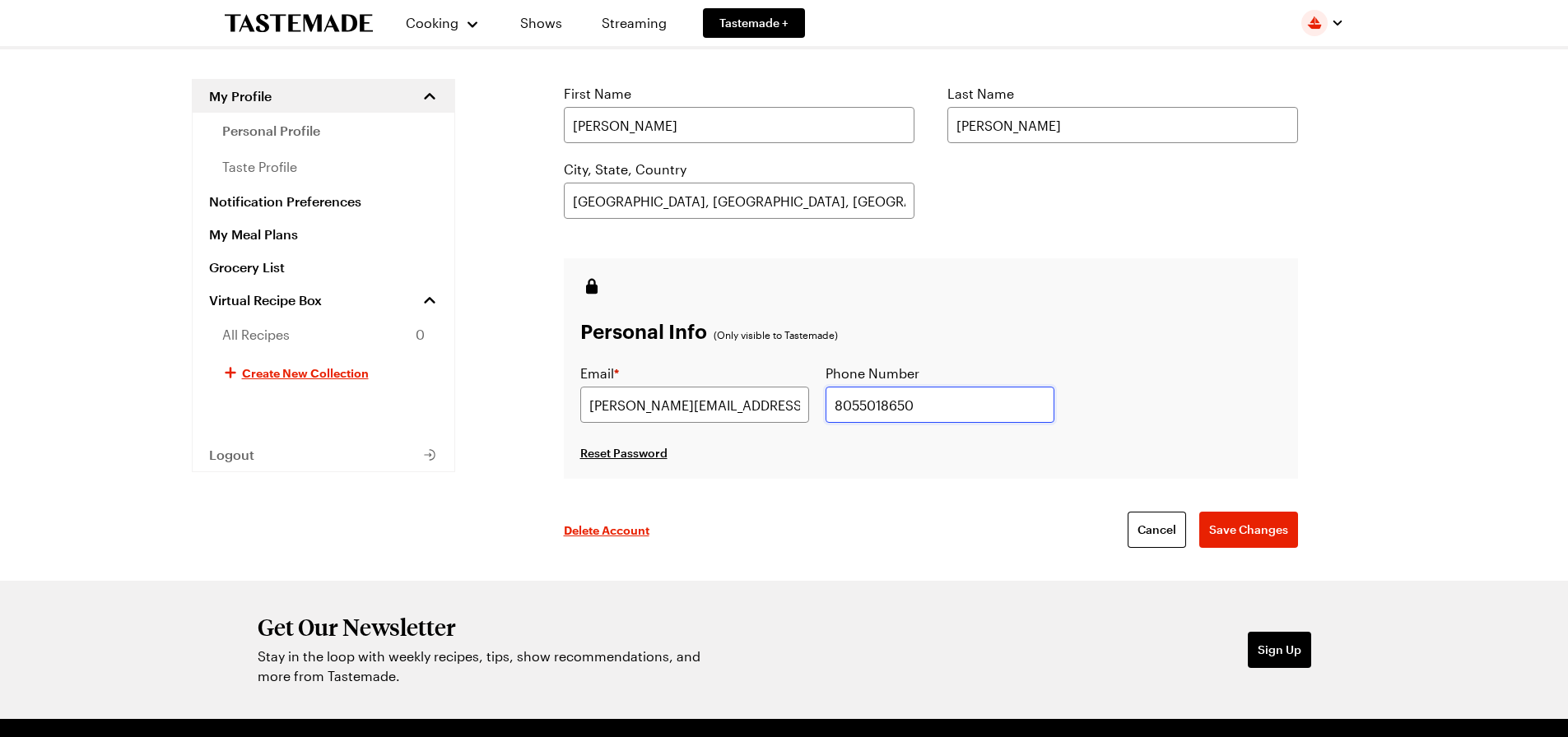
scroll to position [247, 0]
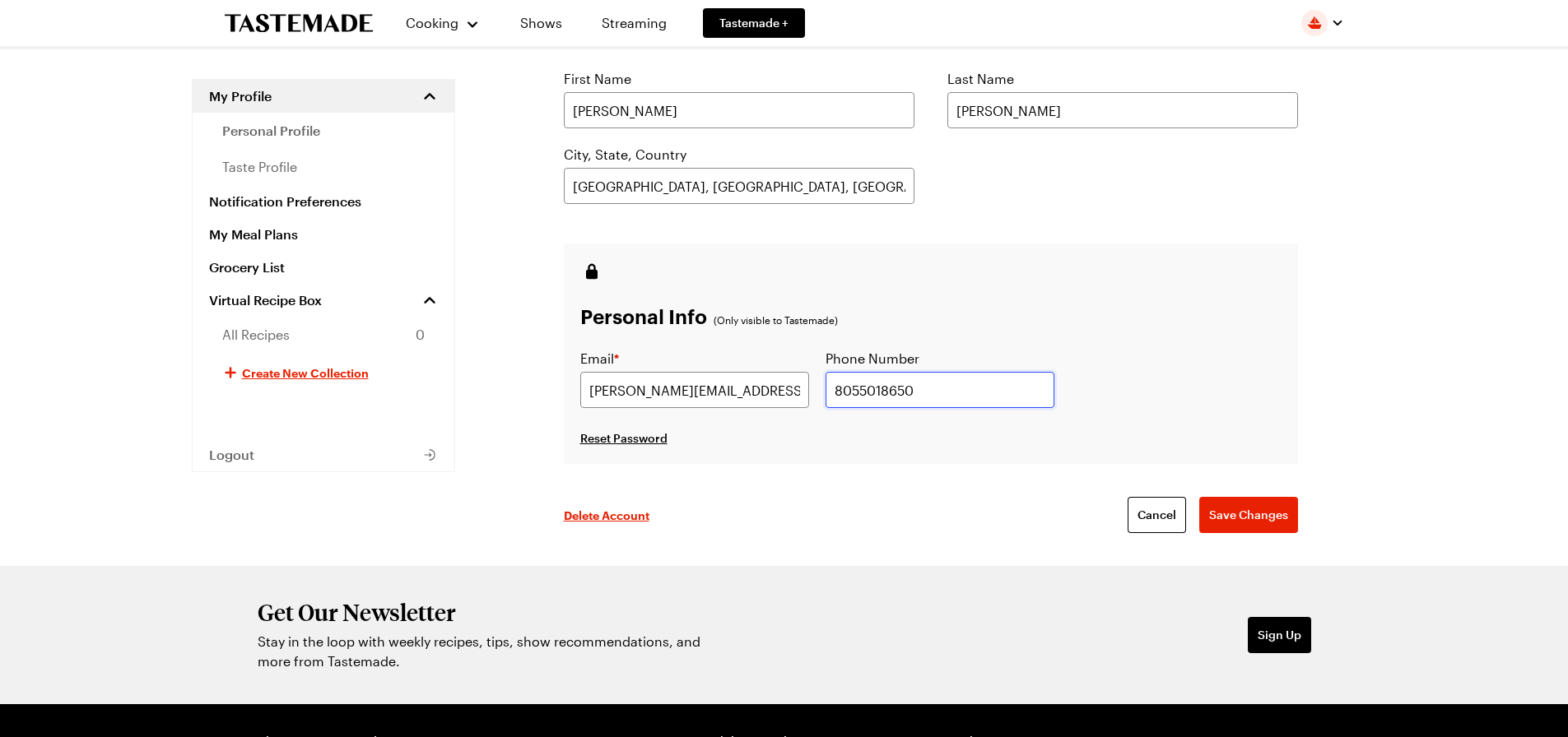
click at [920, 390] on input "8055018650" at bounding box center [939, 390] width 229 height 36
type input "8"
click at [1235, 511] on span "Save Changes" at bounding box center [1248, 514] width 79 height 16
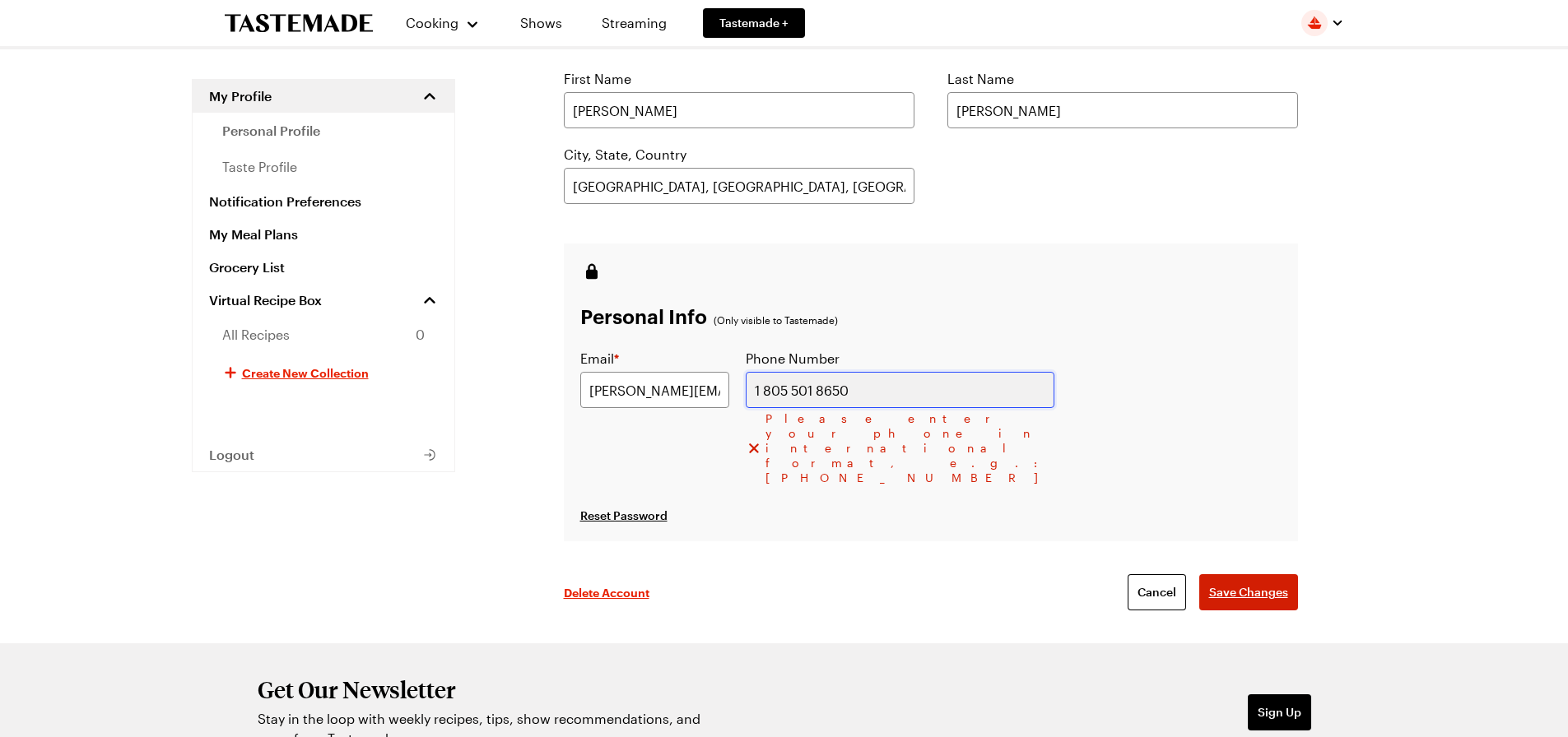
click at [1235, 511] on div "Personal Info (Only visible to Tastemade) Email * [PERSON_NAME][EMAIL_ADDRESS][…" at bounding box center [930, 393] width 734 height 298
click at [848, 393] on input "1 805 501 8650" at bounding box center [899, 390] width 309 height 36
click at [835, 395] on input "1 805 501 8650" at bounding box center [899, 390] width 309 height 36
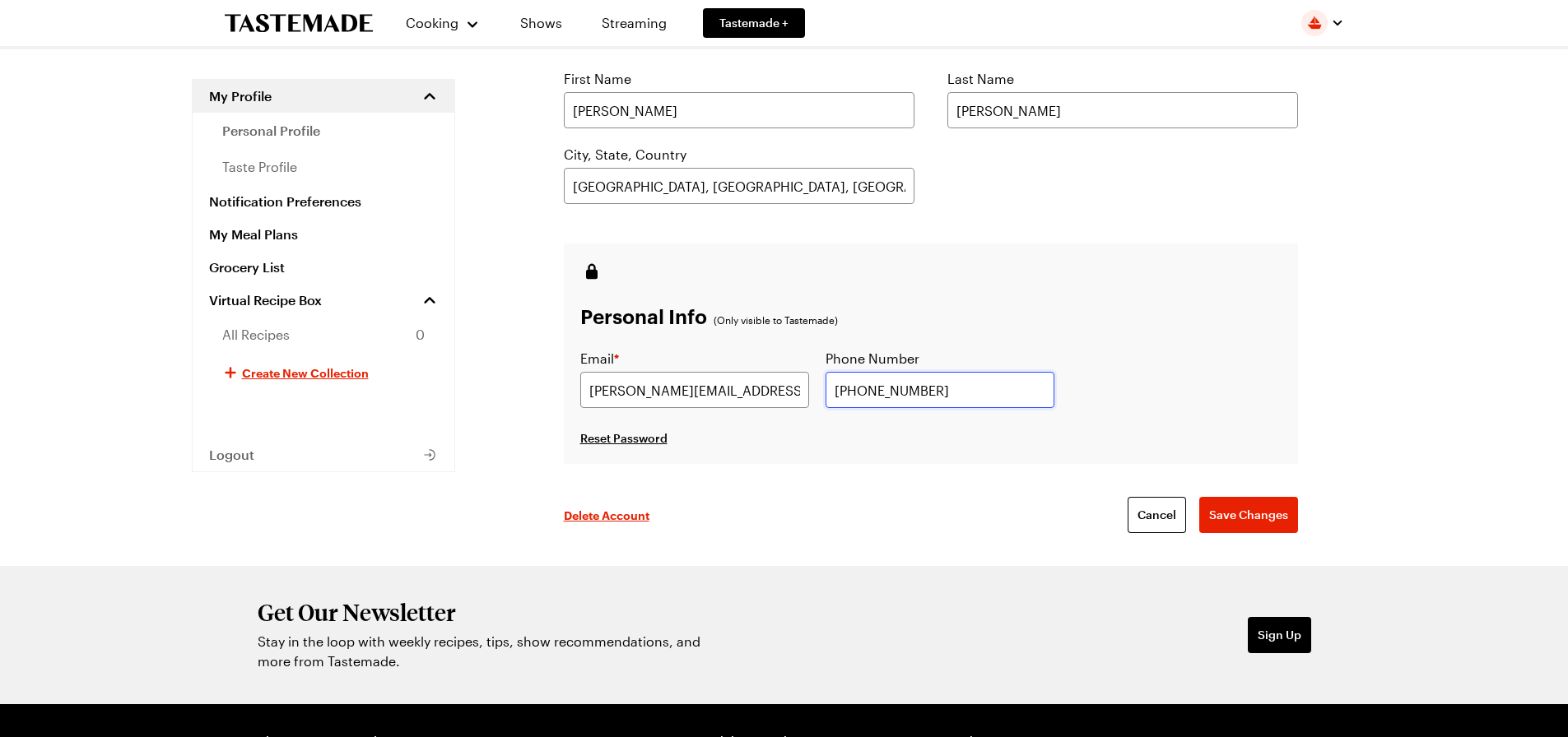
click at [963, 395] on input "[PHONE_NUMBER]" at bounding box center [939, 390] width 229 height 36
type input "[PHONE_NUMBER]"
click at [1199, 497] on button "Save Changes" at bounding box center [1248, 514] width 99 height 36
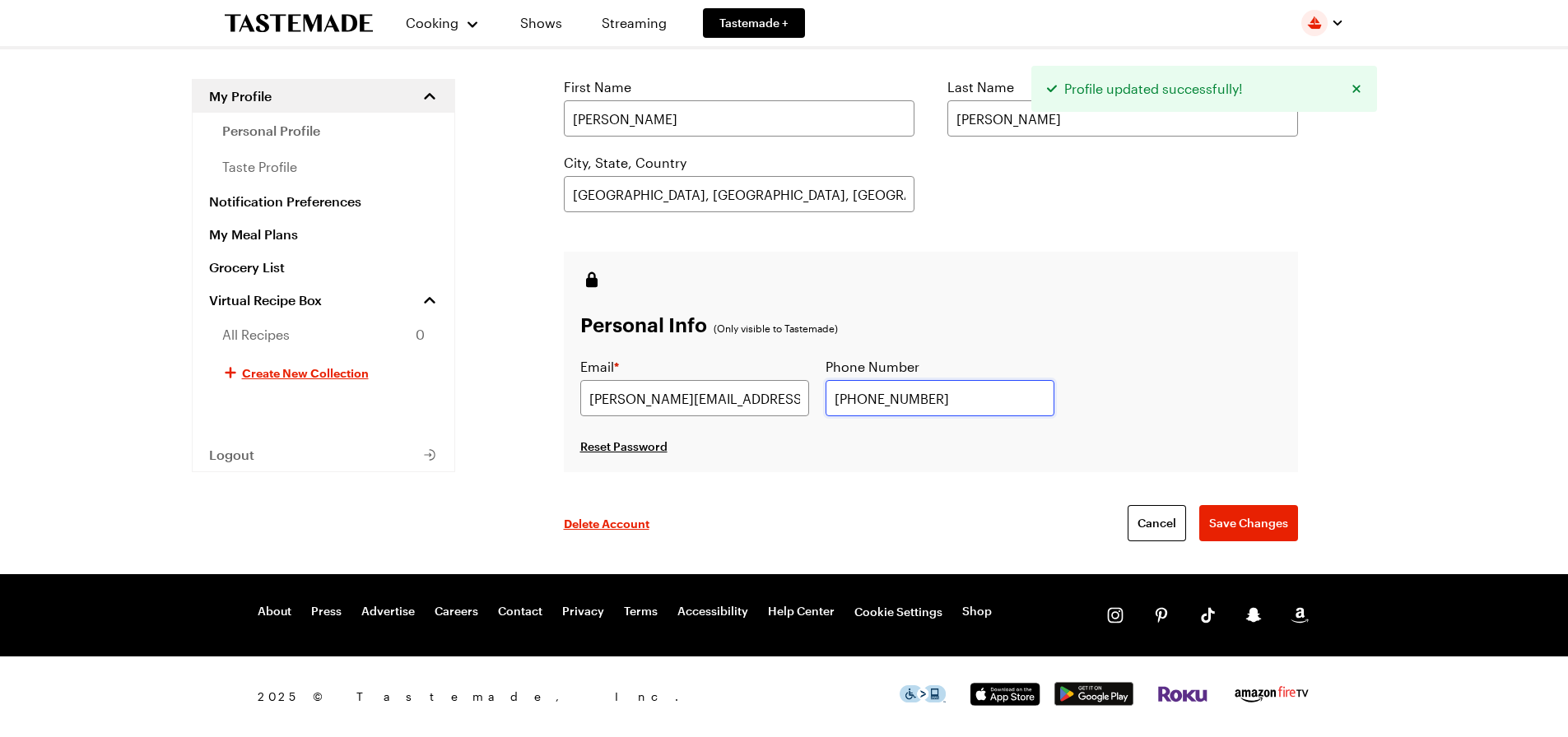
scroll to position [239, 0]
click at [296, 206] on link "Notification Preferences" at bounding box center [323, 201] width 262 height 33
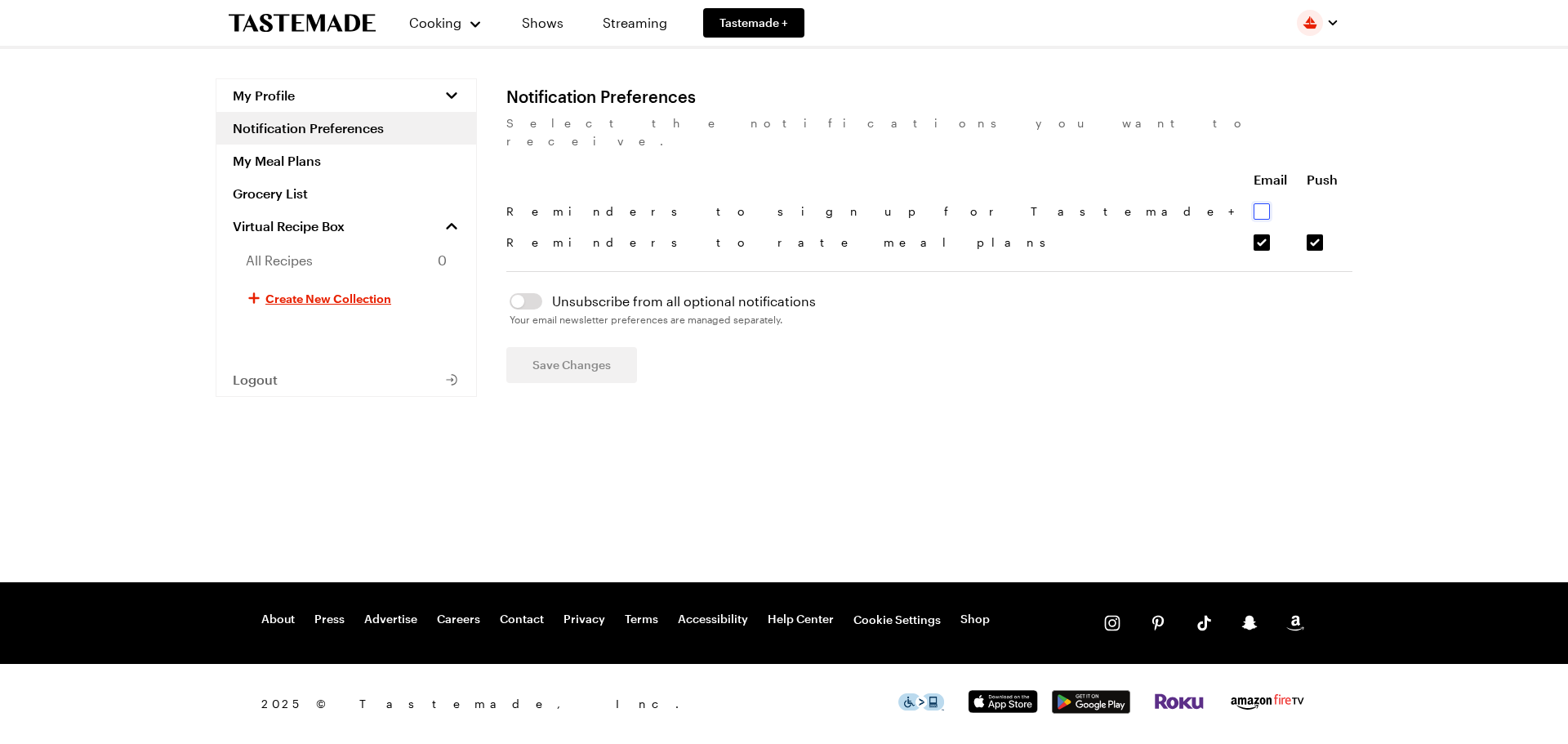
click at [1254, 203] on input "Reminders to sign up for Tastemade+ - Email notification" at bounding box center [1262, 211] width 16 height 16
checkbox input "true"
click at [597, 357] on span "Save Changes" at bounding box center [572, 365] width 79 height 16
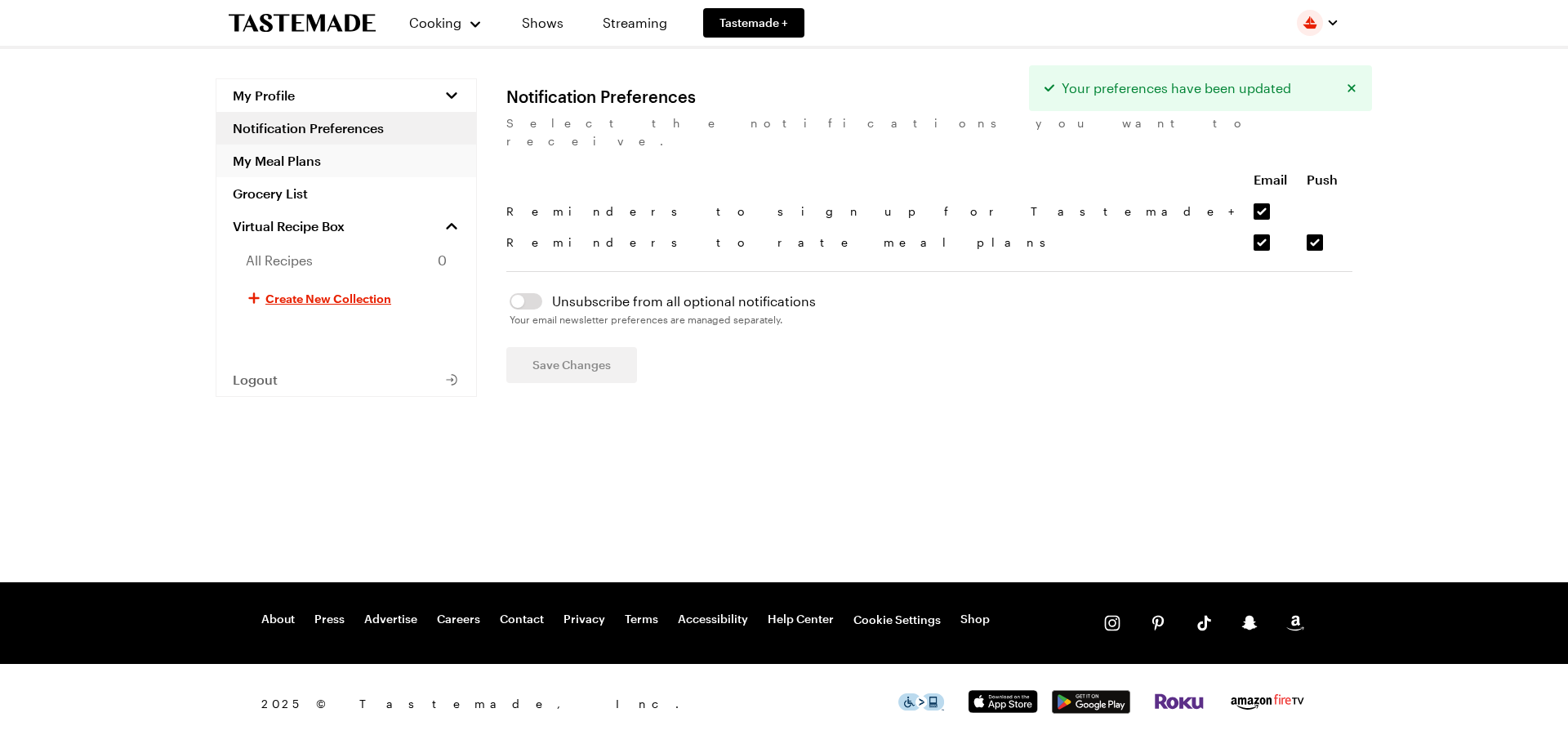
click at [314, 166] on link "My Meal Plans" at bounding box center [346, 161] width 260 height 33
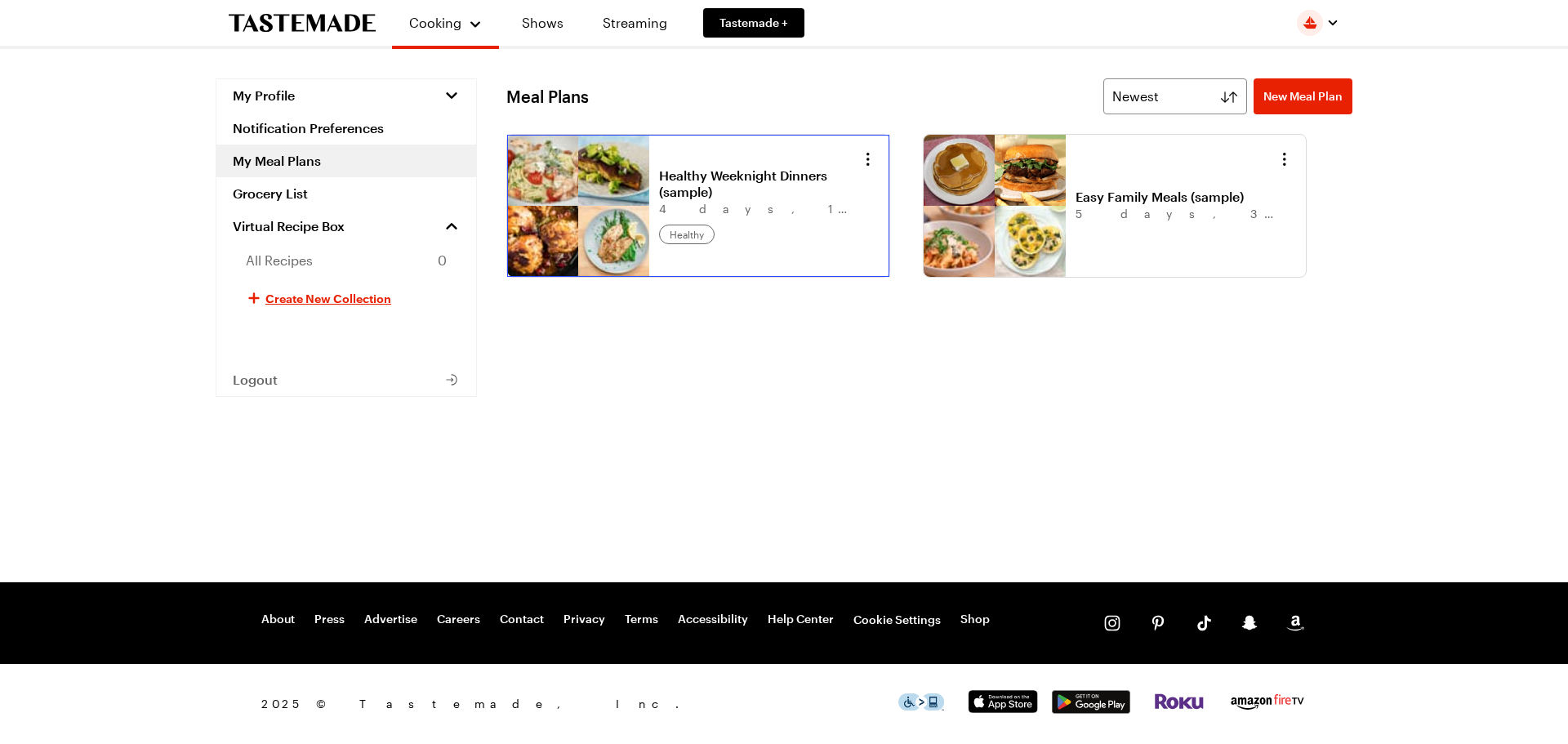
click at [711, 172] on link "Healthy Weeknight Dinners (sample)" at bounding box center [760, 183] width 202 height 33
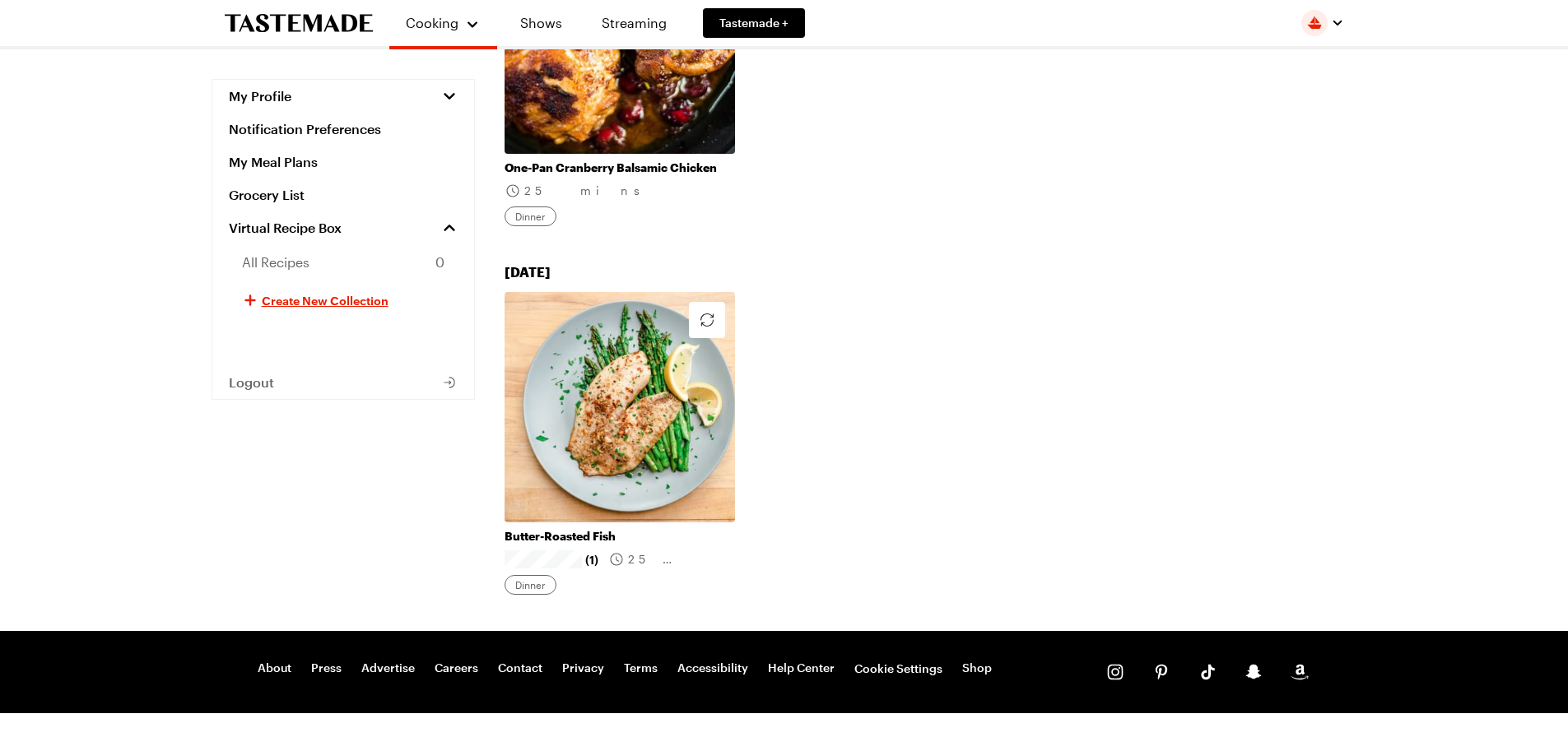
scroll to position [1221, 0]
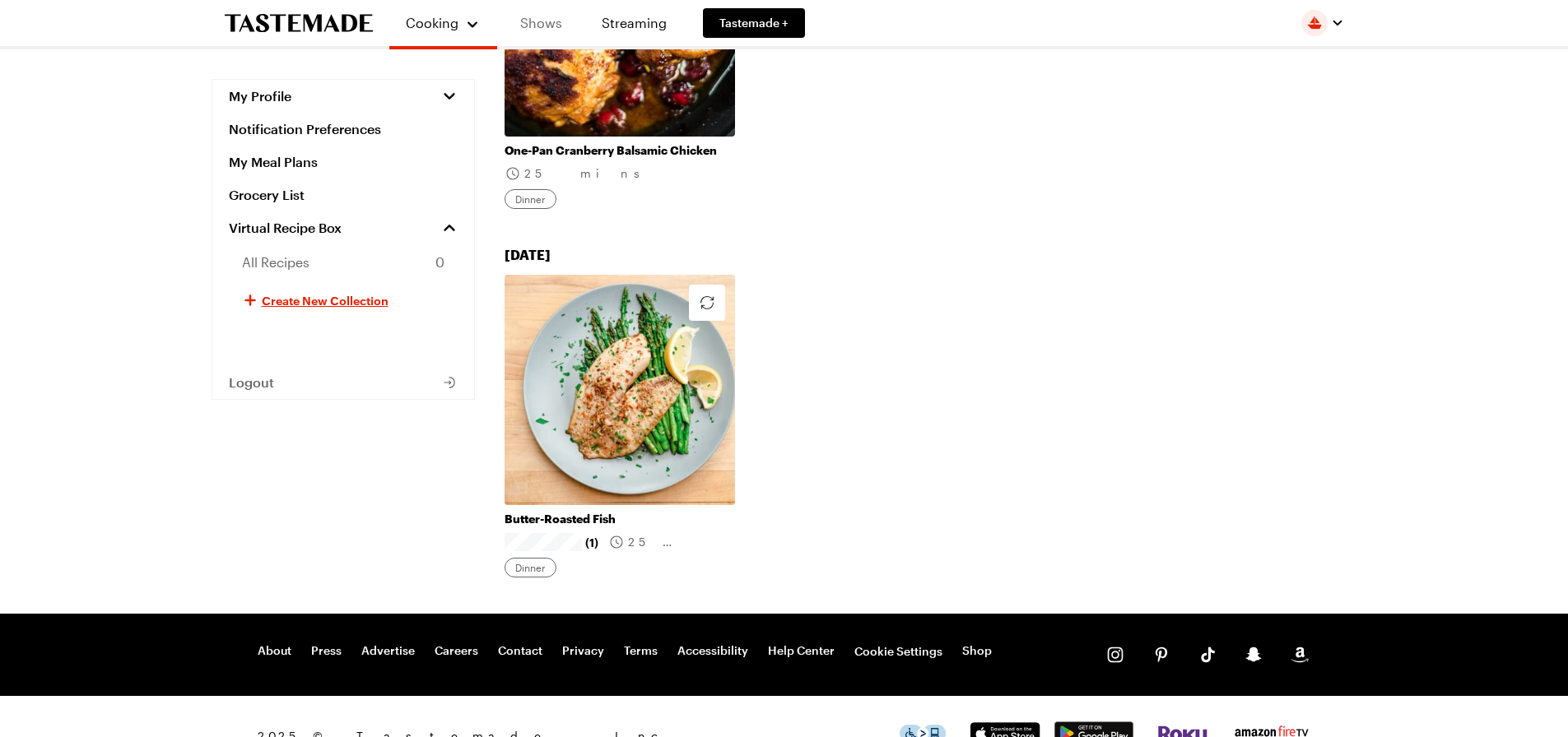
click at [544, 24] on link "Shows" at bounding box center [541, 23] width 75 height 46
click at [545, 23] on link "Shows" at bounding box center [541, 23] width 75 height 46
click at [638, 27] on link "Streaming" at bounding box center [634, 23] width 98 height 46
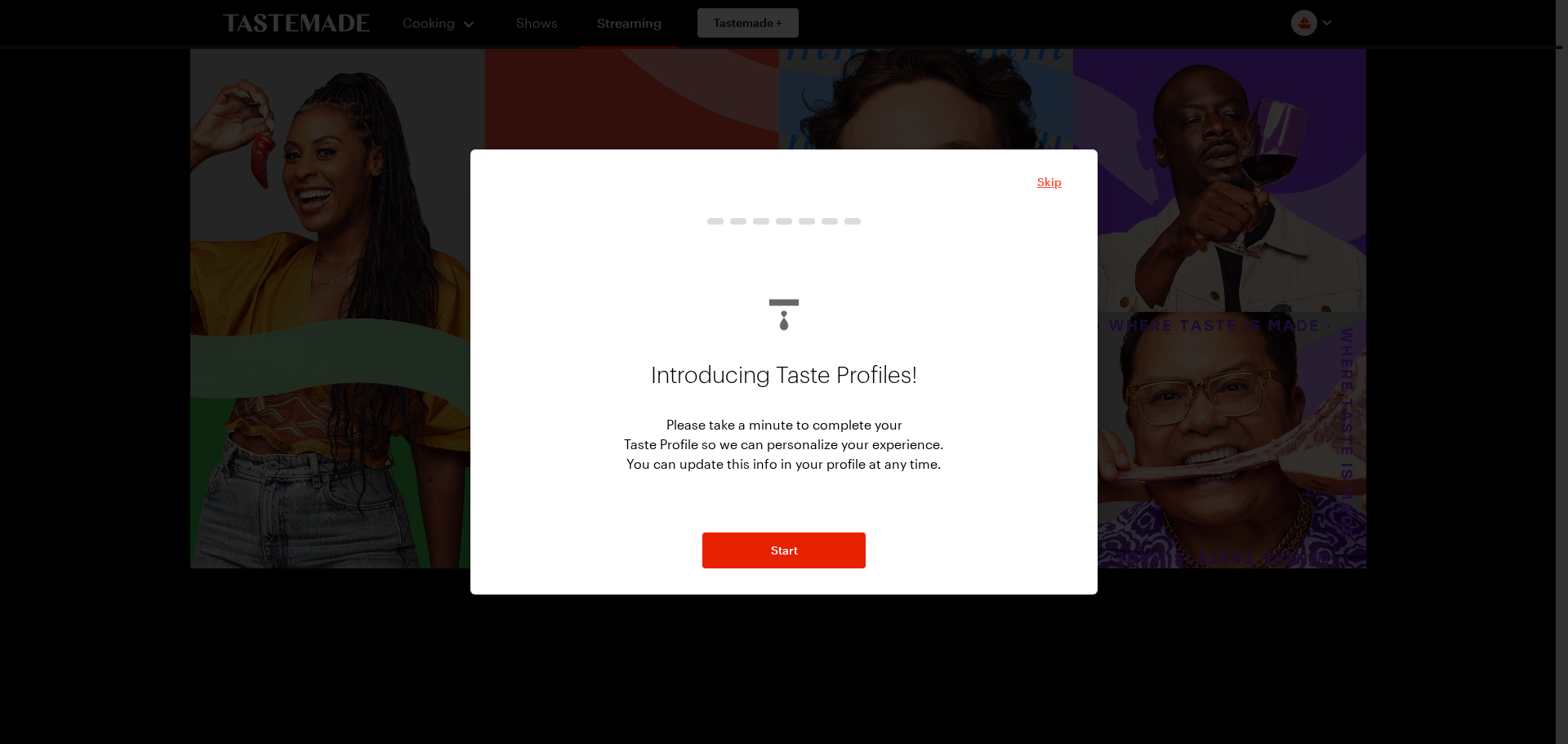
click at [1055, 181] on span "Skip" at bounding box center [1050, 182] width 25 height 16
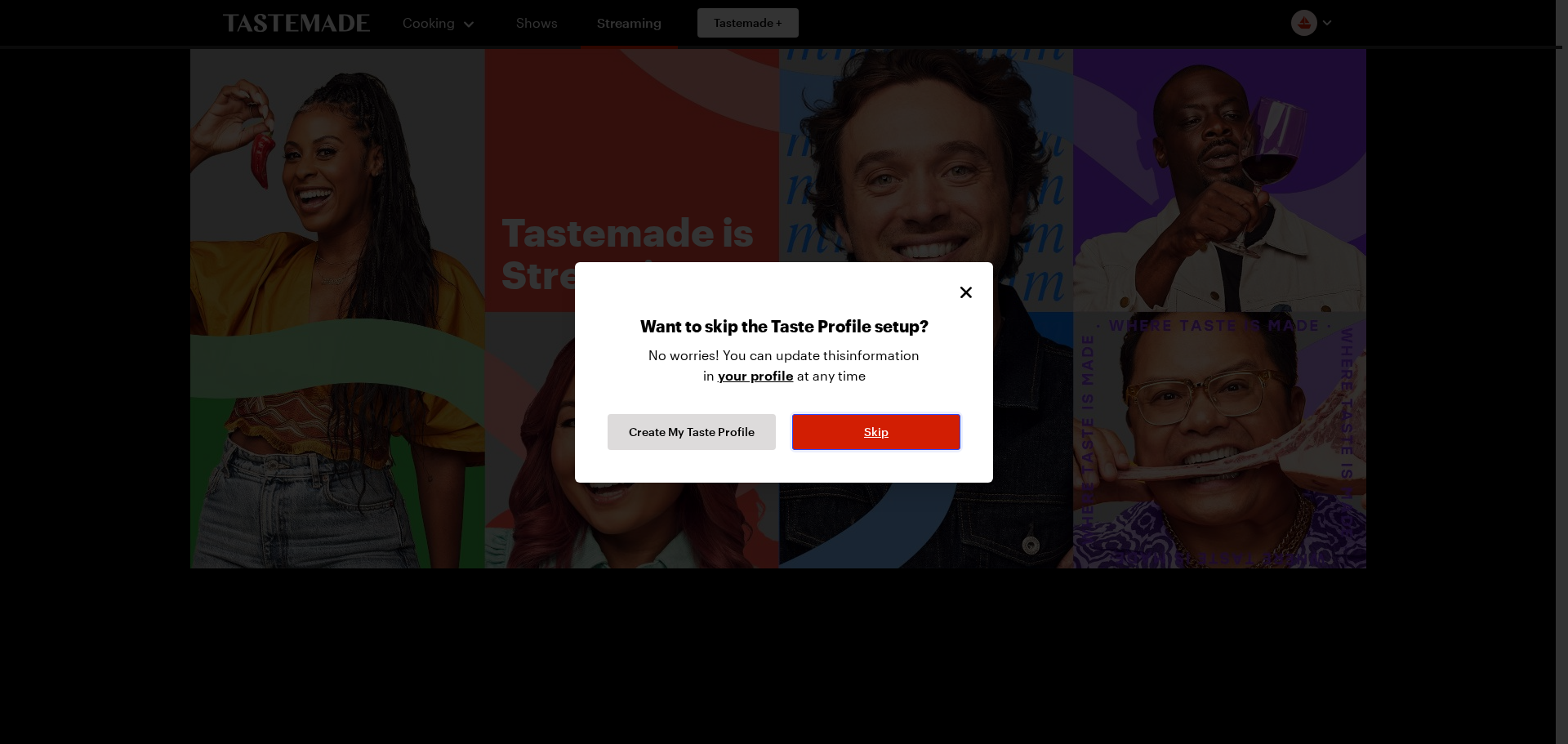
click at [890, 437] on button "Skip" at bounding box center [876, 432] width 168 height 36
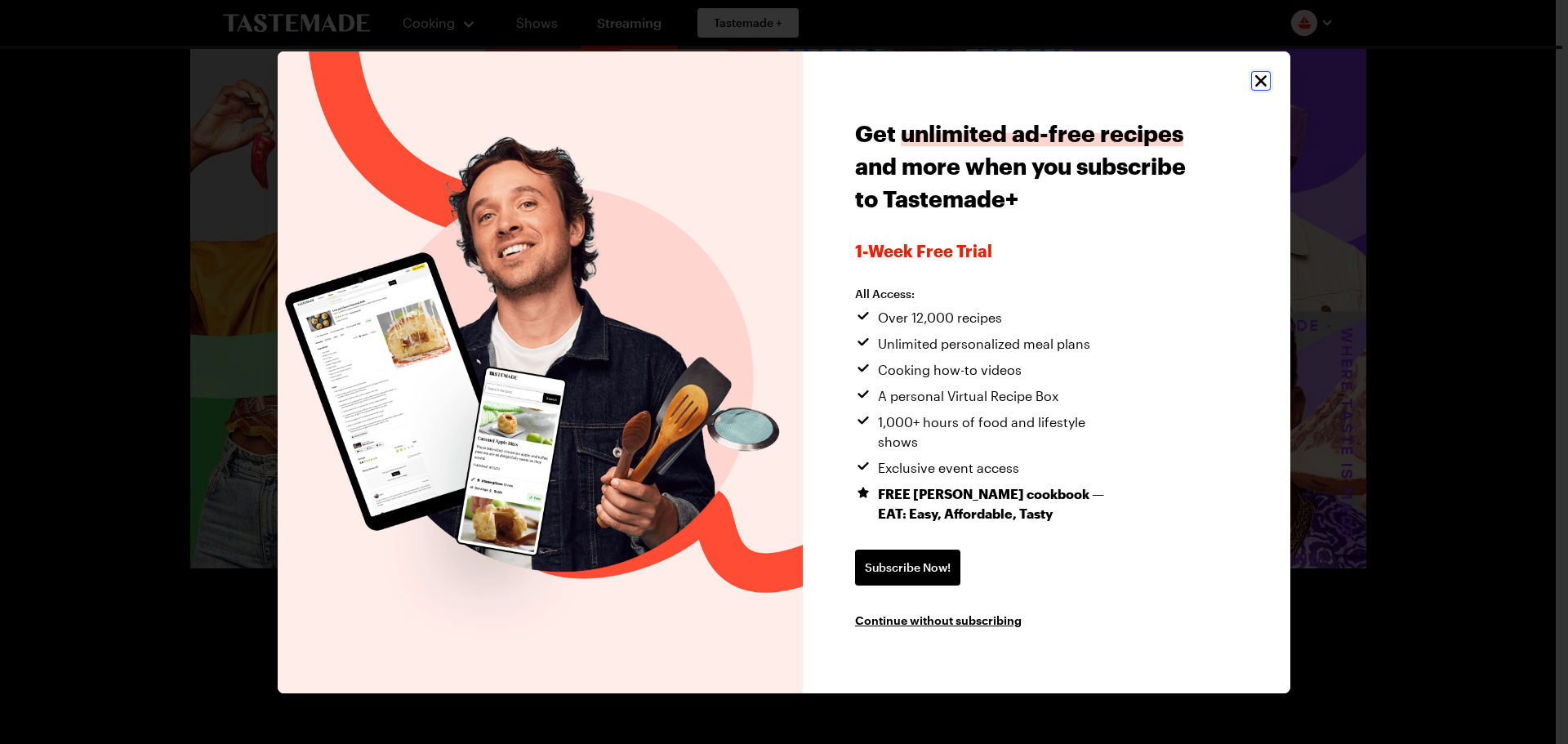
click at [1259, 86] on icon "Close" at bounding box center [1261, 80] width 11 height 11
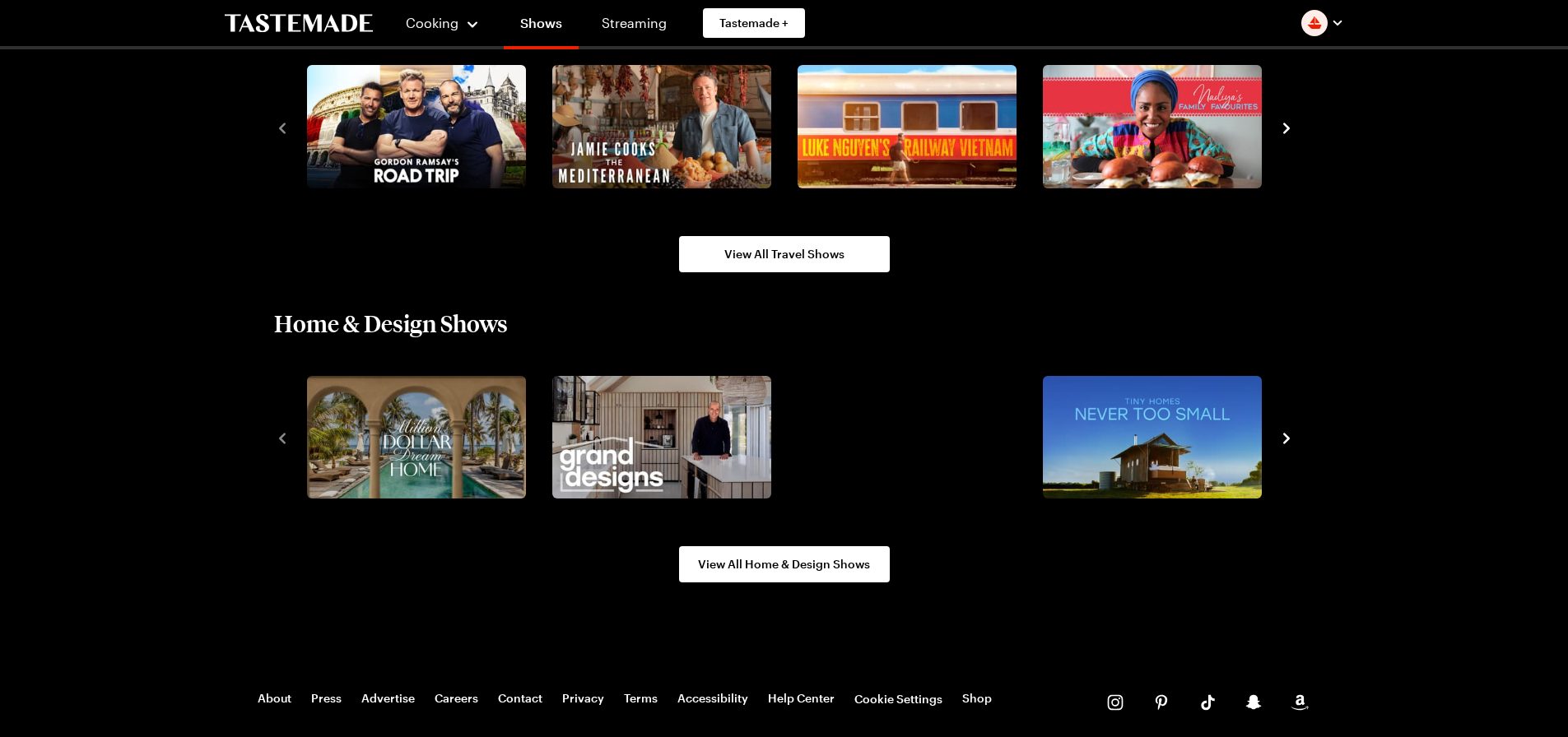
scroll to position [1892, 0]
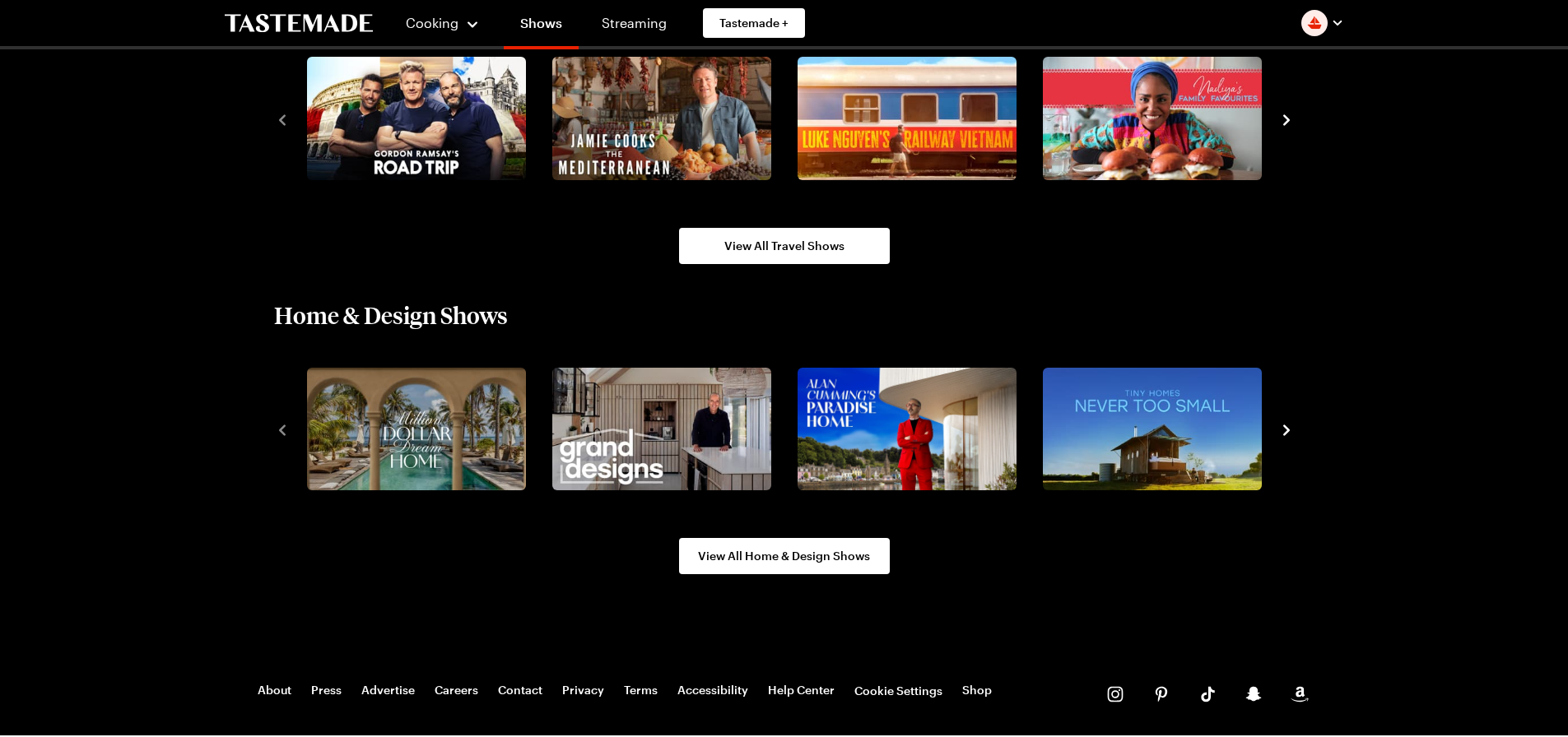
scroll to position [1221, 0]
